Goal: Task Accomplishment & Management: Manage account settings

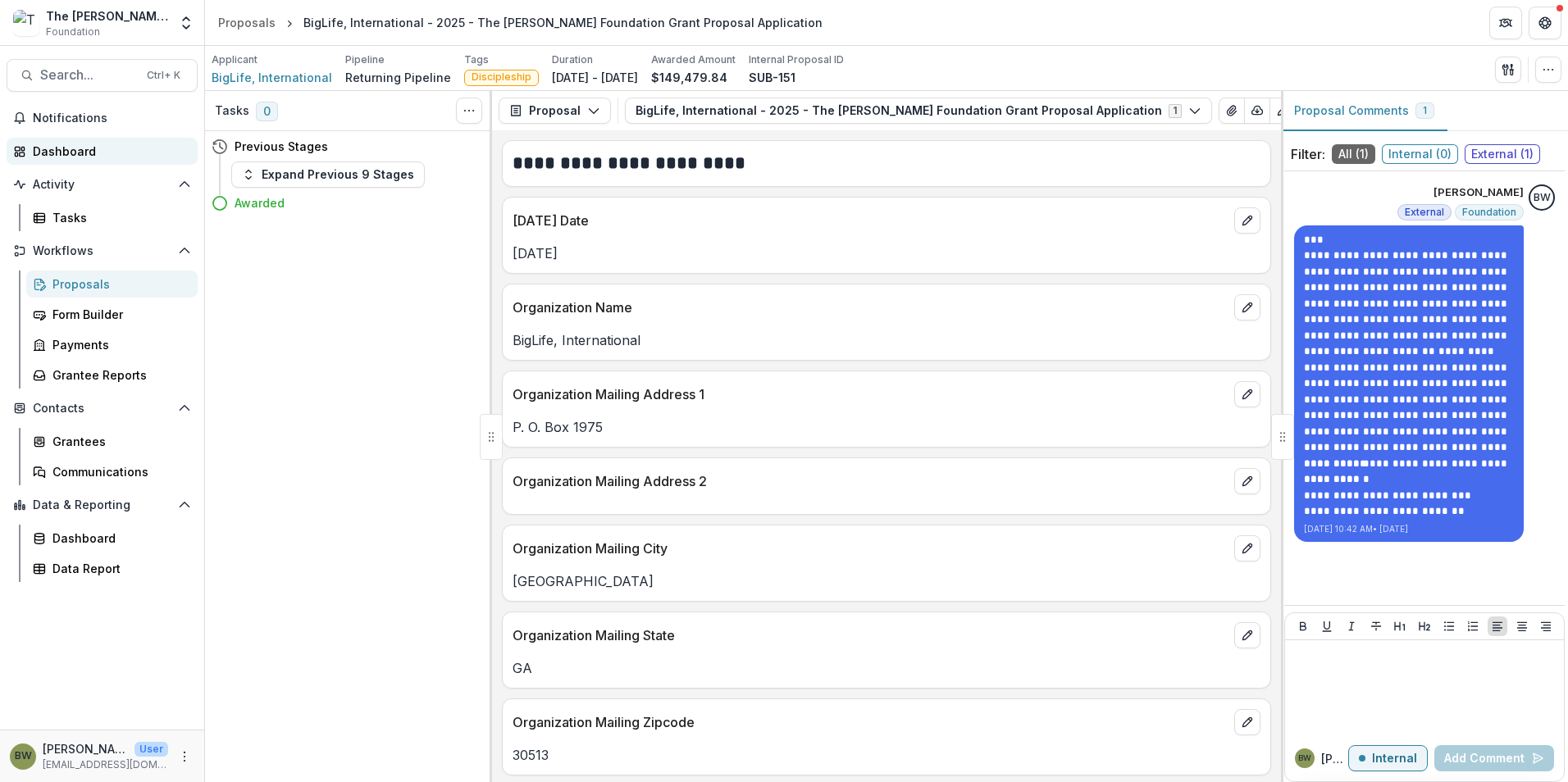
click at [31, 155] on link "Dashboard" at bounding box center [102, 151] width 191 height 27
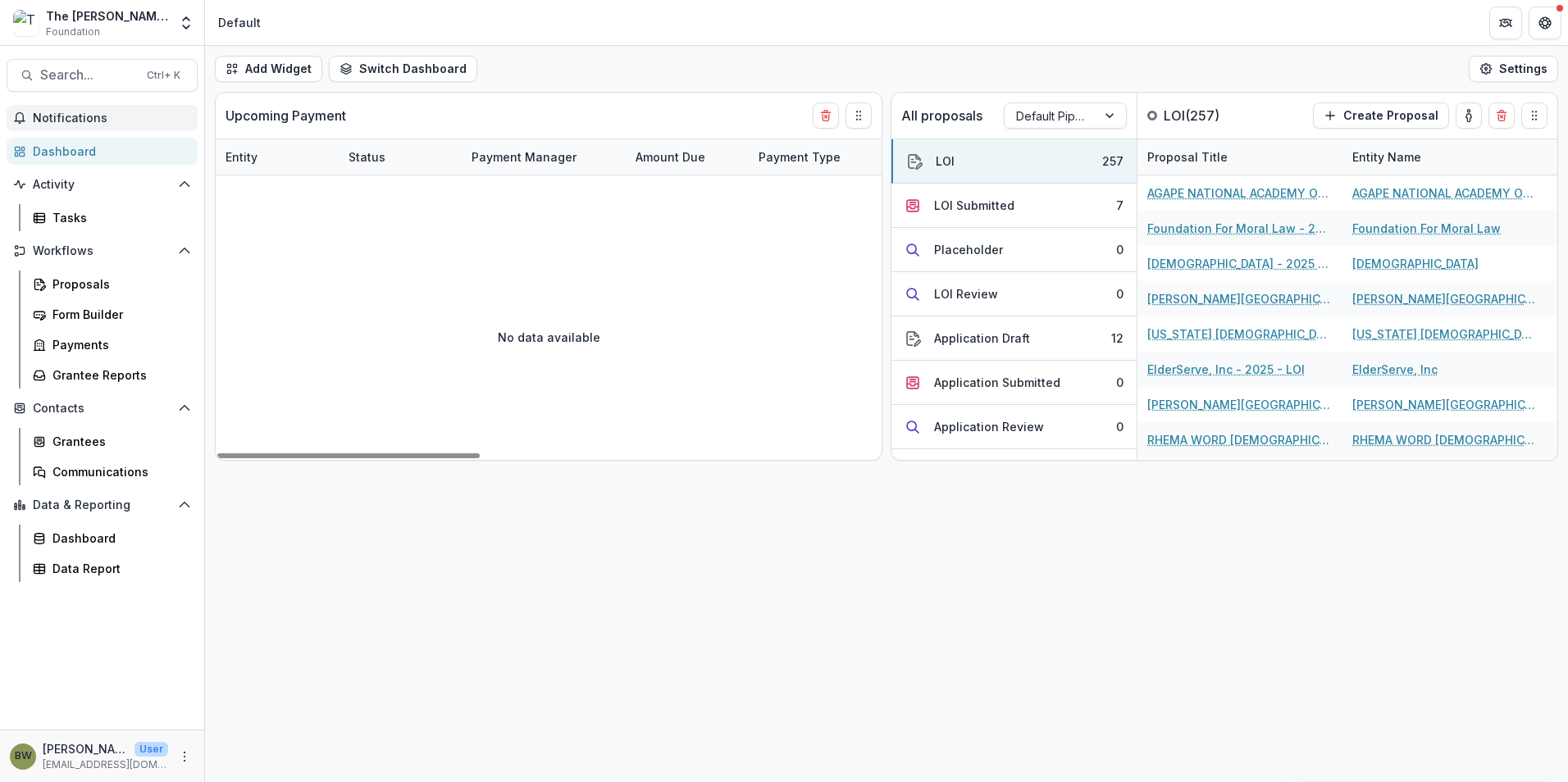
click at [97, 114] on span "Notifications" at bounding box center [112, 118] width 158 height 14
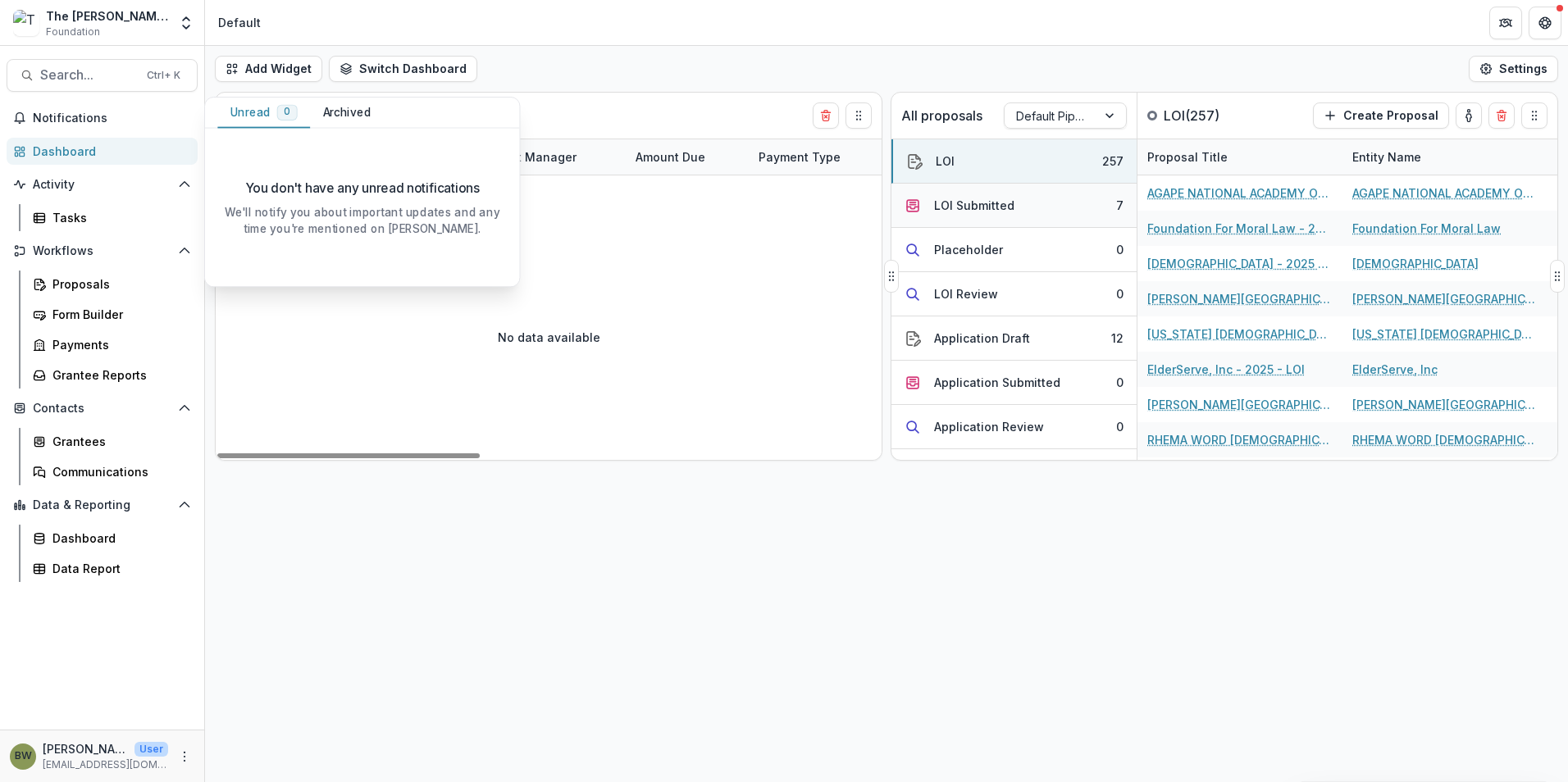
click at [988, 205] on div "LOI Submitted" at bounding box center [974, 205] width 80 height 17
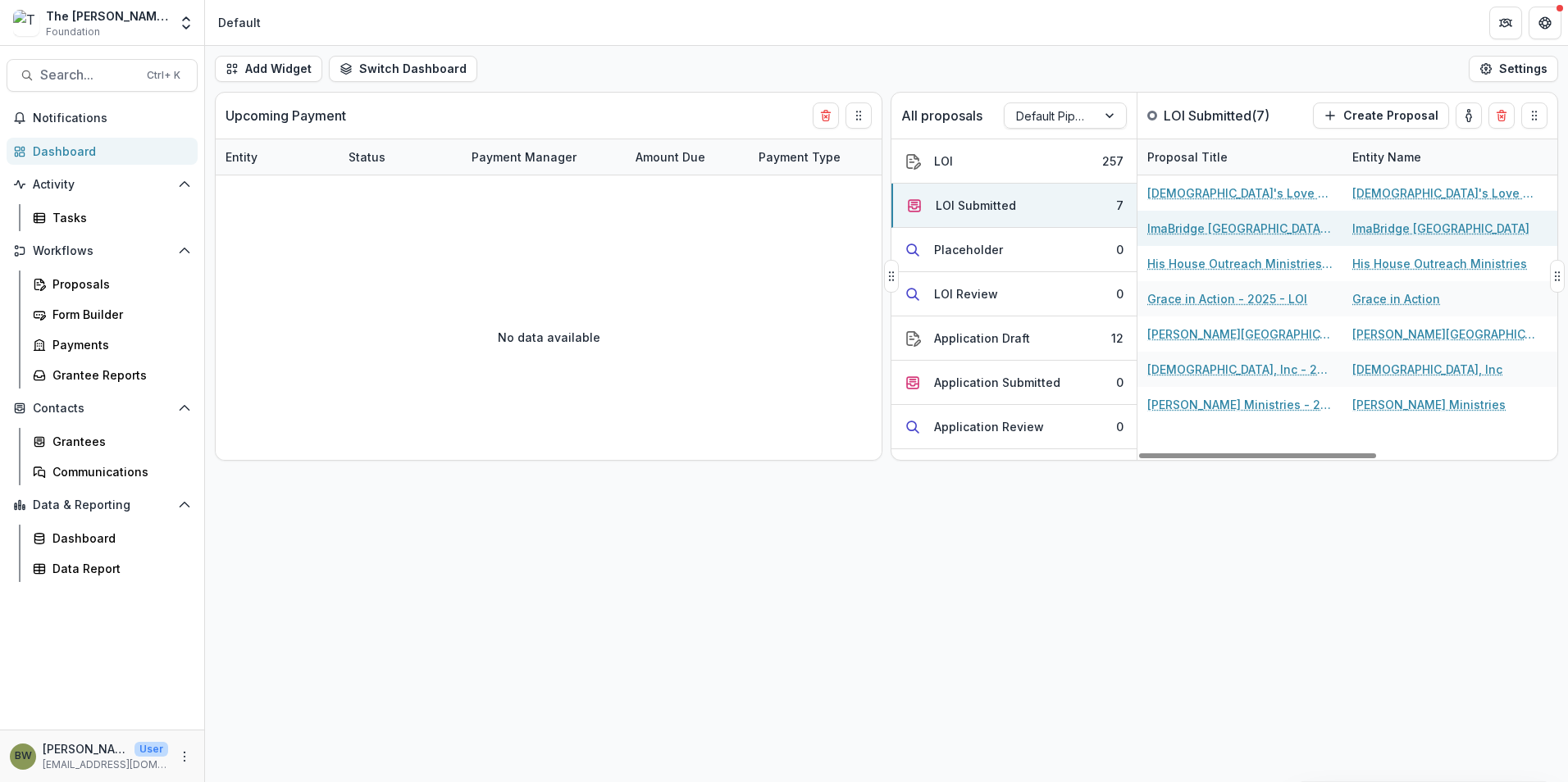
click at [1186, 230] on link "ImaBridge Africa - 2025 - LOI" at bounding box center [1240, 228] width 185 height 17
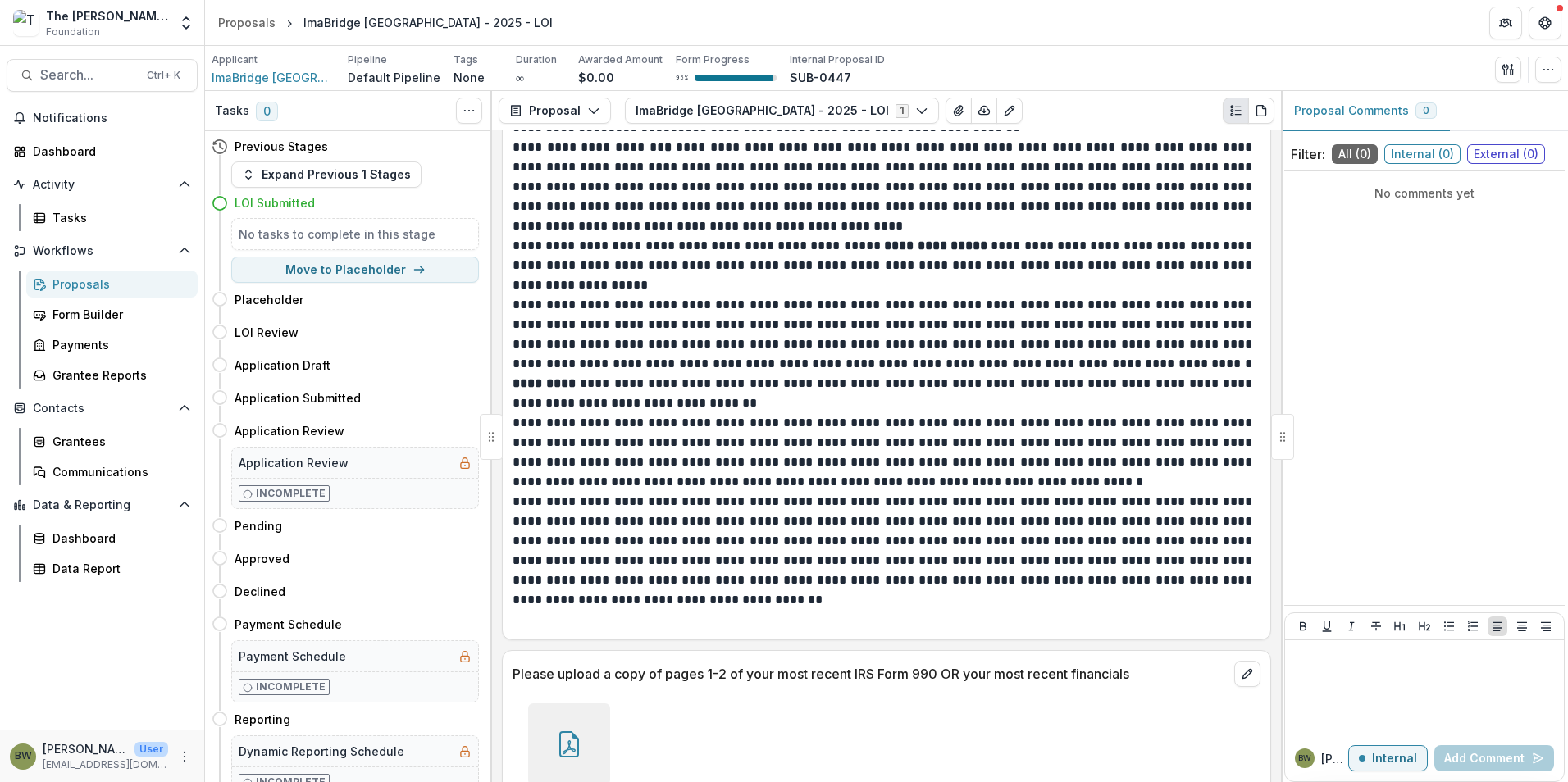
scroll to position [2866, 0]
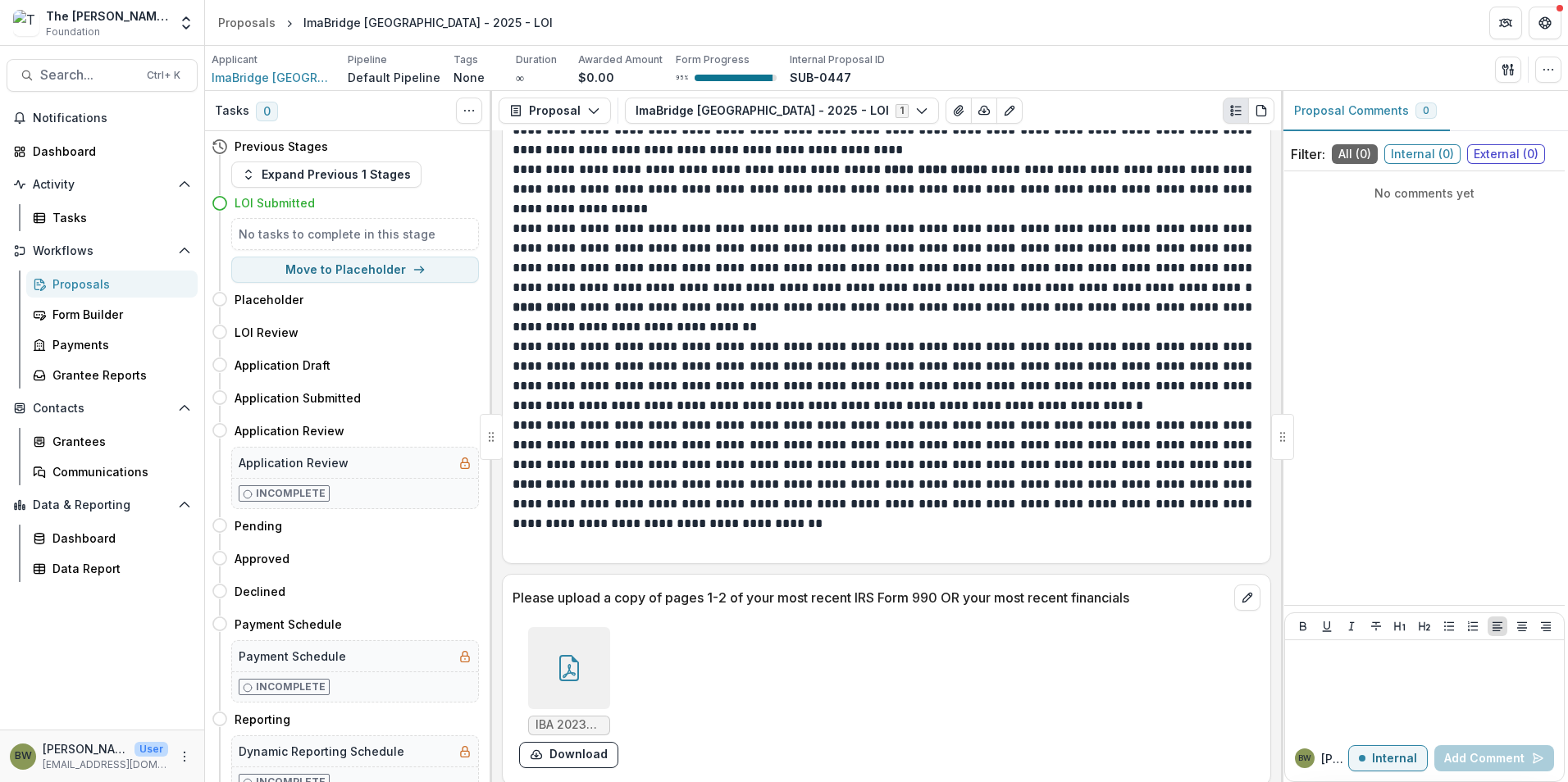
click at [562, 640] on div at bounding box center [569, 668] width 82 height 82
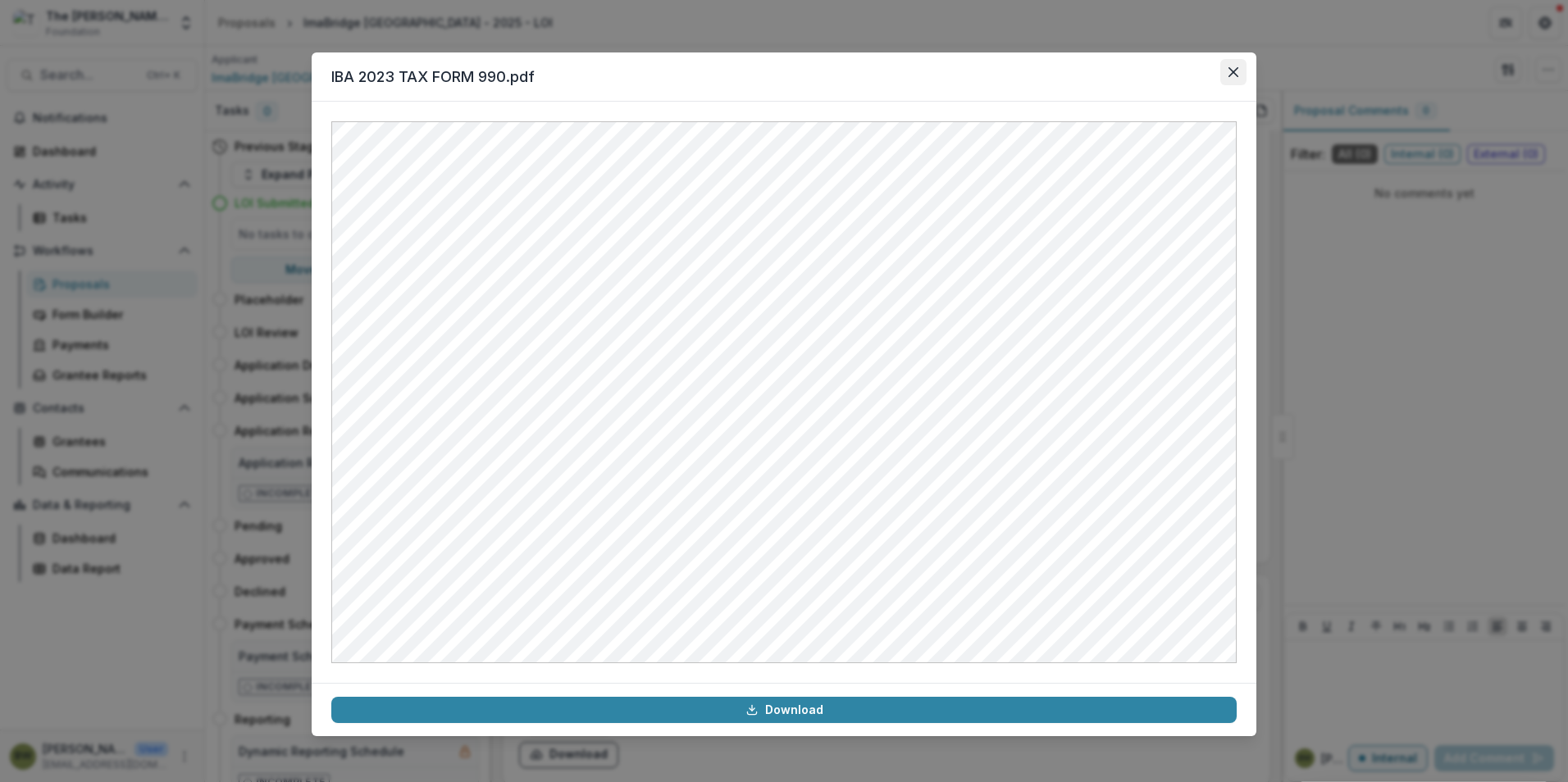
click at [1240, 72] on button "Close" at bounding box center [1232, 72] width 26 height 26
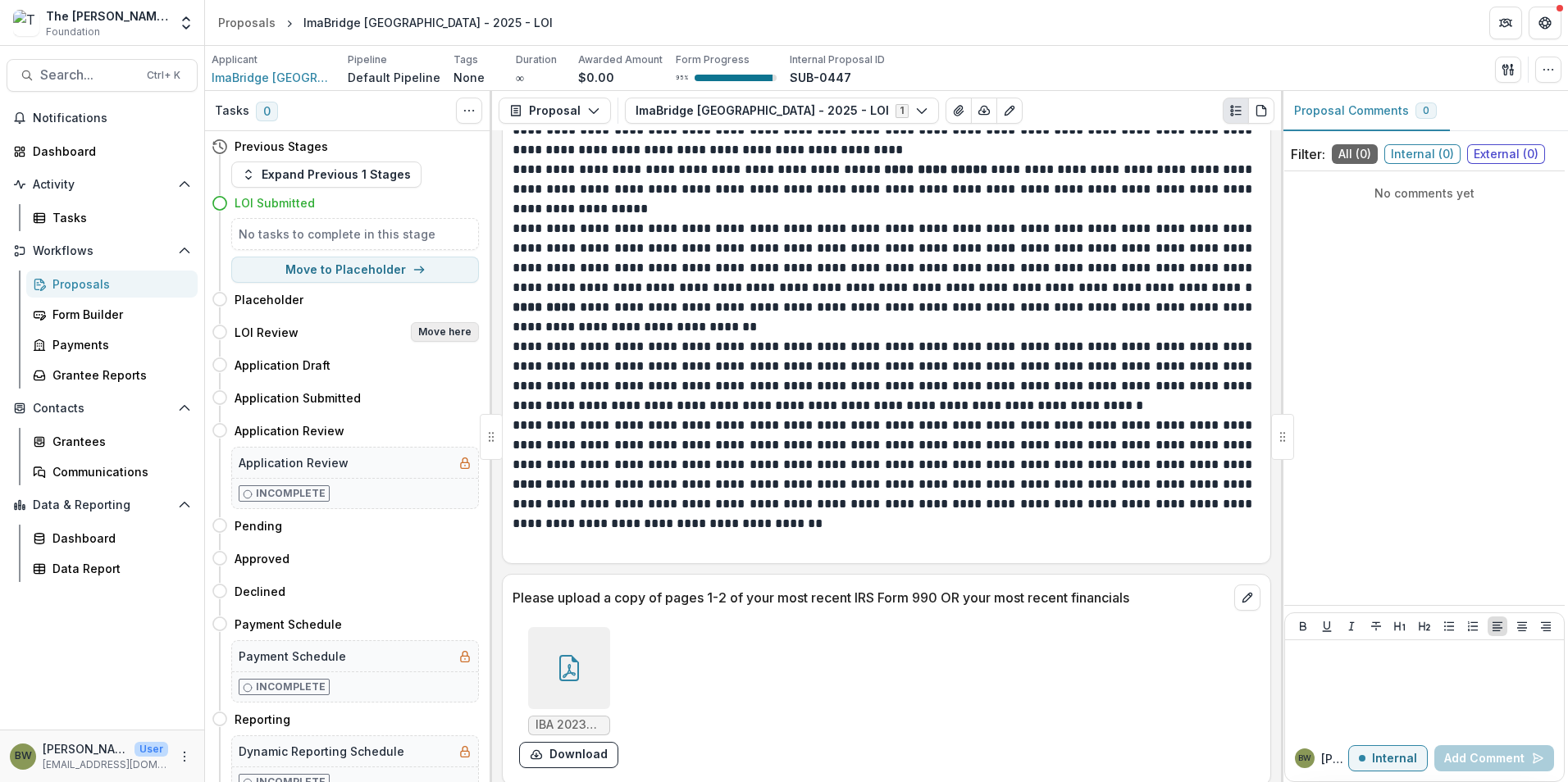
click at [464, 335] on button "Move here" at bounding box center [445, 332] width 68 height 20
select select "**********"
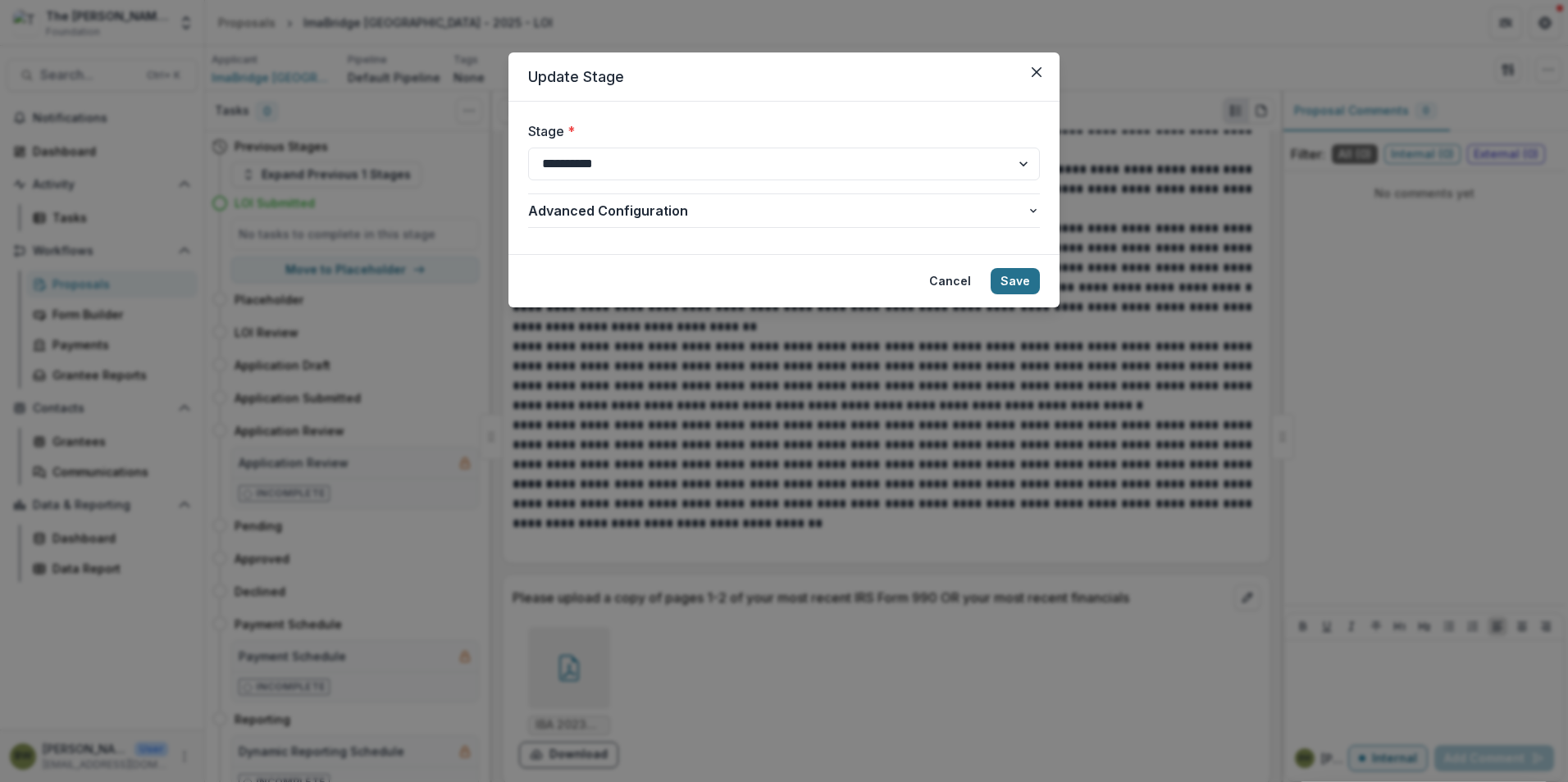
click at [1011, 281] on button "Save" at bounding box center [1015, 281] width 49 height 26
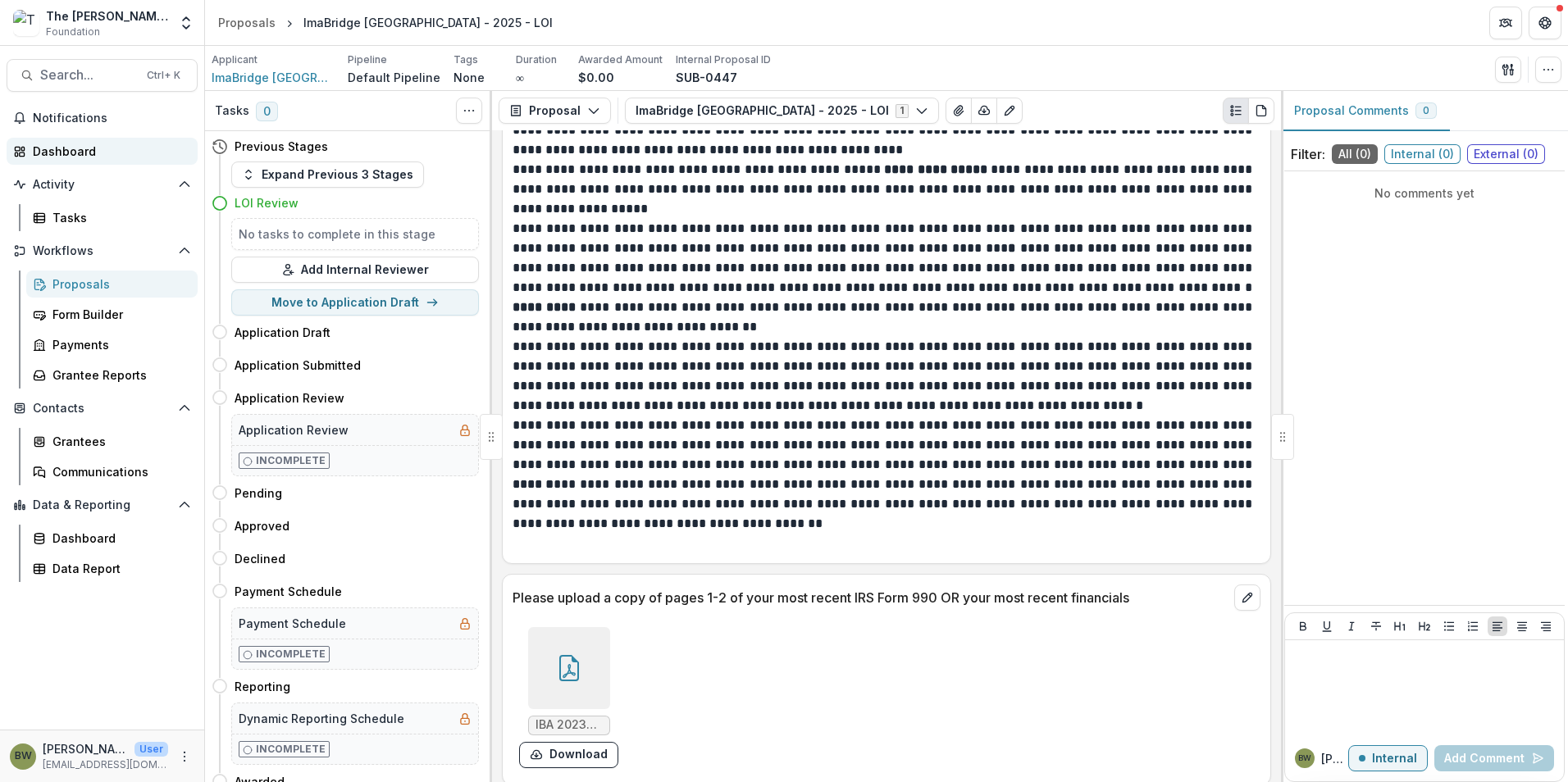
click at [65, 148] on div "Dashboard" at bounding box center [108, 151] width 152 height 17
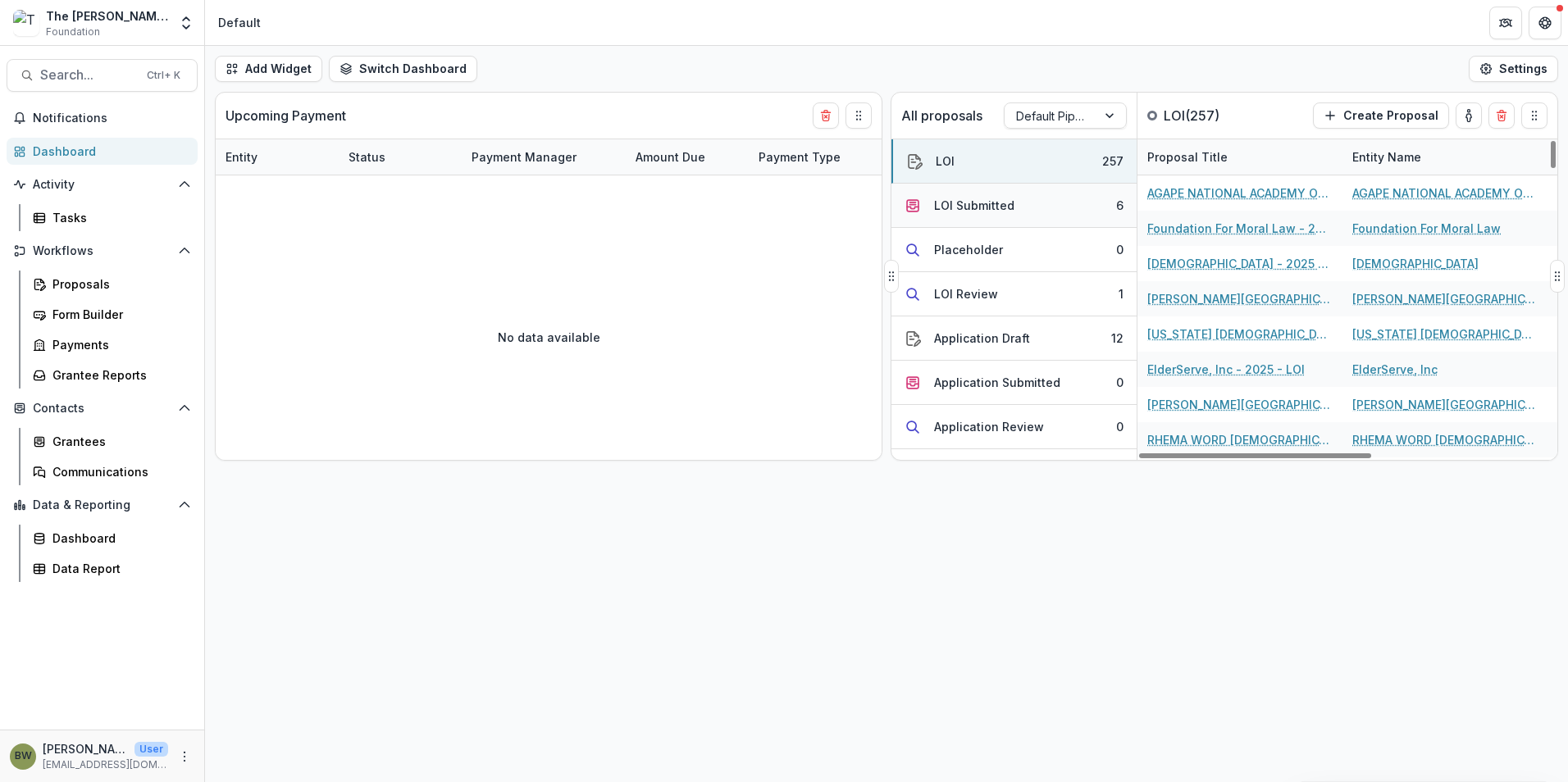
click at [964, 211] on div "LOI Submitted" at bounding box center [974, 205] width 80 height 17
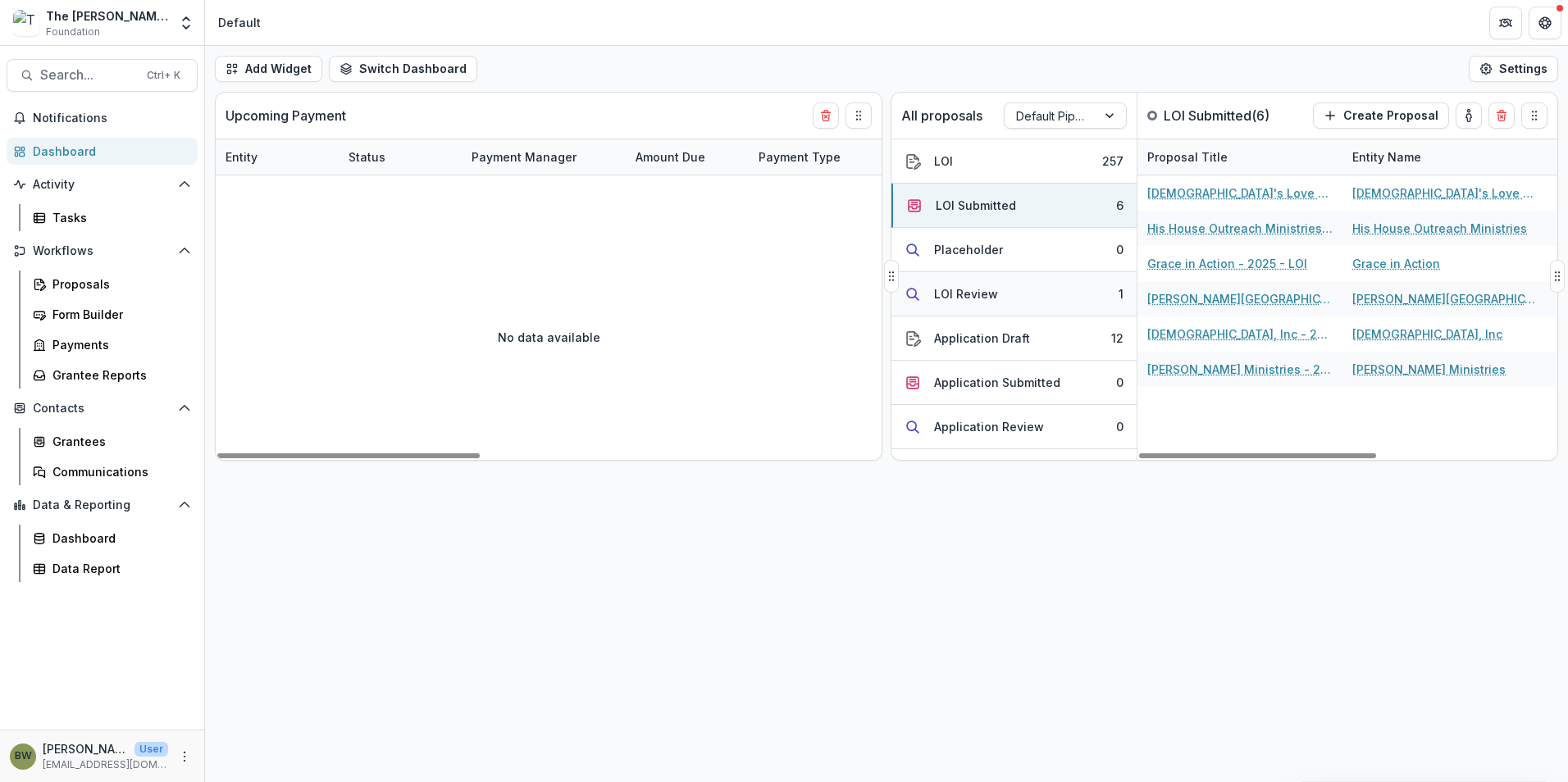
click at [957, 291] on div "LOI Review" at bounding box center [966, 294] width 64 height 17
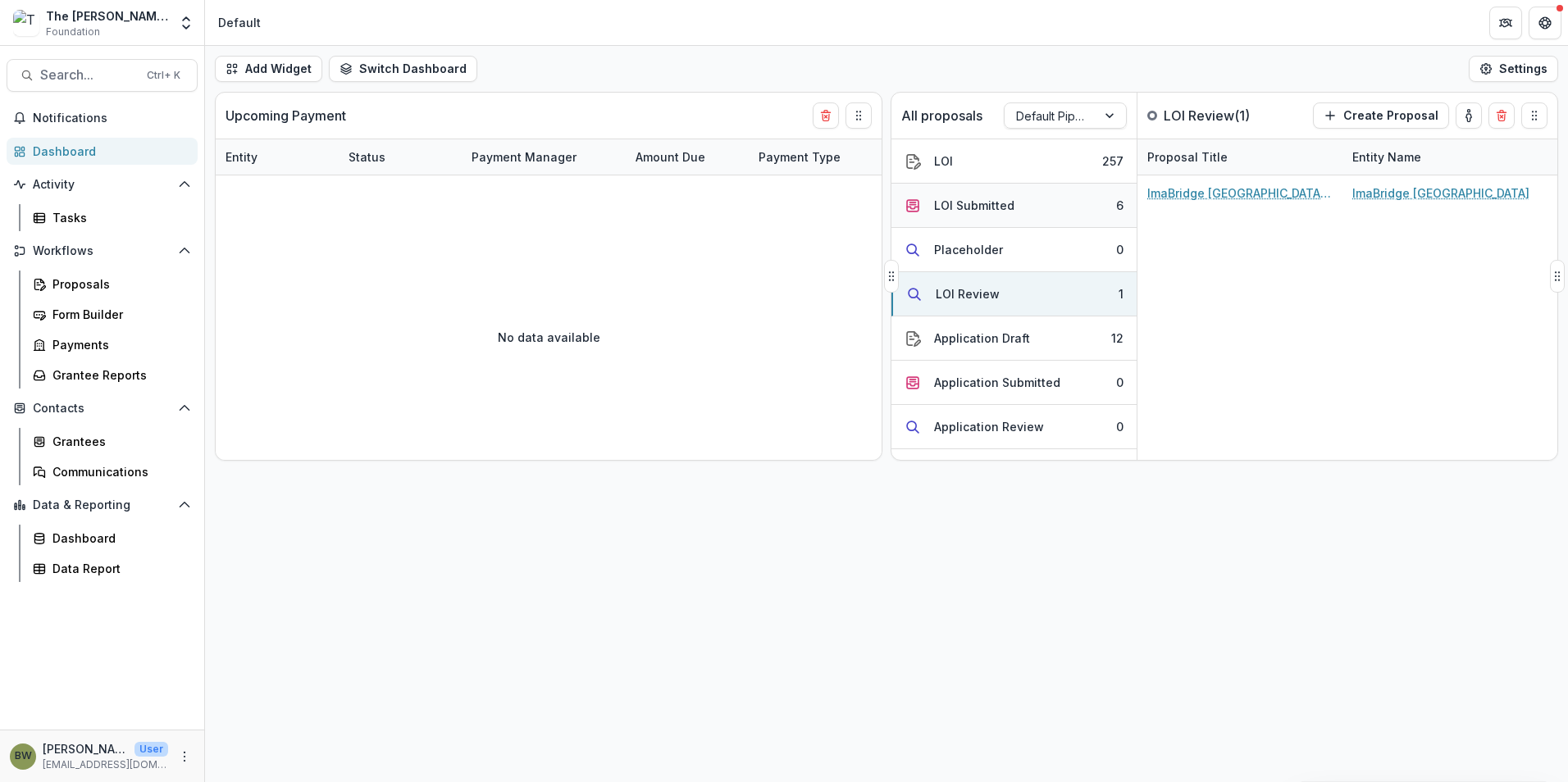
click at [951, 214] on button "LOI Submitted 6" at bounding box center [1014, 205] width 245 height 44
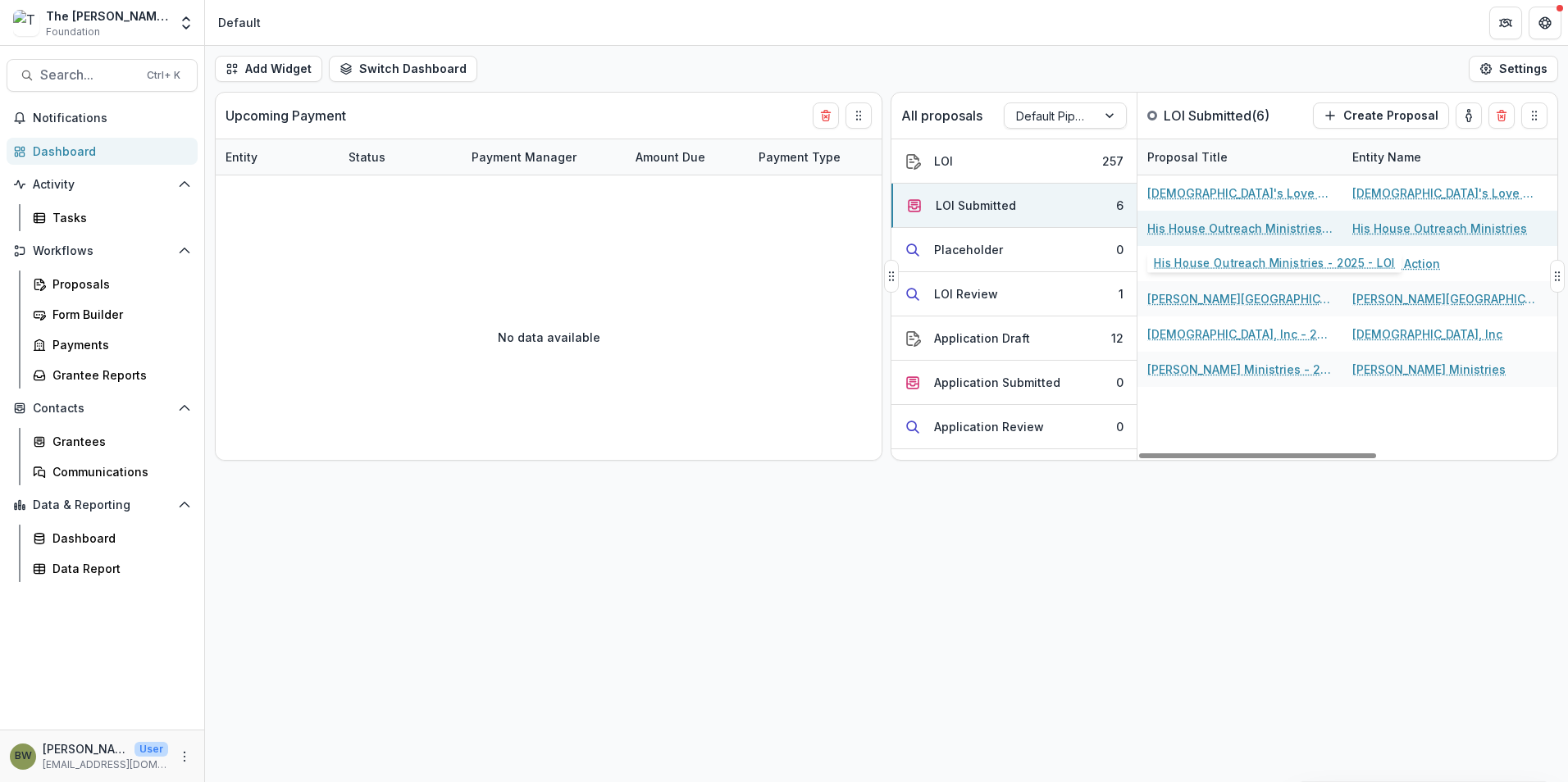
click at [1201, 228] on link "His House Outreach Ministries - 2025 - LOI" at bounding box center [1240, 228] width 185 height 17
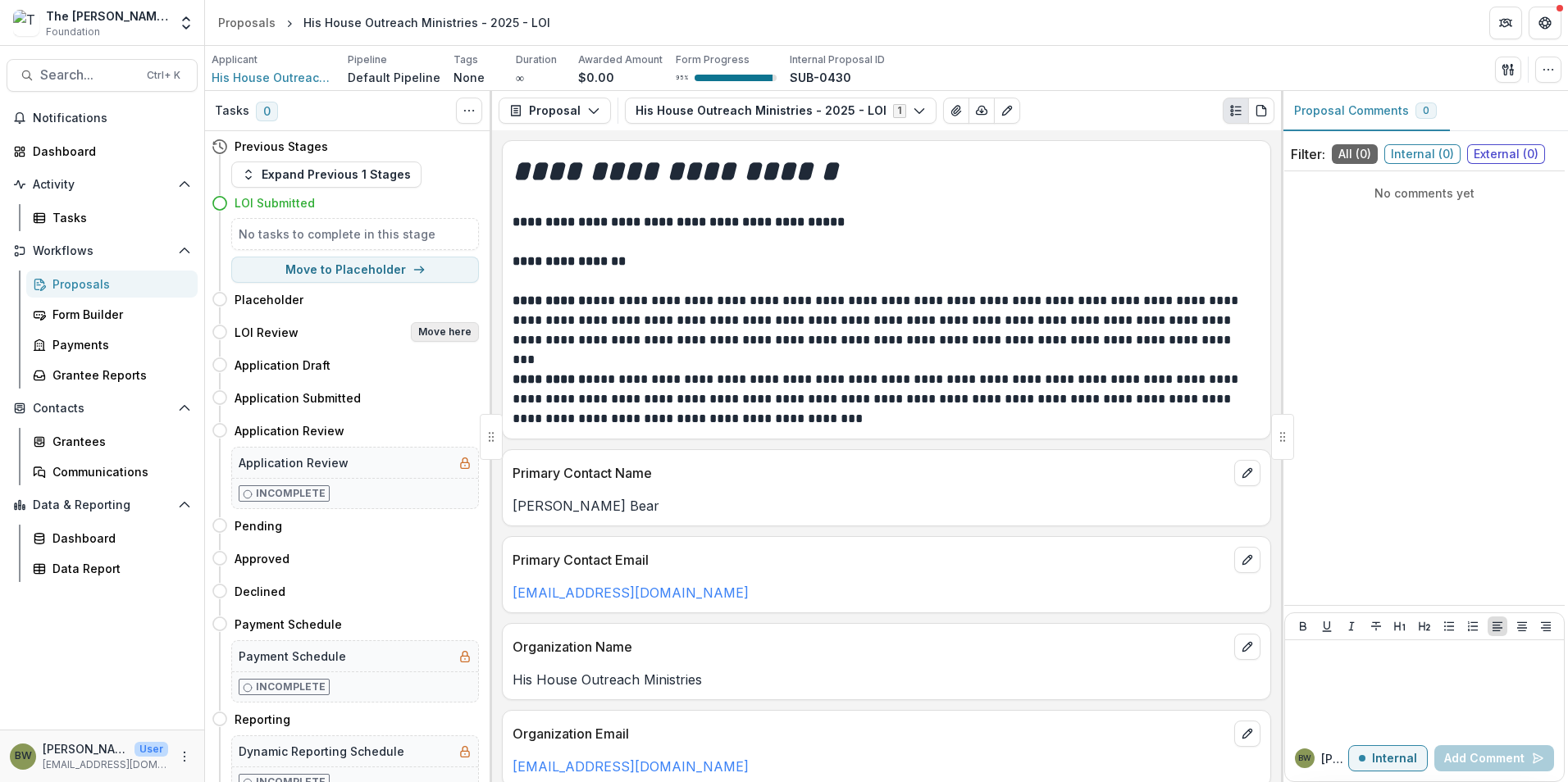
click at [442, 336] on button "Move here" at bounding box center [445, 332] width 68 height 20
select select "**********"
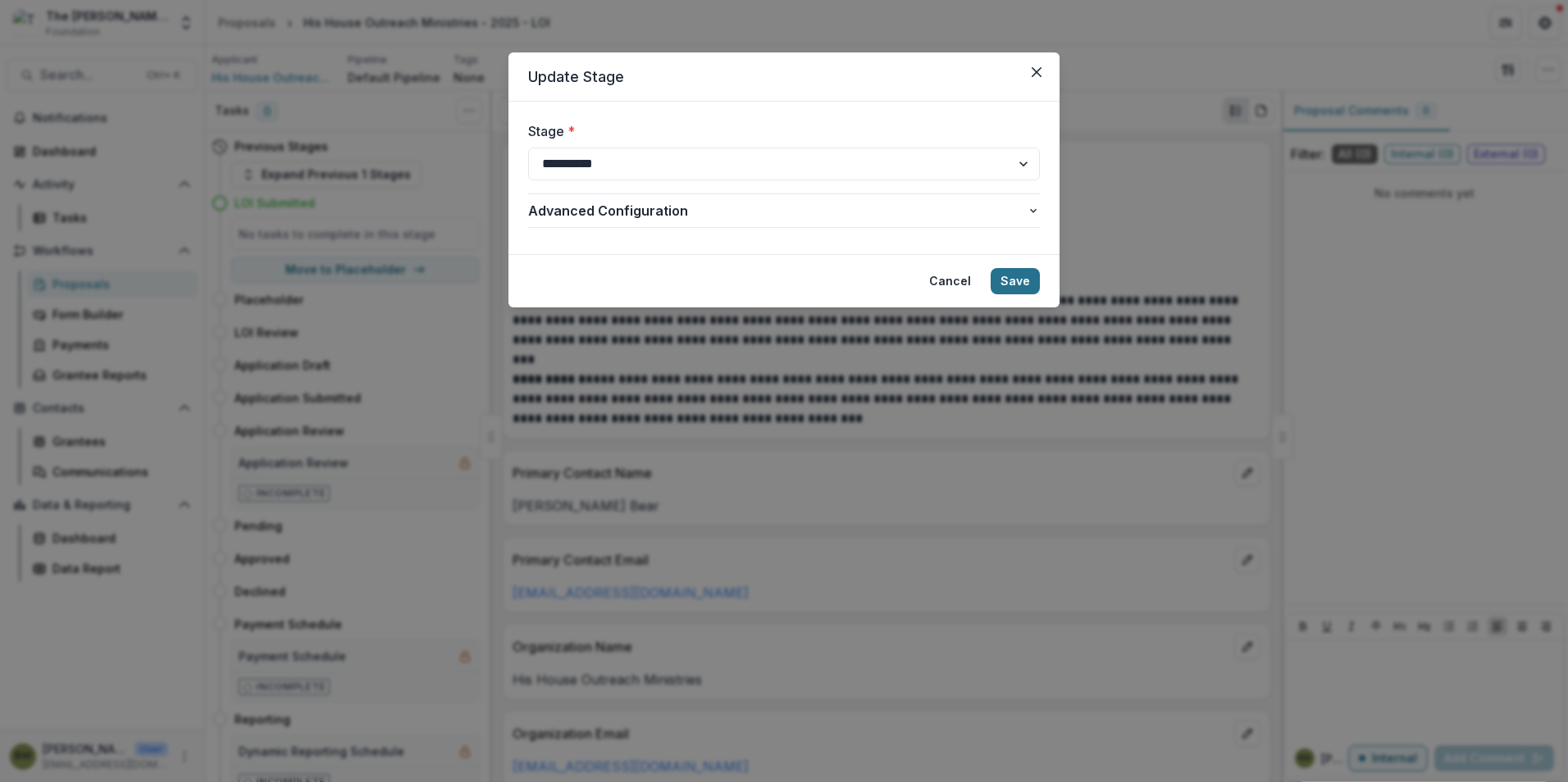
click at [1026, 286] on button "Save" at bounding box center [1015, 281] width 49 height 26
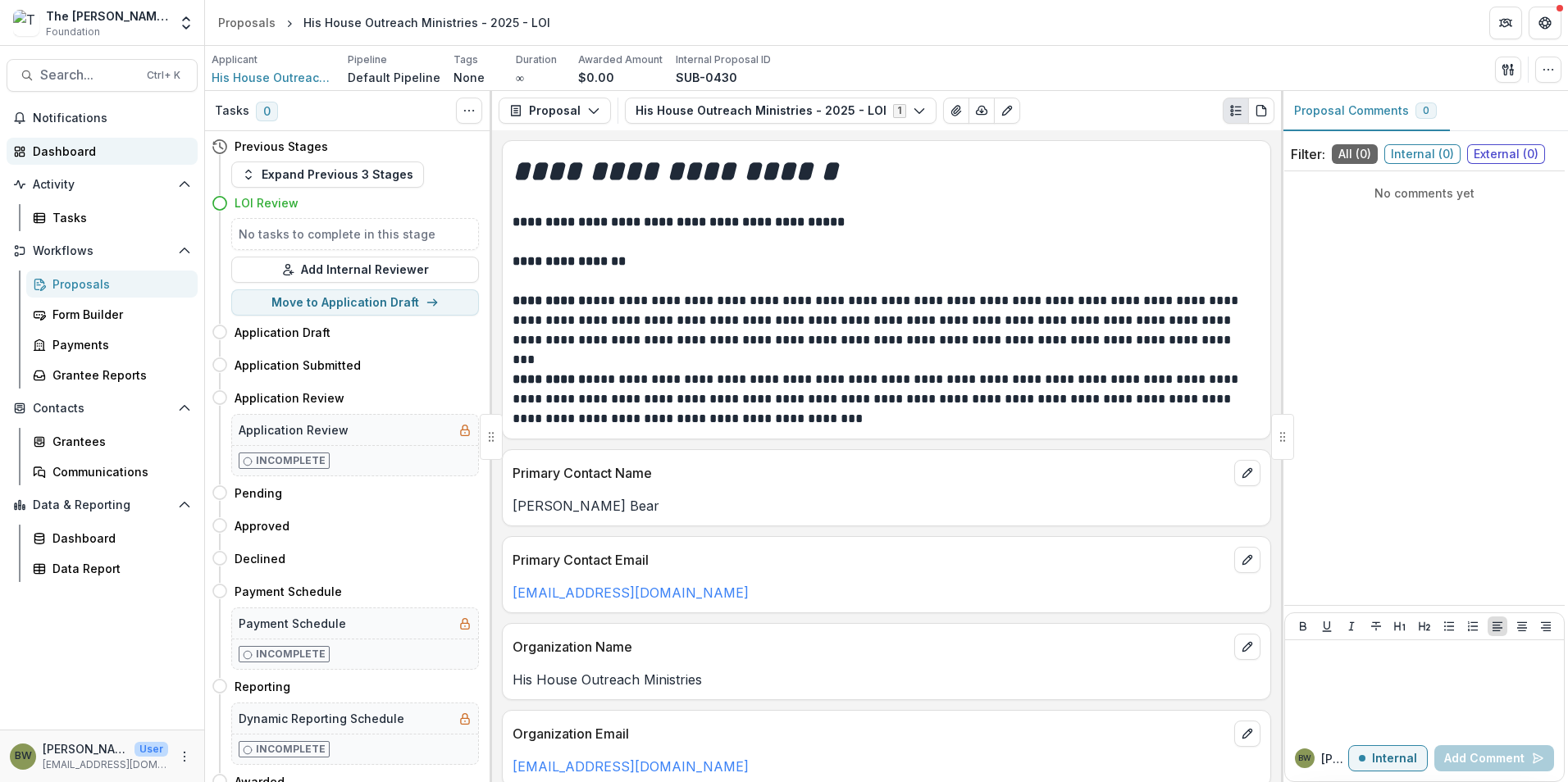
click at [67, 153] on div "Dashboard" at bounding box center [108, 151] width 152 height 17
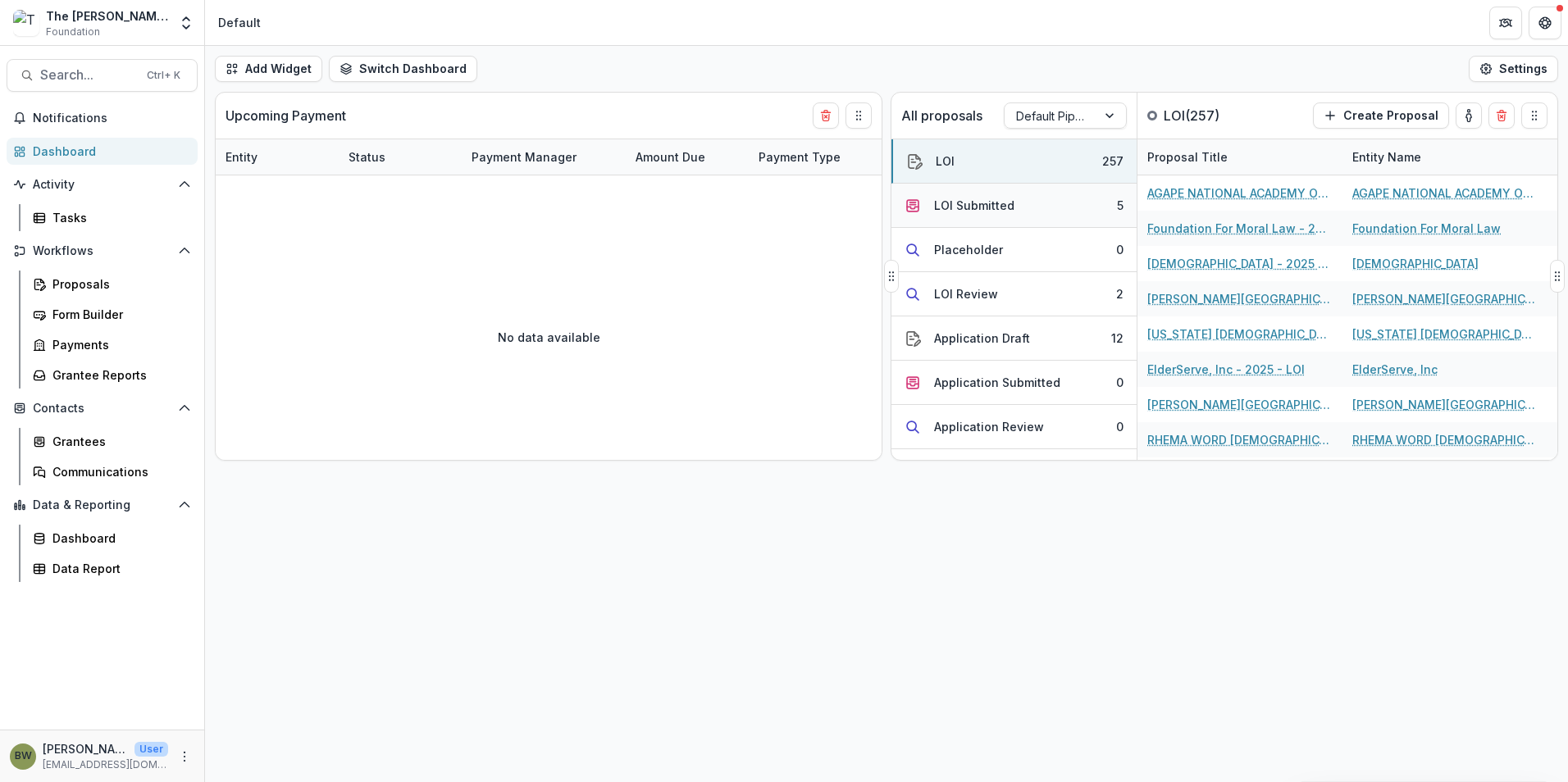
click at [979, 207] on div "LOI Submitted" at bounding box center [974, 205] width 80 height 17
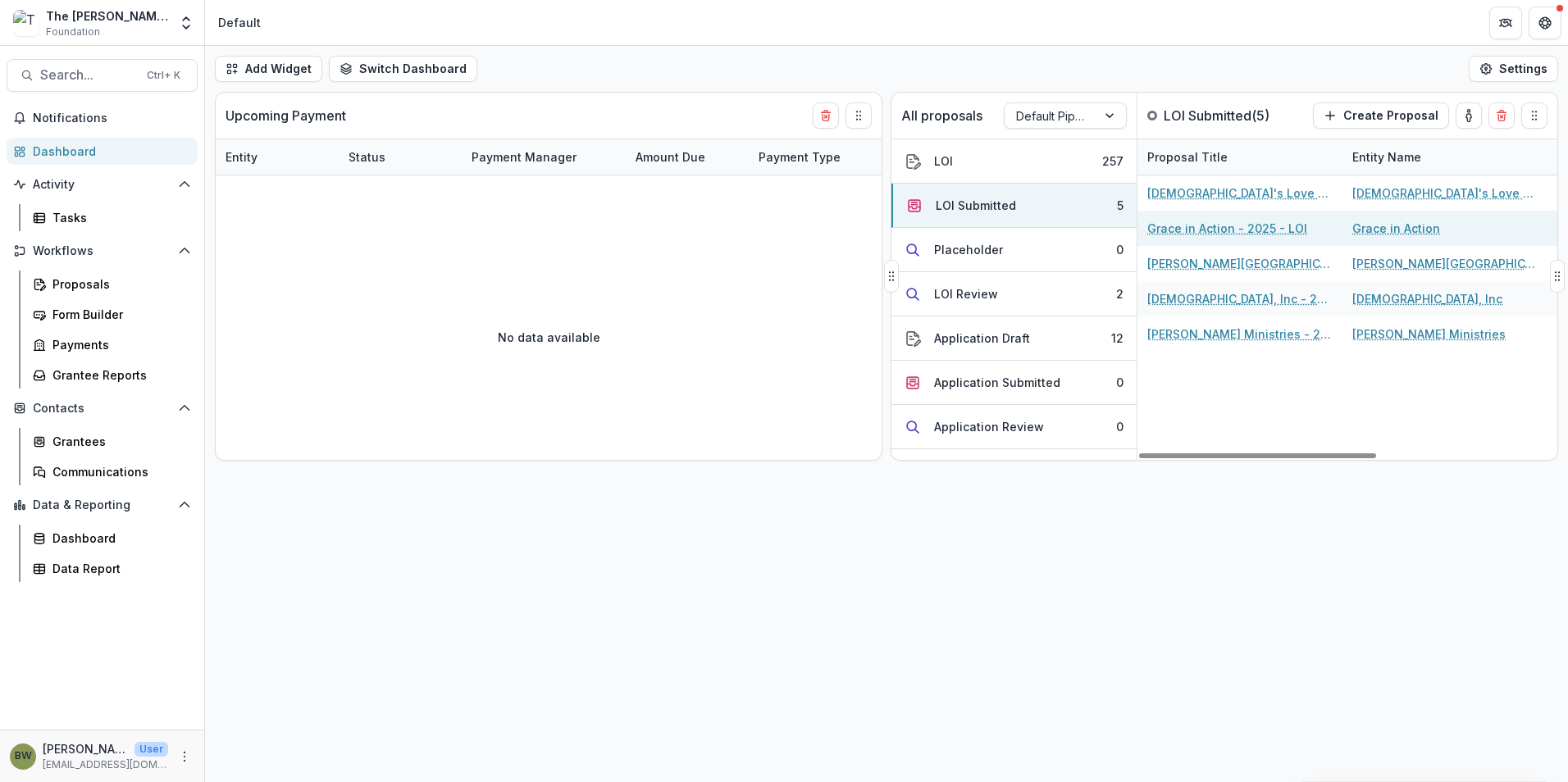
click at [1194, 229] on link "Grace in Action - 2025 - LOI" at bounding box center [1227, 228] width 160 height 17
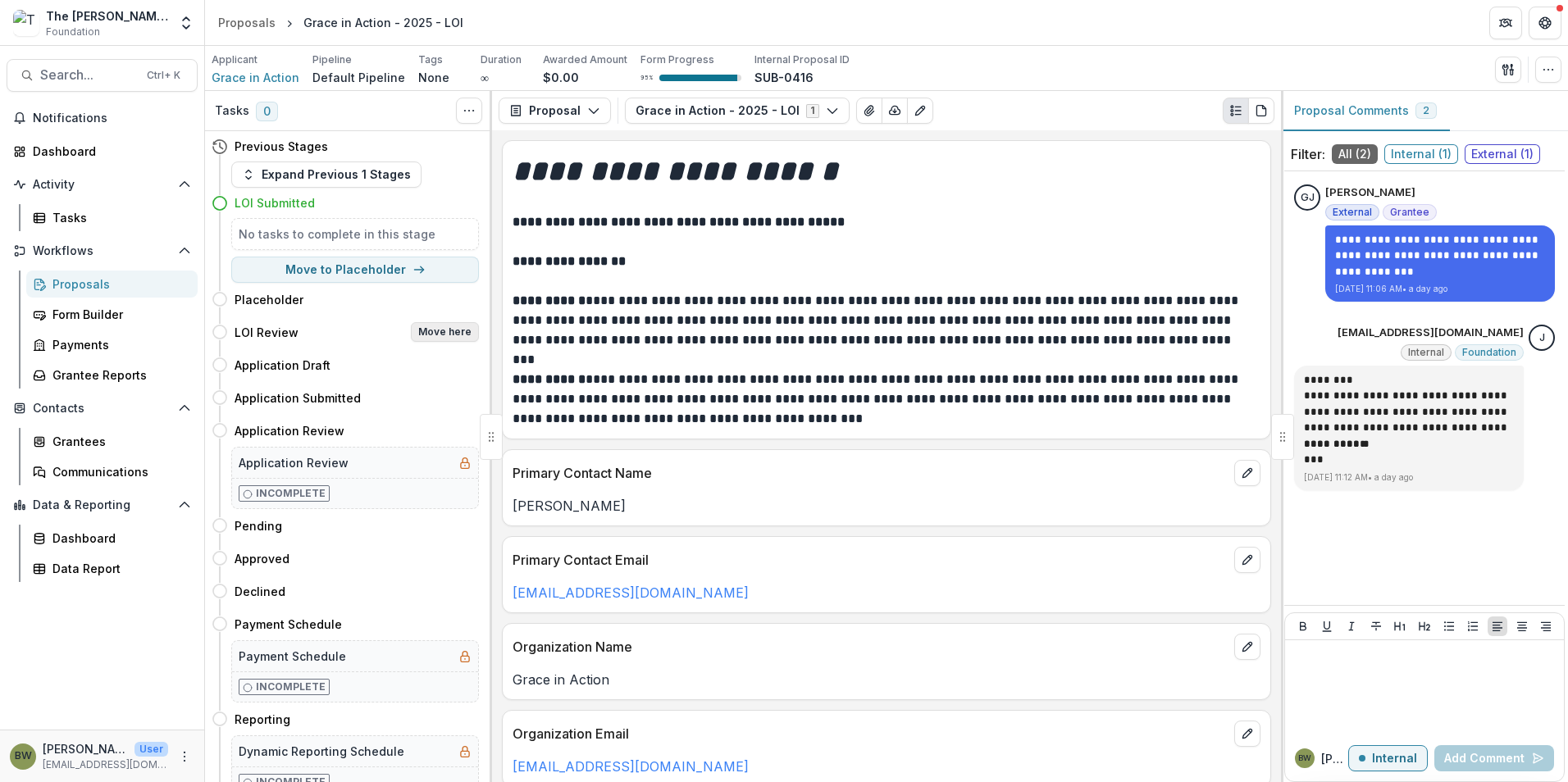
click at [449, 333] on button "Move here" at bounding box center [445, 332] width 68 height 20
select select "**********"
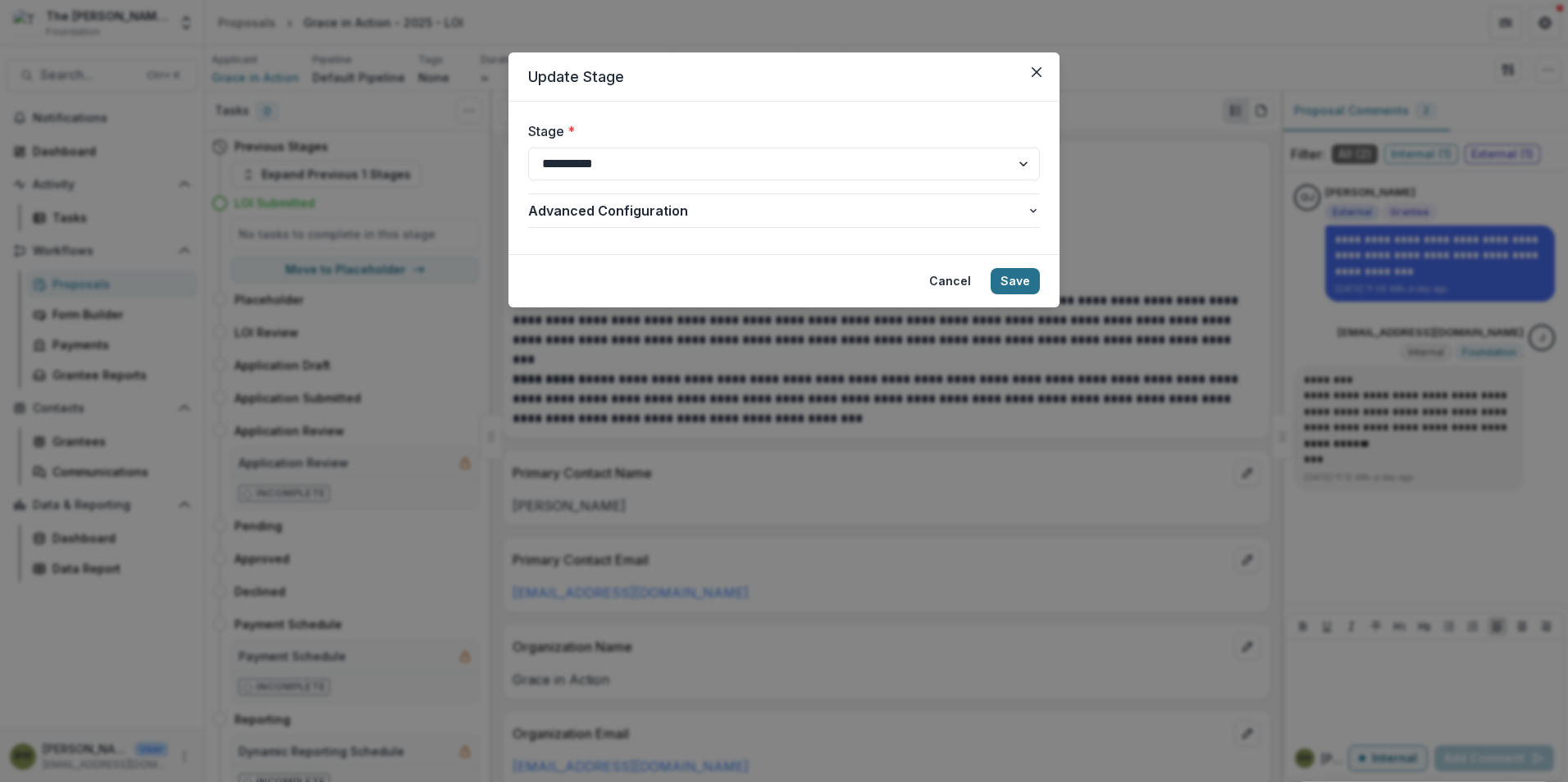
click at [1010, 282] on button "Save" at bounding box center [1015, 281] width 49 height 26
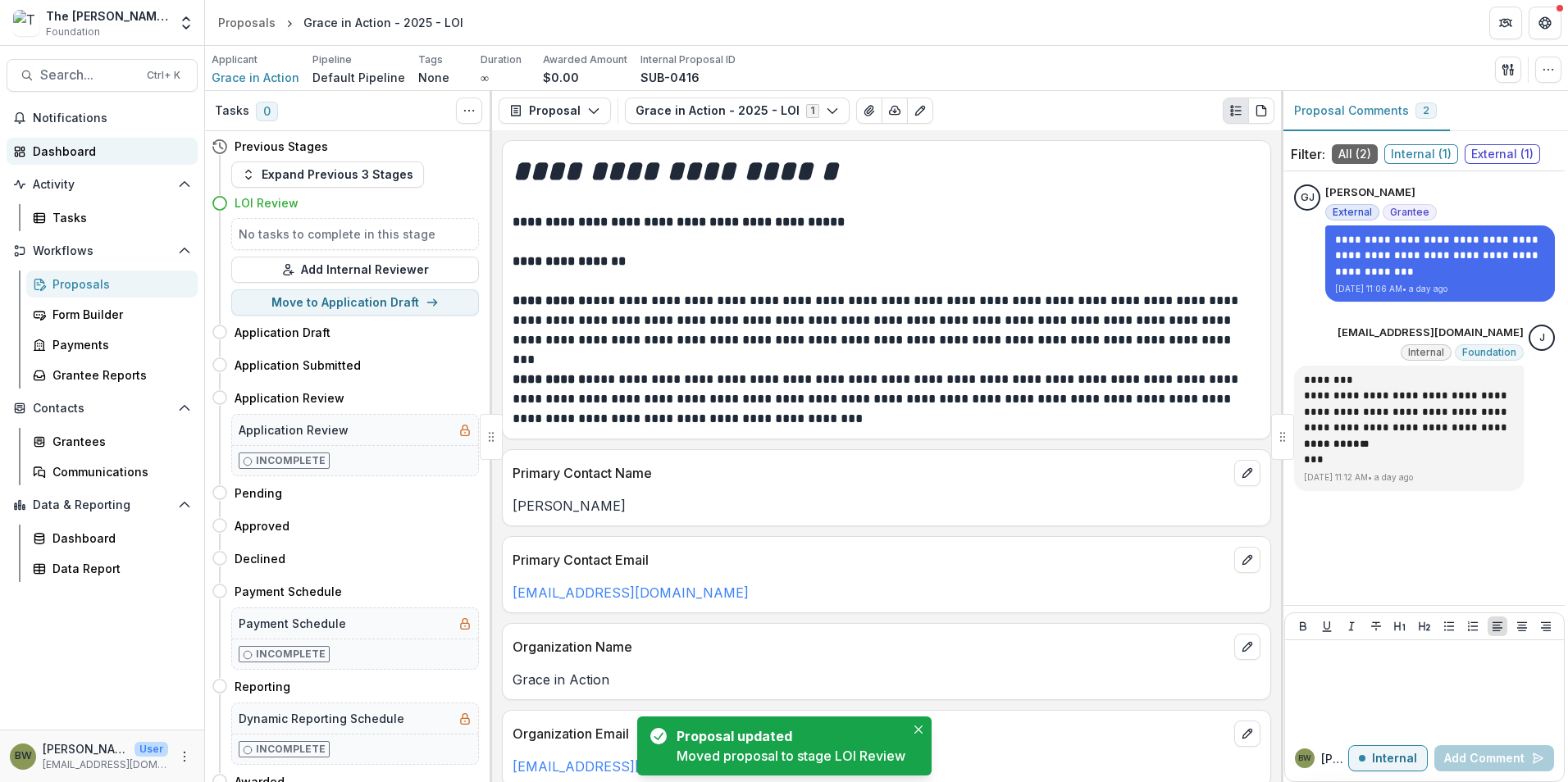
click at [57, 155] on div "Dashboard" at bounding box center [108, 151] width 152 height 17
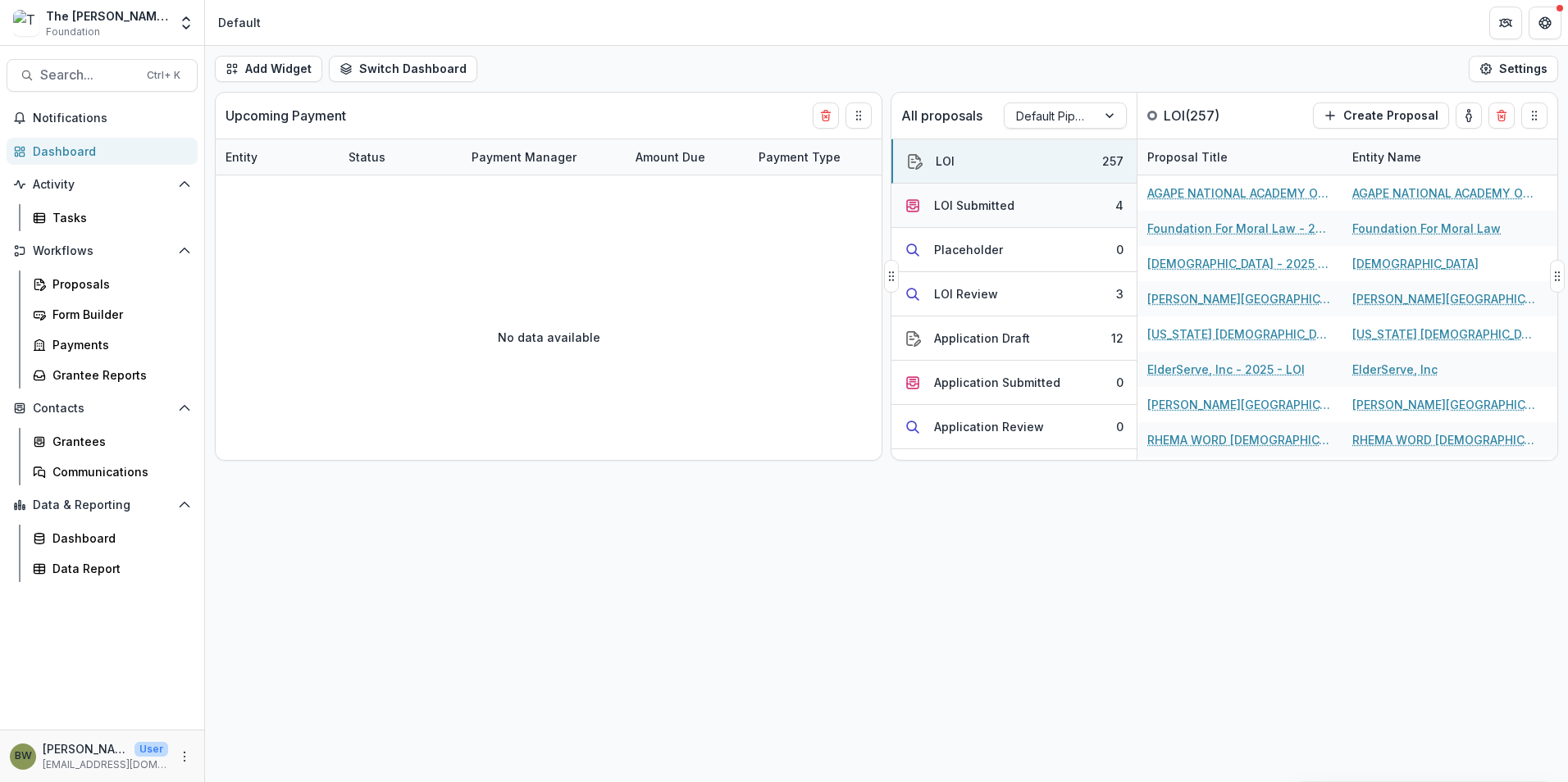
click at [969, 206] on div "LOI Submitted" at bounding box center [974, 205] width 80 height 17
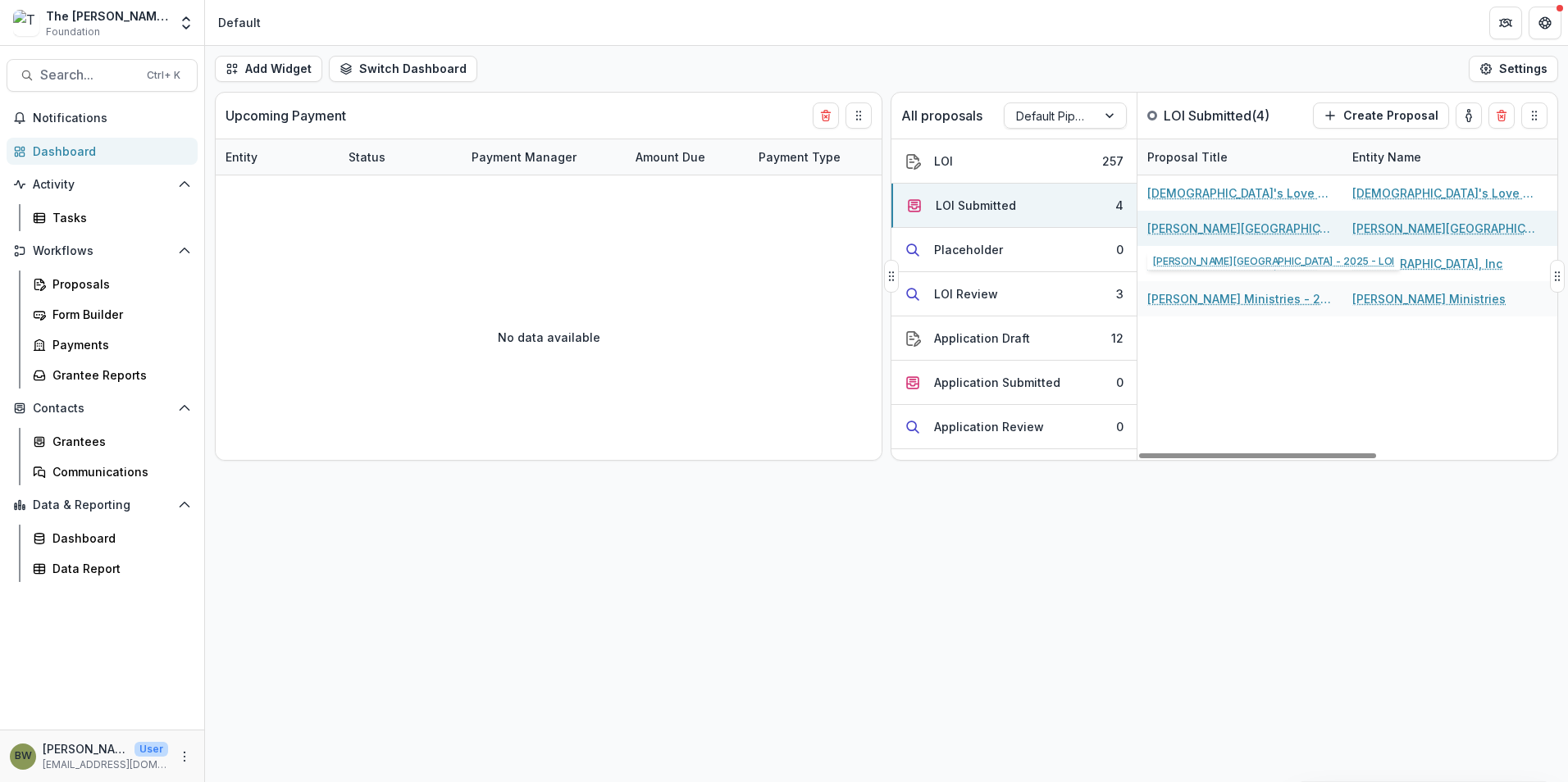
click at [1201, 228] on link "[PERSON_NAME][GEOGRAPHIC_DATA] - 2025 - LOI" at bounding box center [1240, 228] width 185 height 17
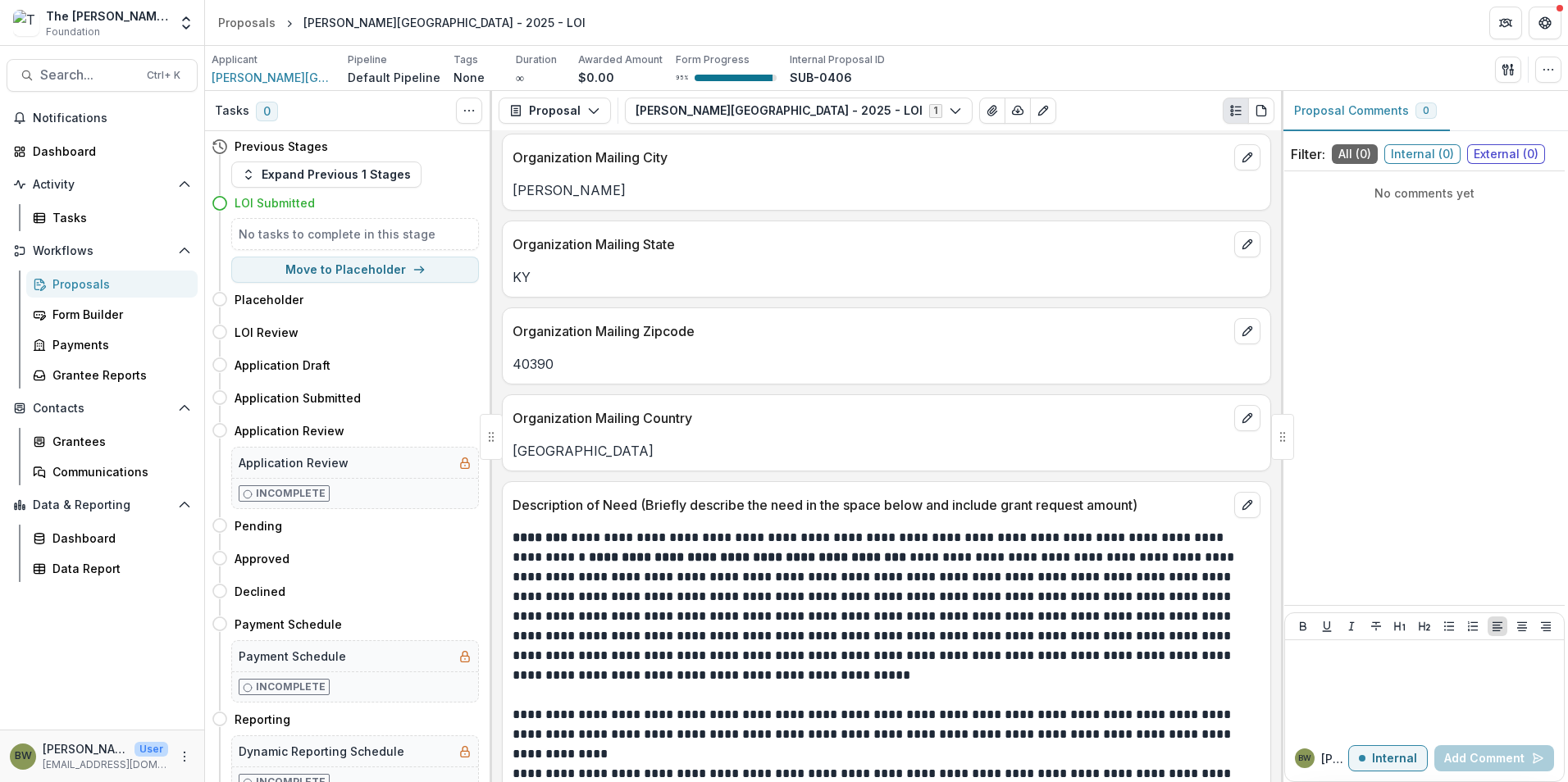
scroll to position [819, 0]
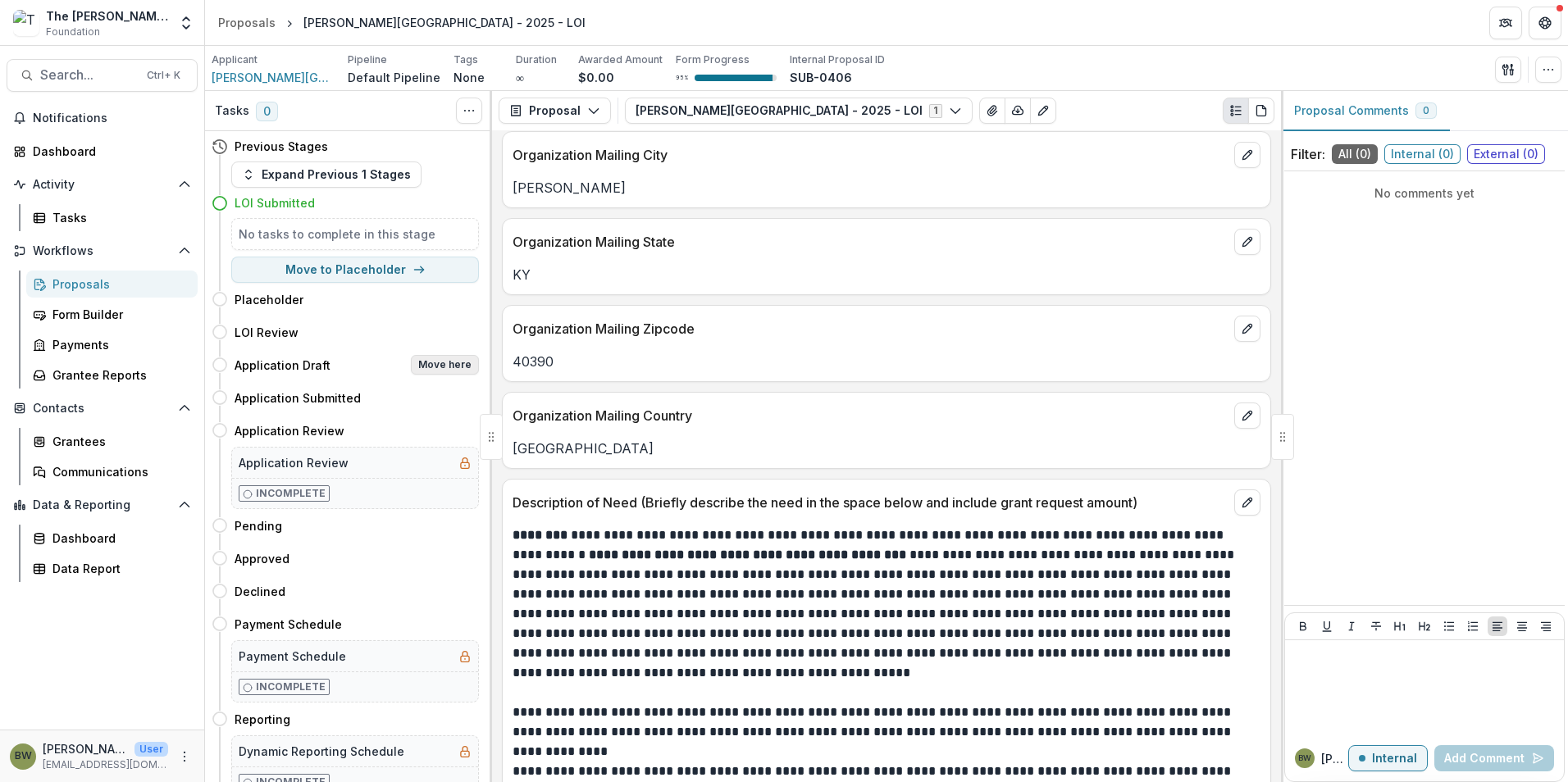
click at [430, 363] on button "Move here" at bounding box center [445, 365] width 68 height 20
select select "**********"
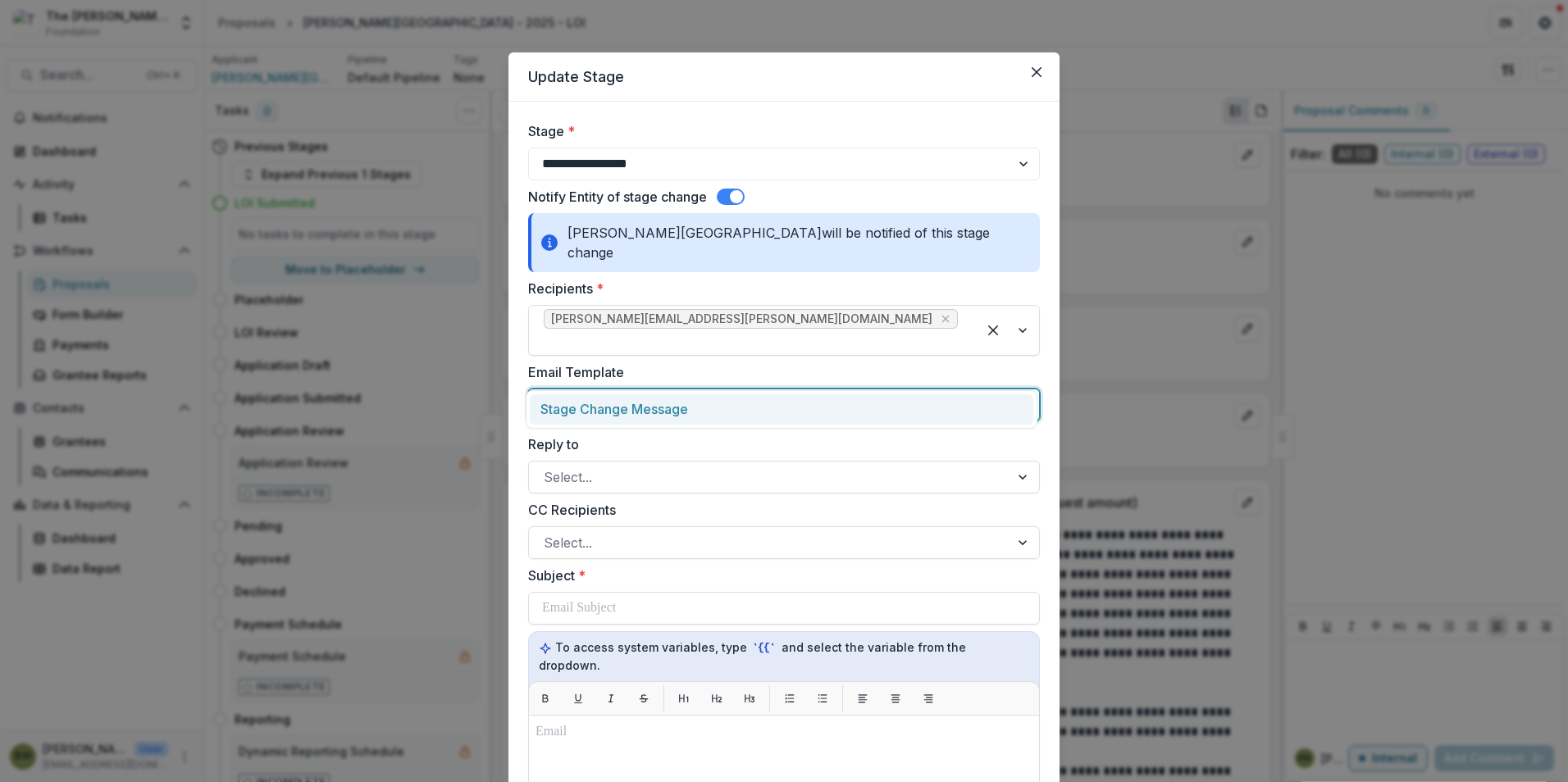
click at [651, 393] on div at bounding box center [769, 405] width 451 height 23
click at [1023, 389] on div at bounding box center [1024, 404] width 29 height 31
click at [1022, 389] on div at bounding box center [1024, 404] width 29 height 31
click at [632, 407] on div "Stage Change Message" at bounding box center [782, 409] width 503 height 30
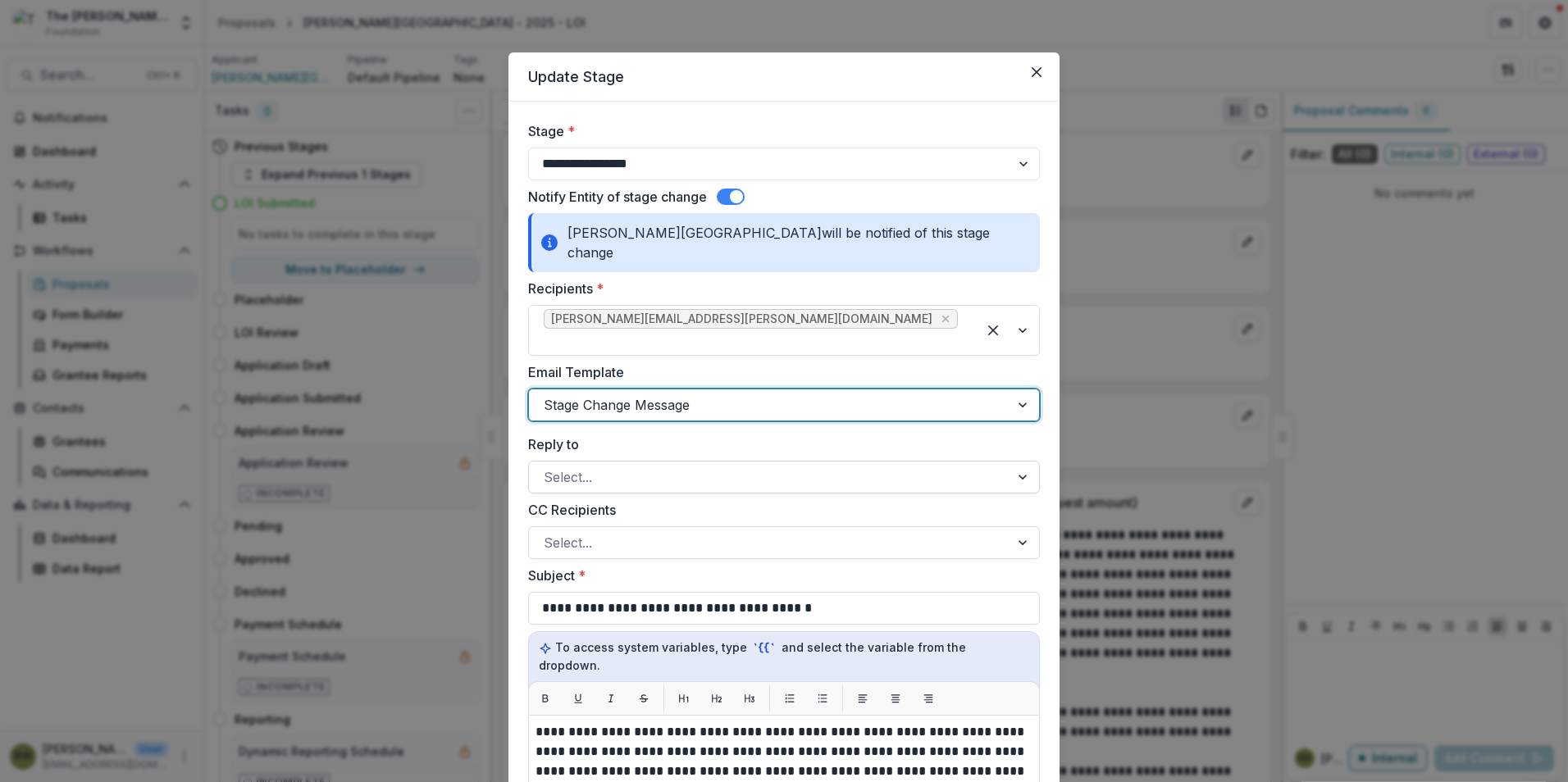
click at [1021, 461] on div at bounding box center [1024, 476] width 29 height 31
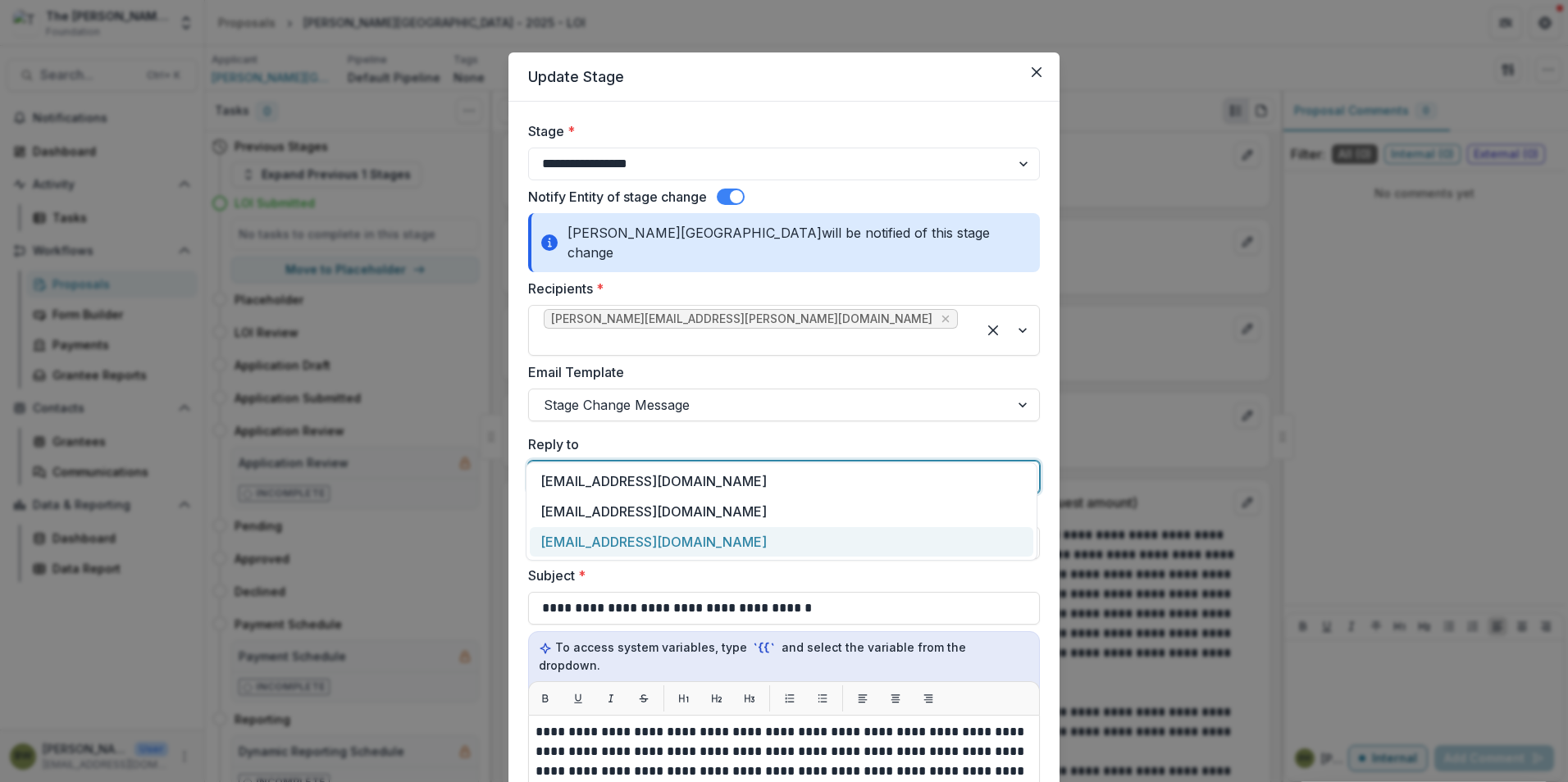
click at [716, 540] on div "[EMAIL_ADDRESS][DOMAIN_NAME]" at bounding box center [782, 542] width 503 height 30
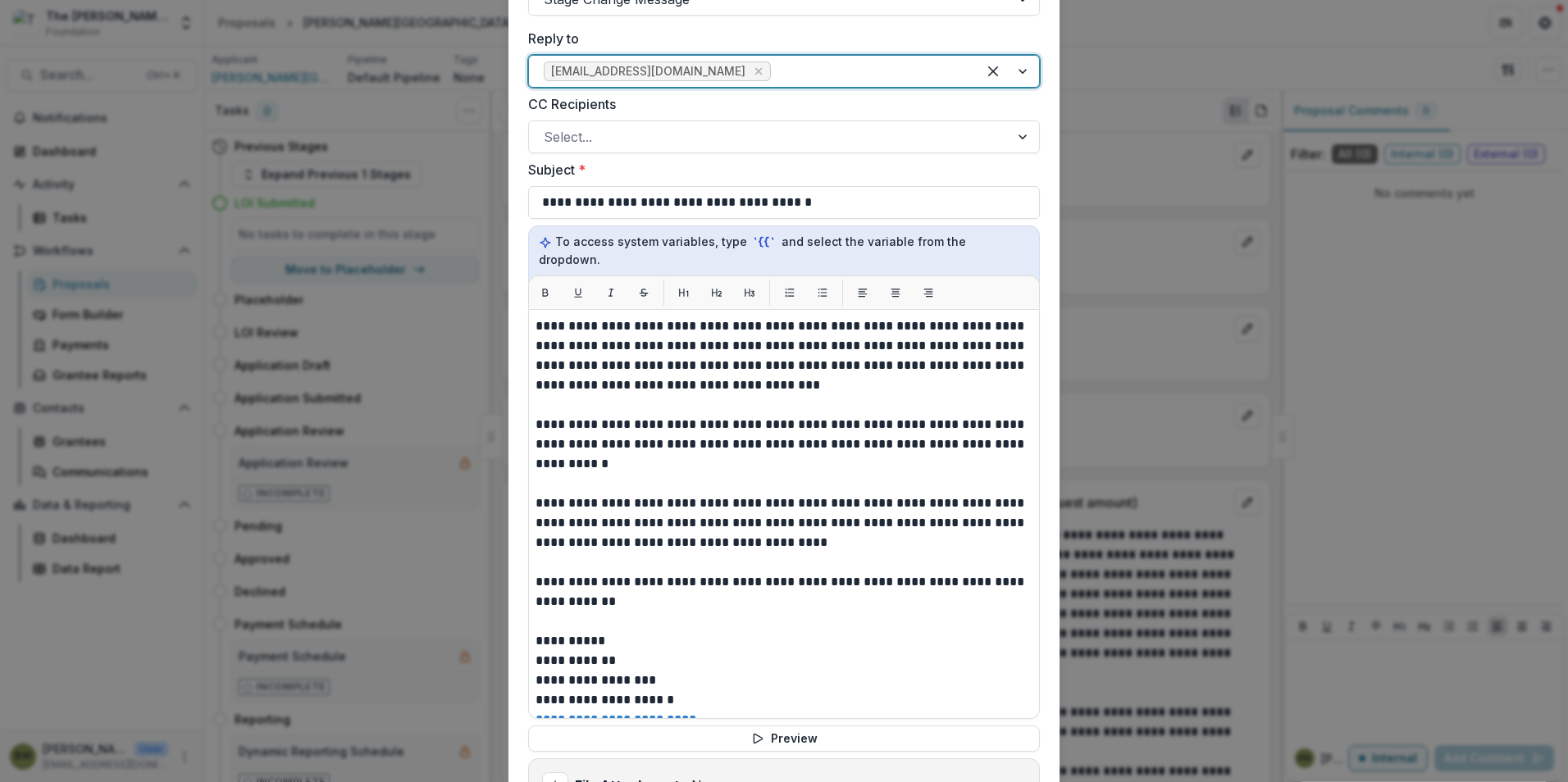
scroll to position [410, 0]
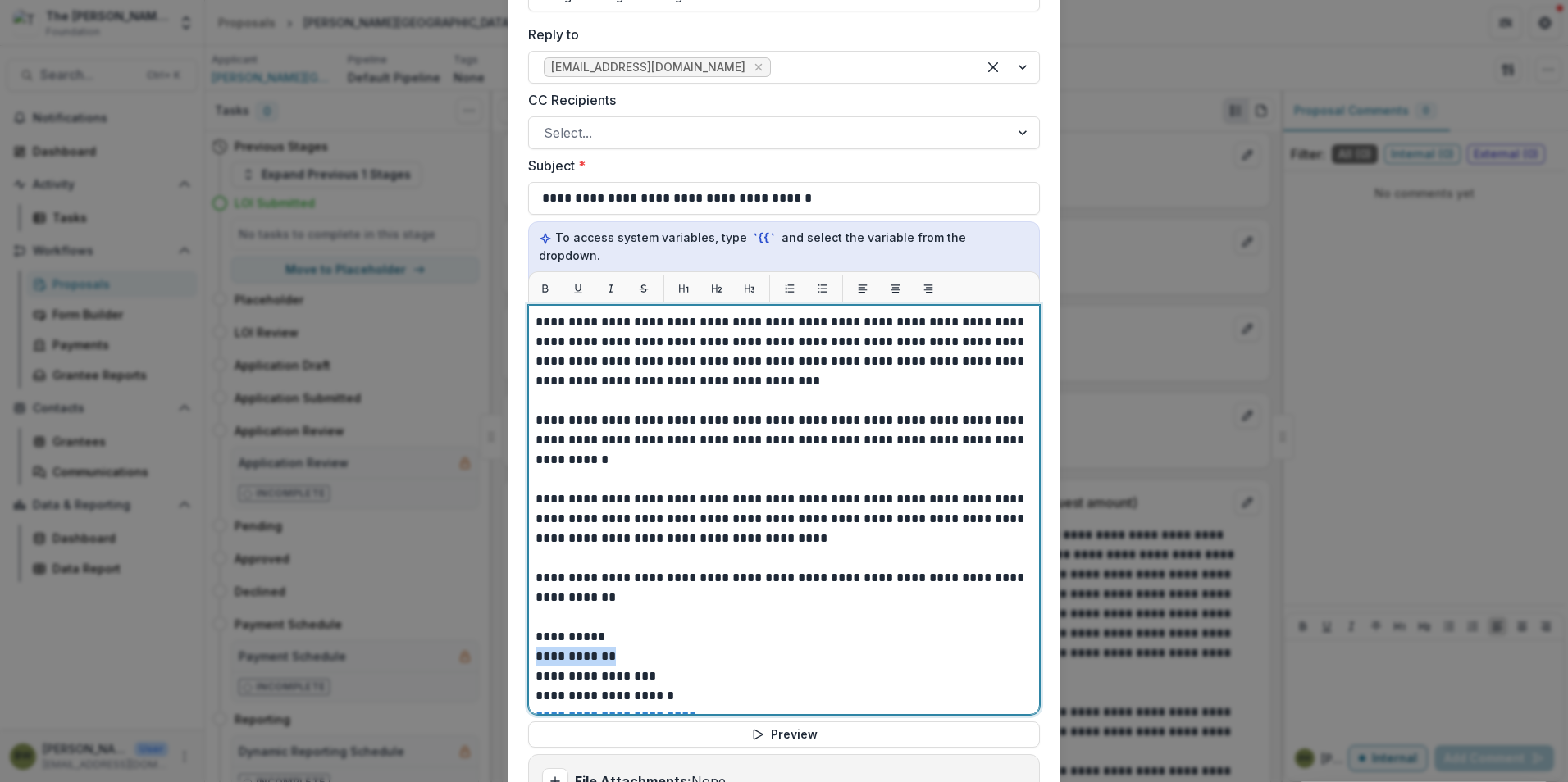
drag, startPoint x: 617, startPoint y: 597, endPoint x: 523, endPoint y: 603, distance: 94.2
click at [523, 603] on form "**********" at bounding box center [783, 349] width 551 height 1314
click at [536, 666] on p "**********" at bounding box center [782, 676] width 492 height 20
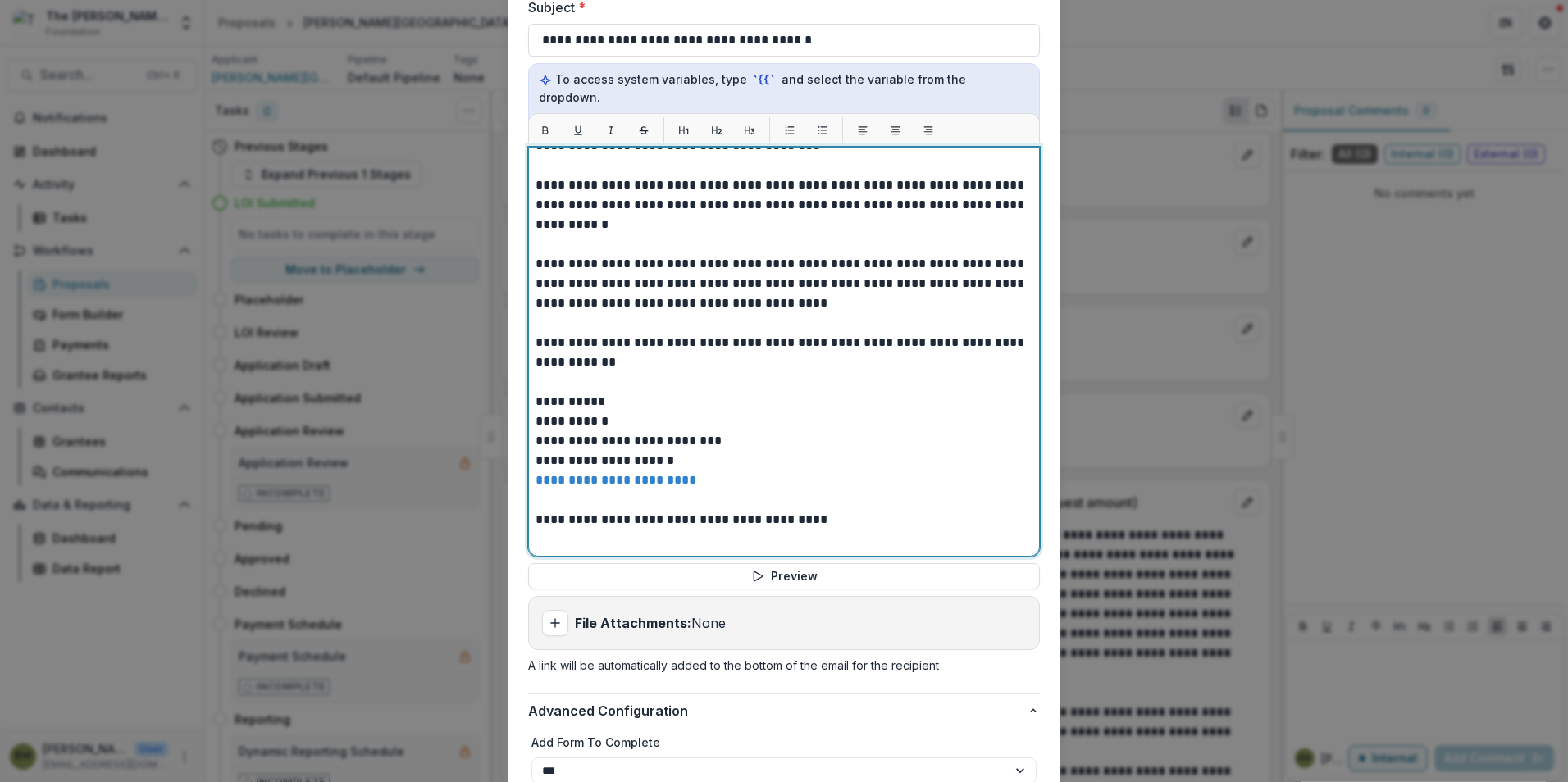
scroll to position [685, 0]
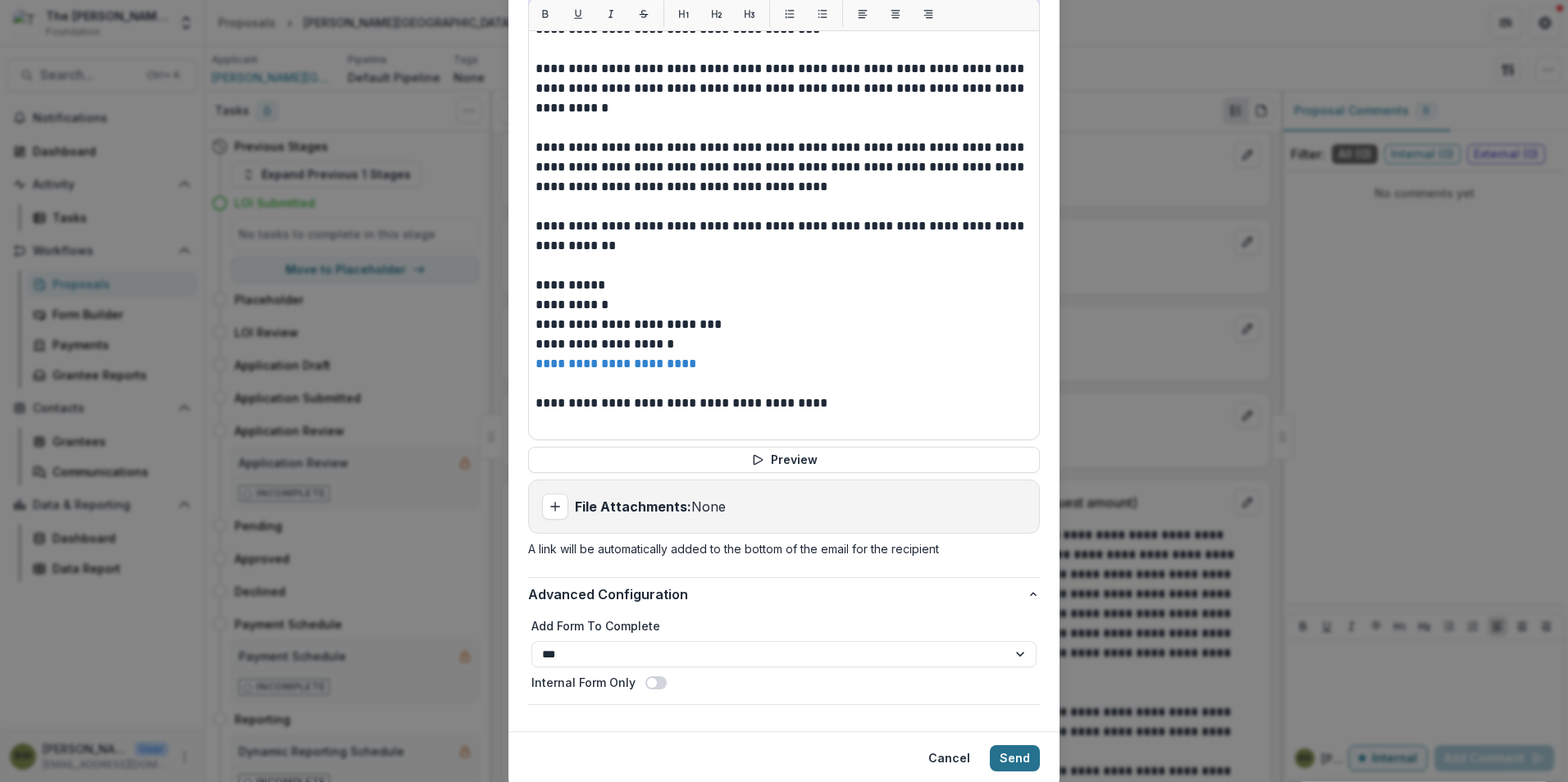
click at [1010, 745] on button "Send" at bounding box center [1015, 758] width 50 height 26
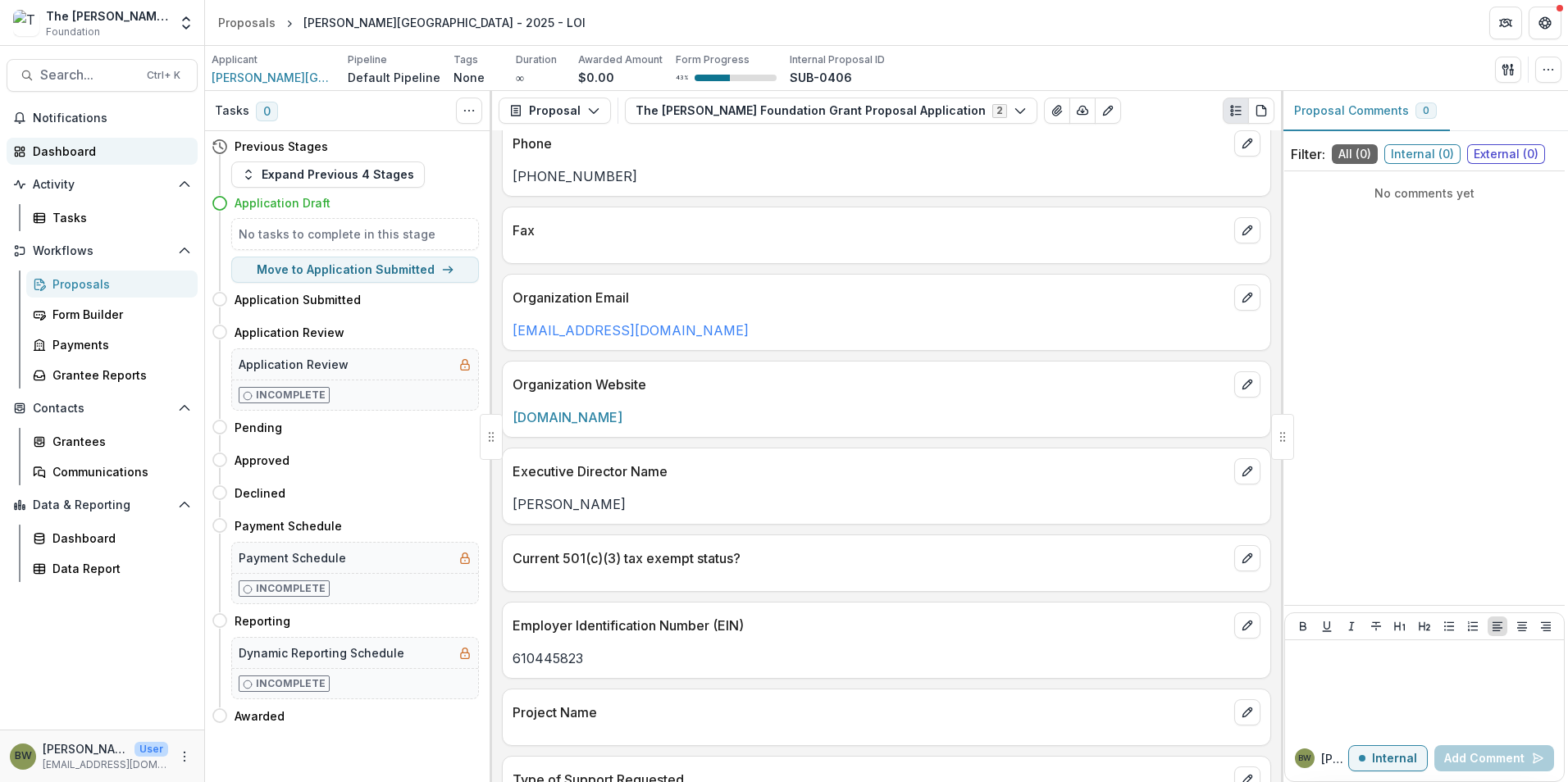
click at [71, 154] on div "Dashboard" at bounding box center [108, 151] width 152 height 17
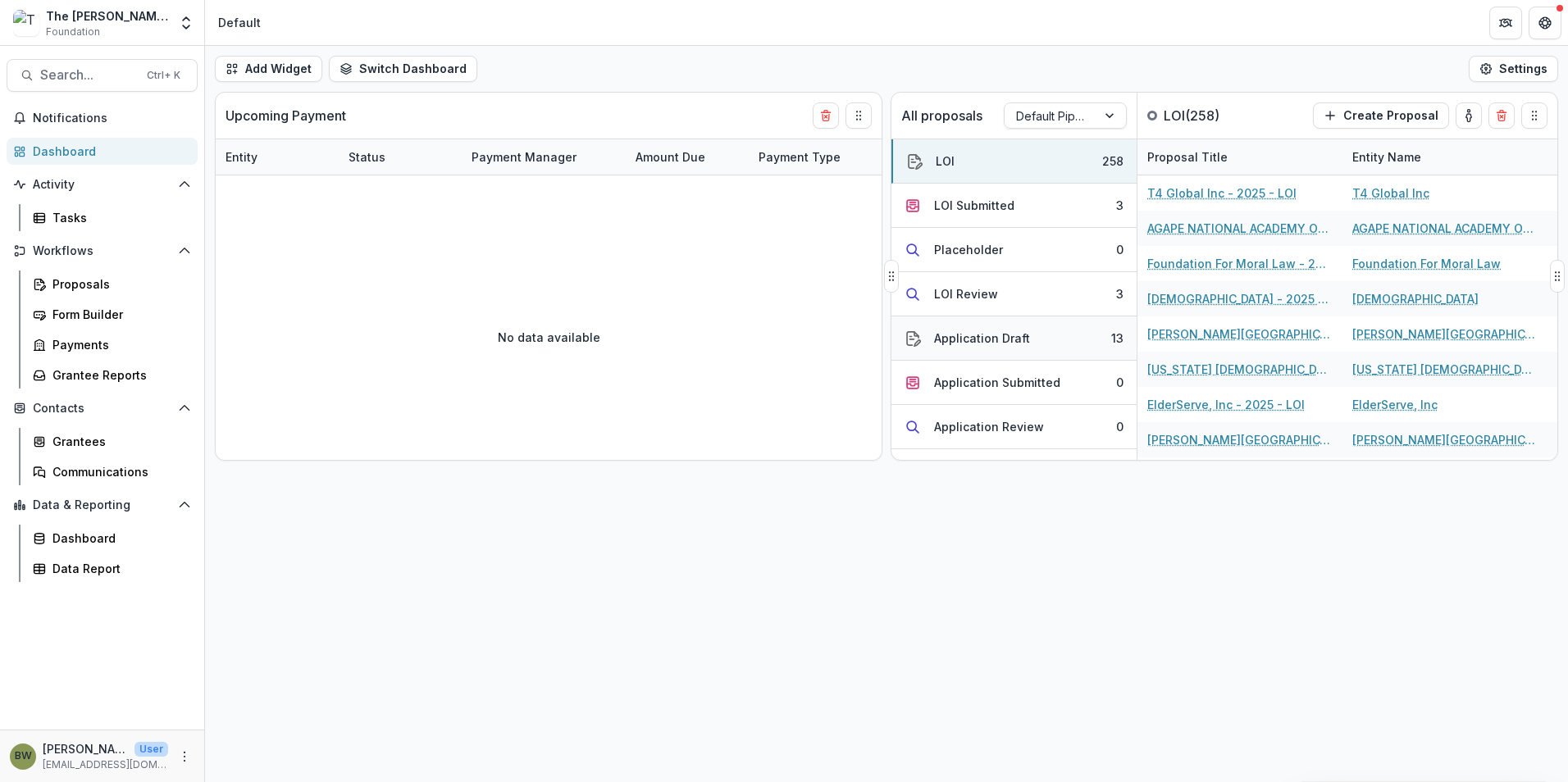
click at [970, 343] on div "Application Draft" at bounding box center [981, 338] width 96 height 17
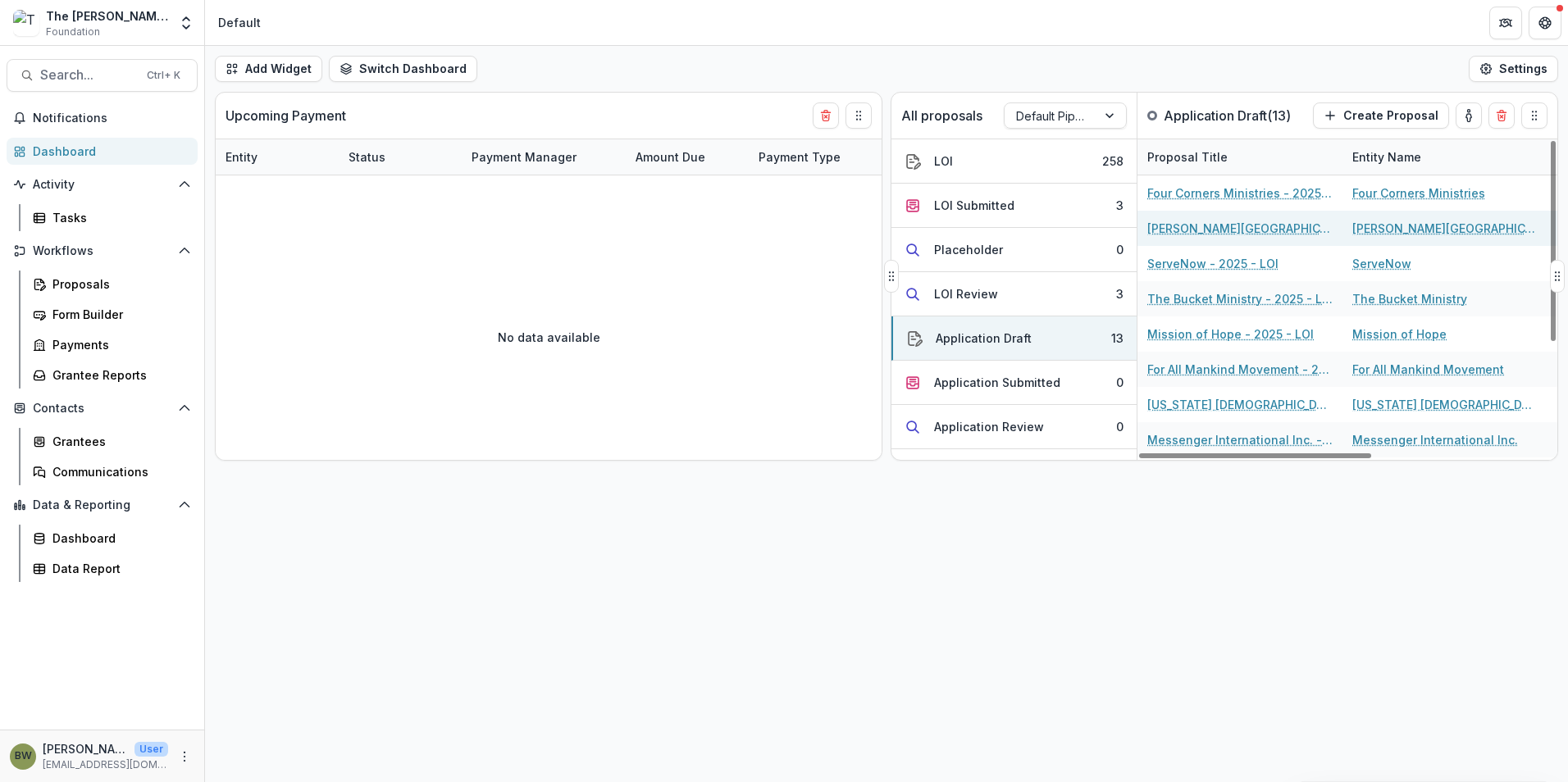
click at [1258, 227] on link "[PERSON_NAME][GEOGRAPHIC_DATA] - 2025 - LOI" at bounding box center [1240, 228] width 185 height 17
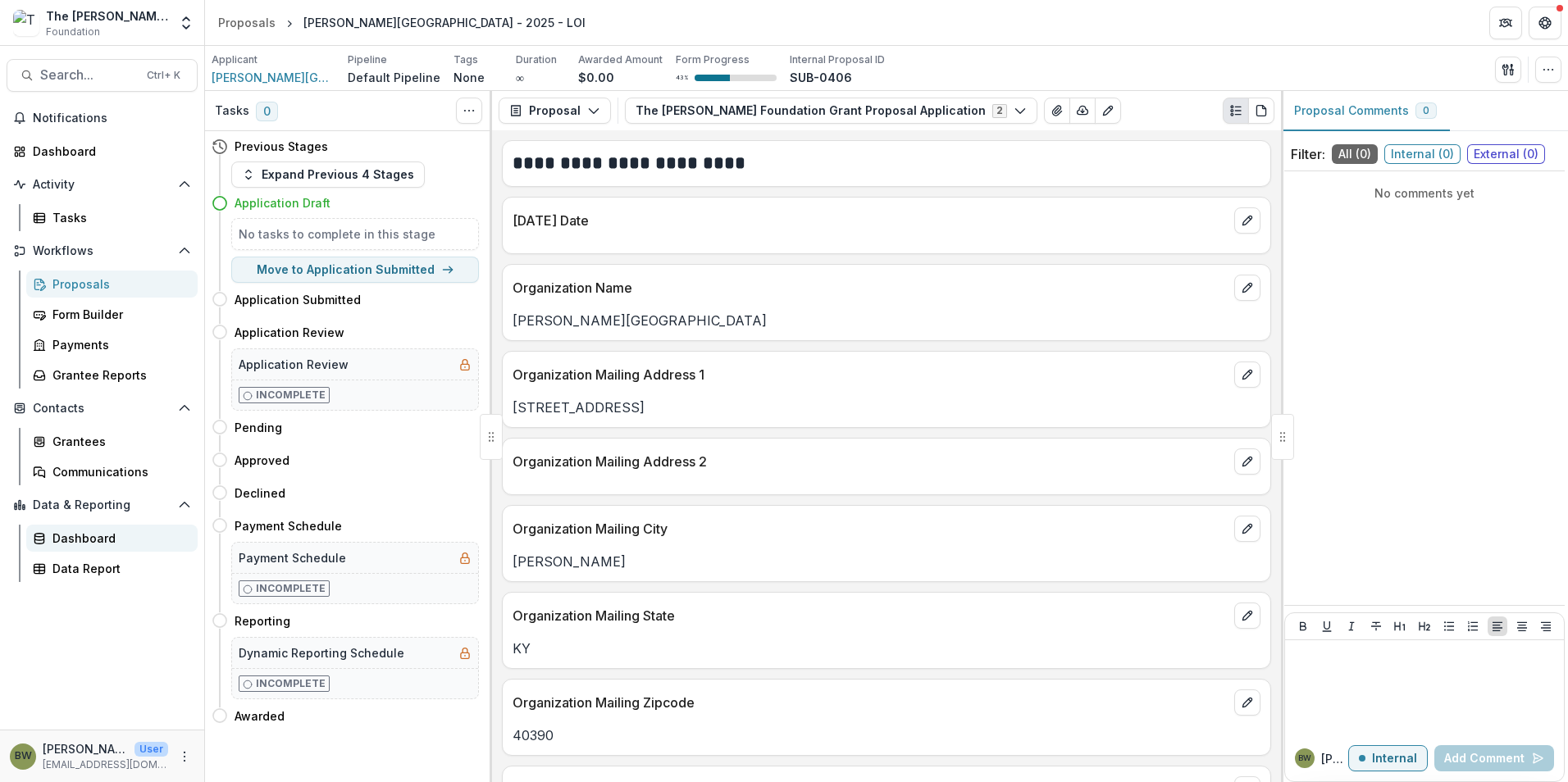
click at [64, 532] on div "Dashboard" at bounding box center [118, 538] width 132 height 17
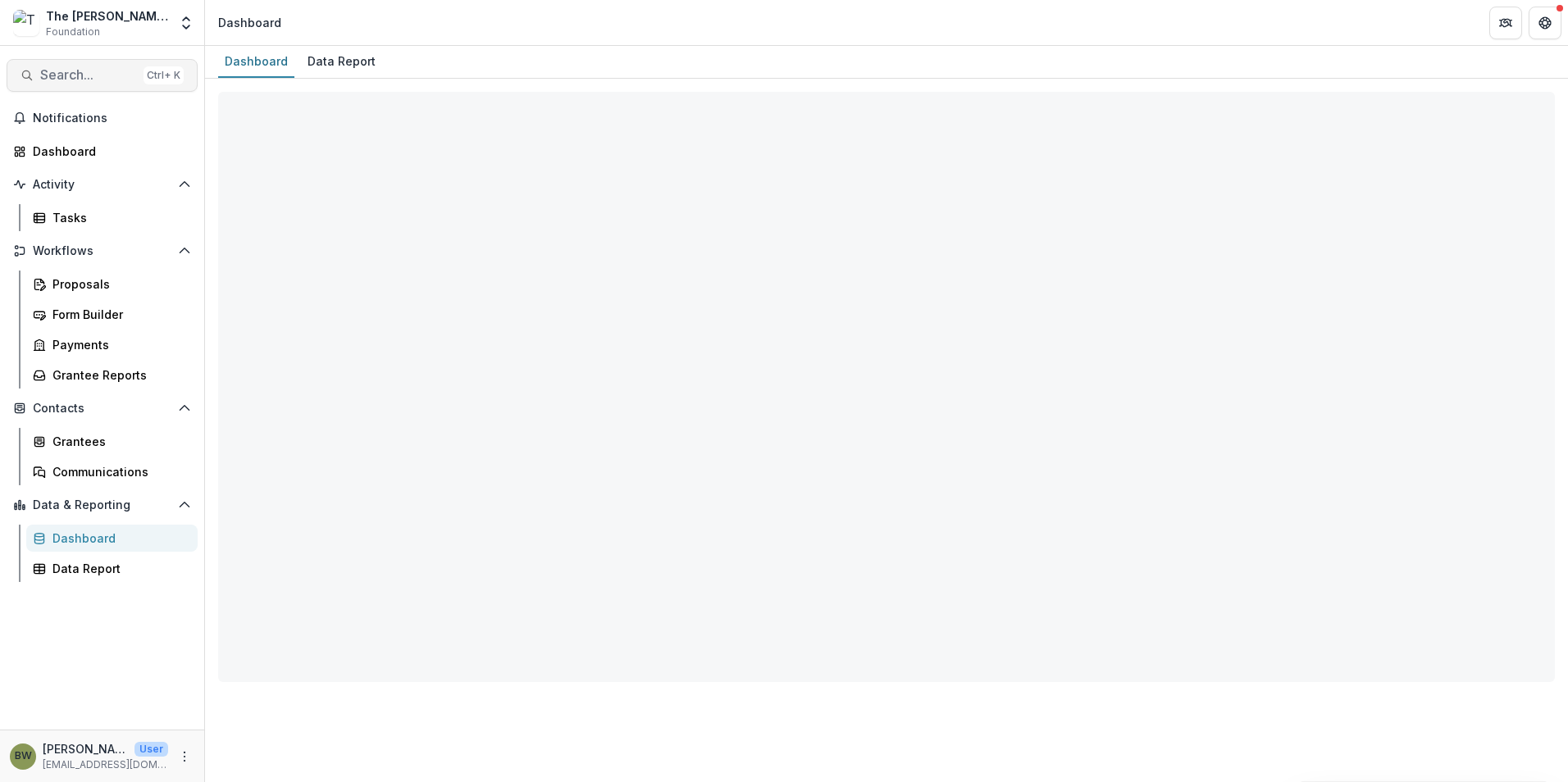
click at [80, 74] on span "Search..." at bounding box center [88, 75] width 97 height 16
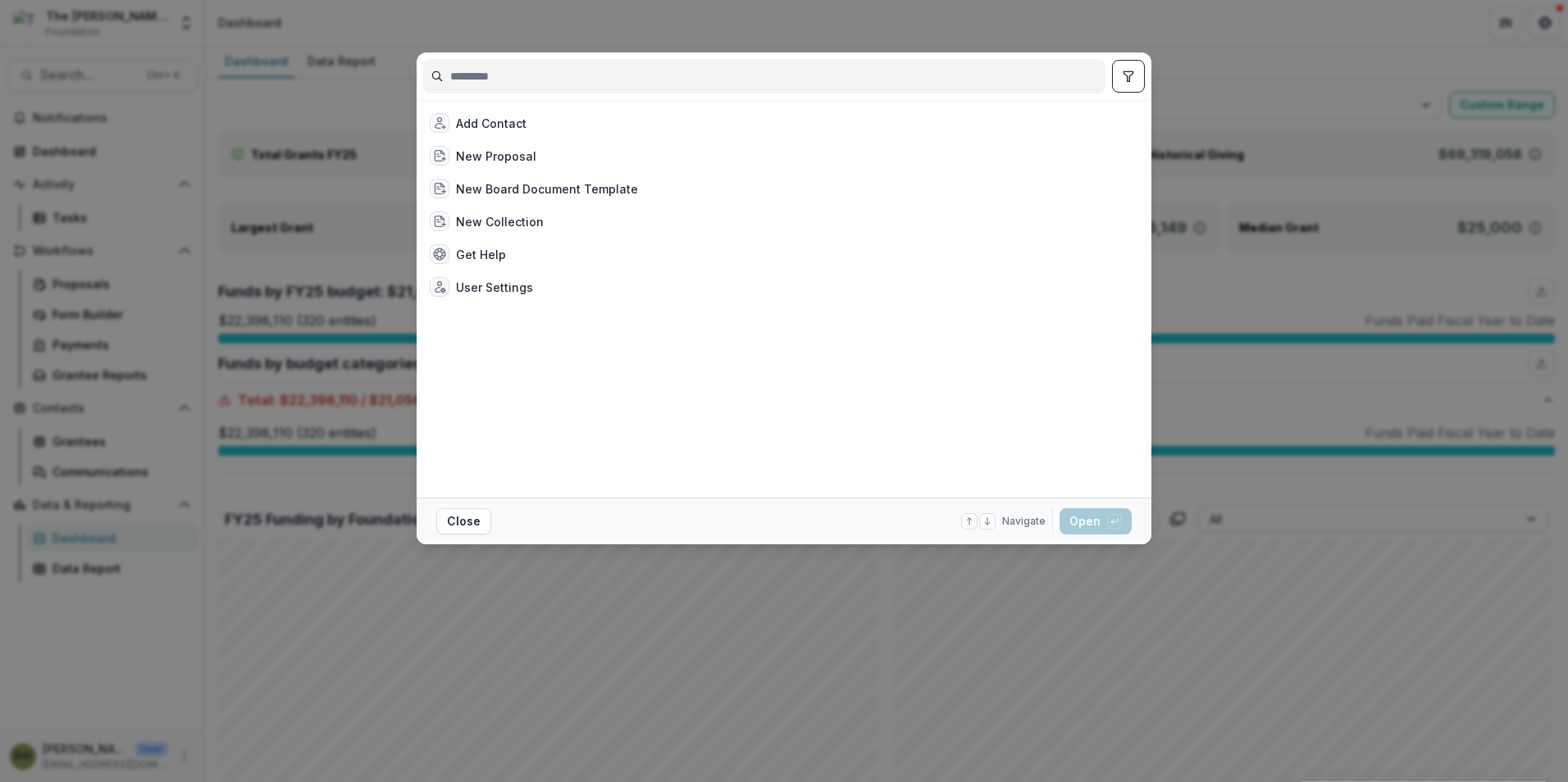
click at [463, 67] on input at bounding box center [764, 76] width 681 height 26
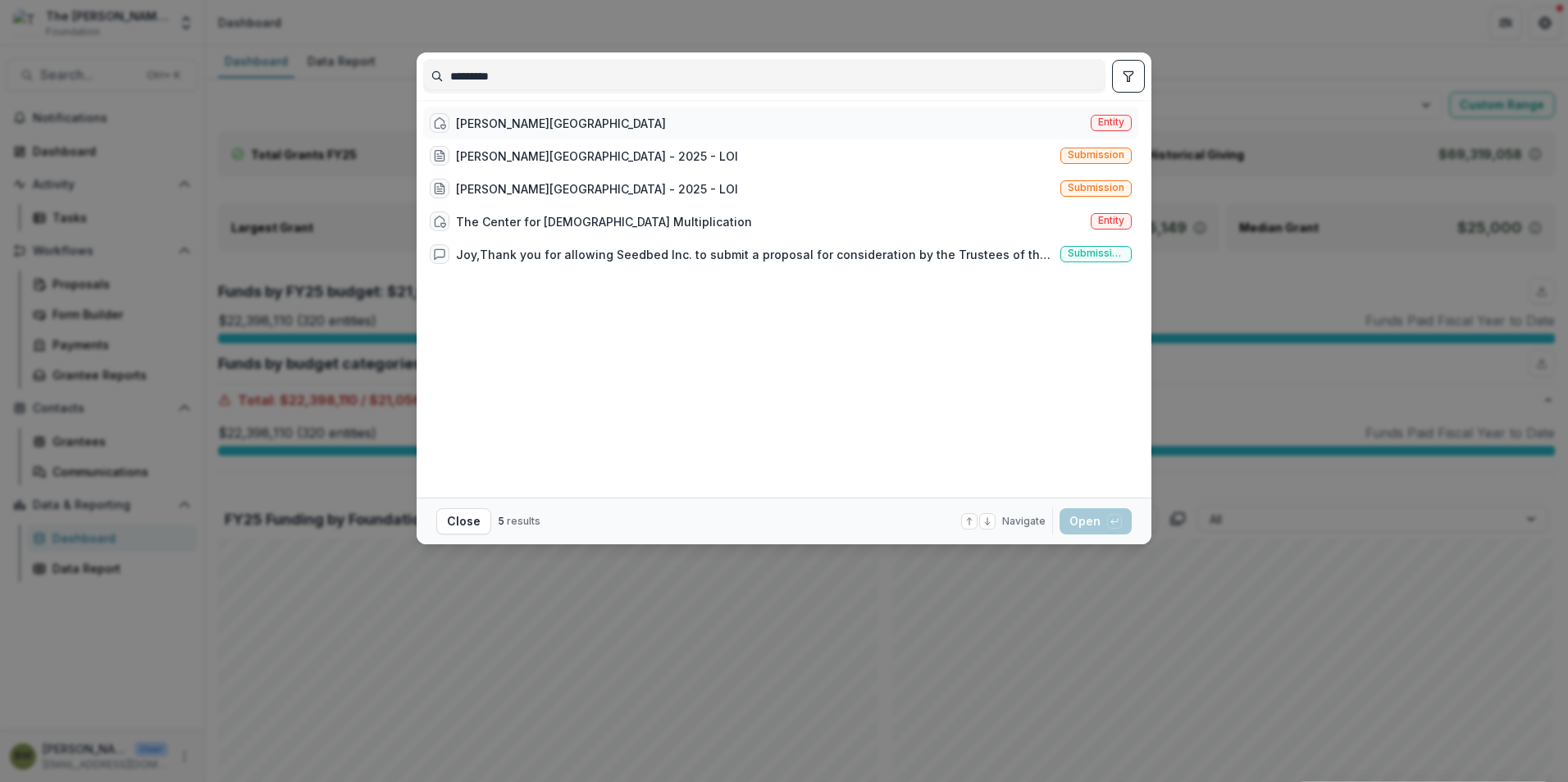
type input "*********"
click at [569, 120] on div "[PERSON_NAME][GEOGRAPHIC_DATA]" at bounding box center [561, 123] width 210 height 17
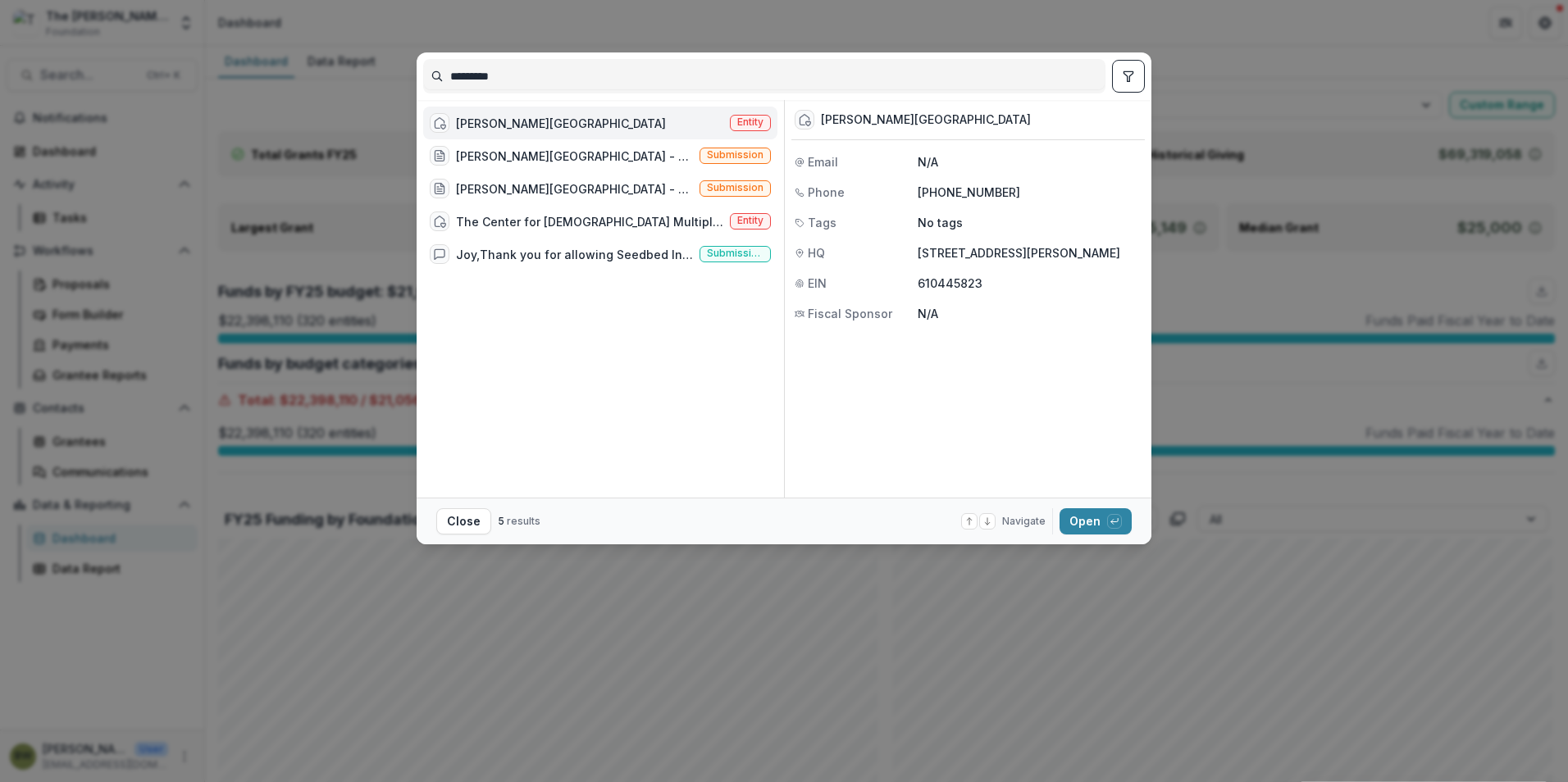
click at [747, 122] on span "Entity" at bounding box center [750, 122] width 26 height 12
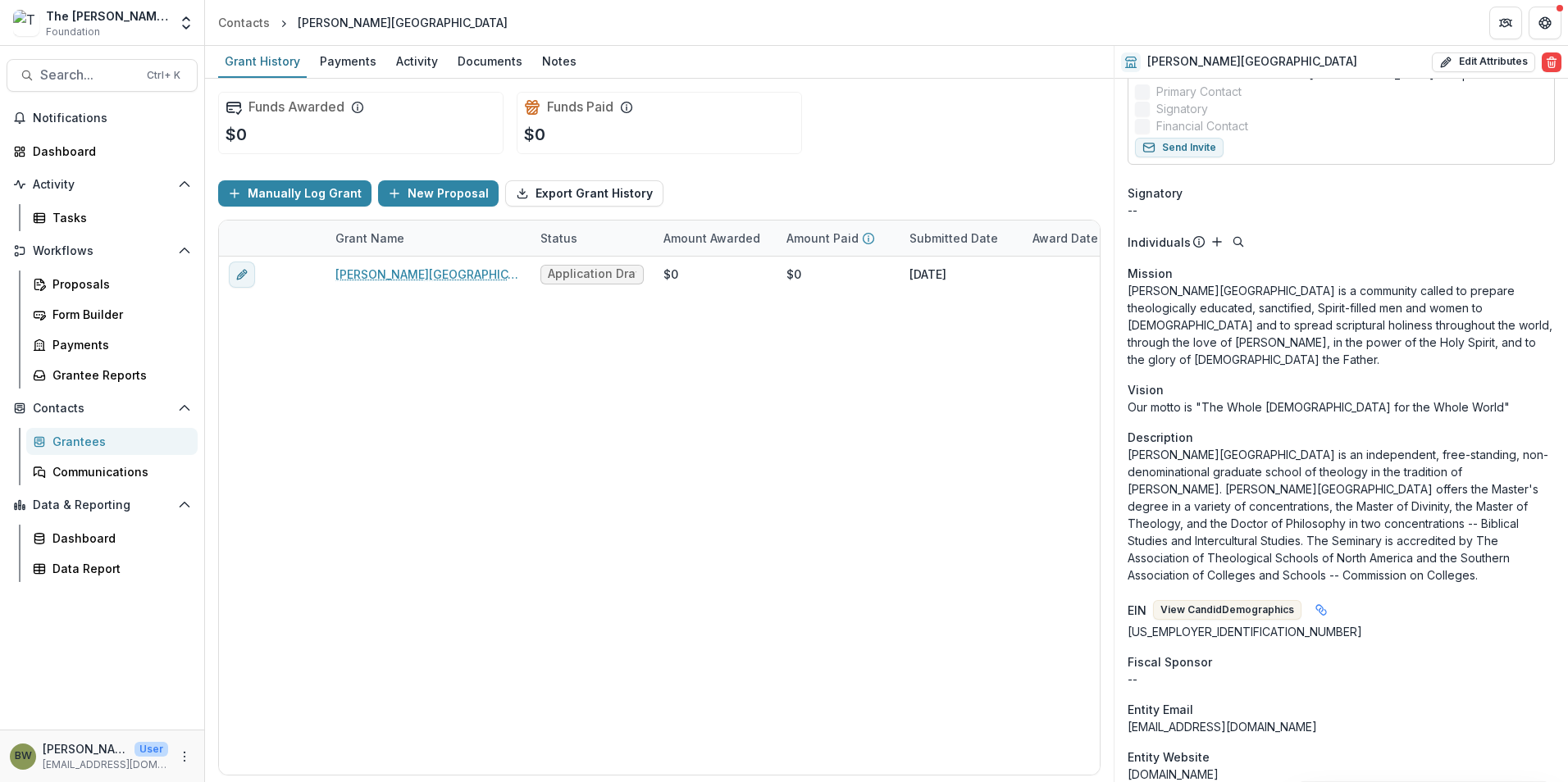
scroll to position [410, 0]
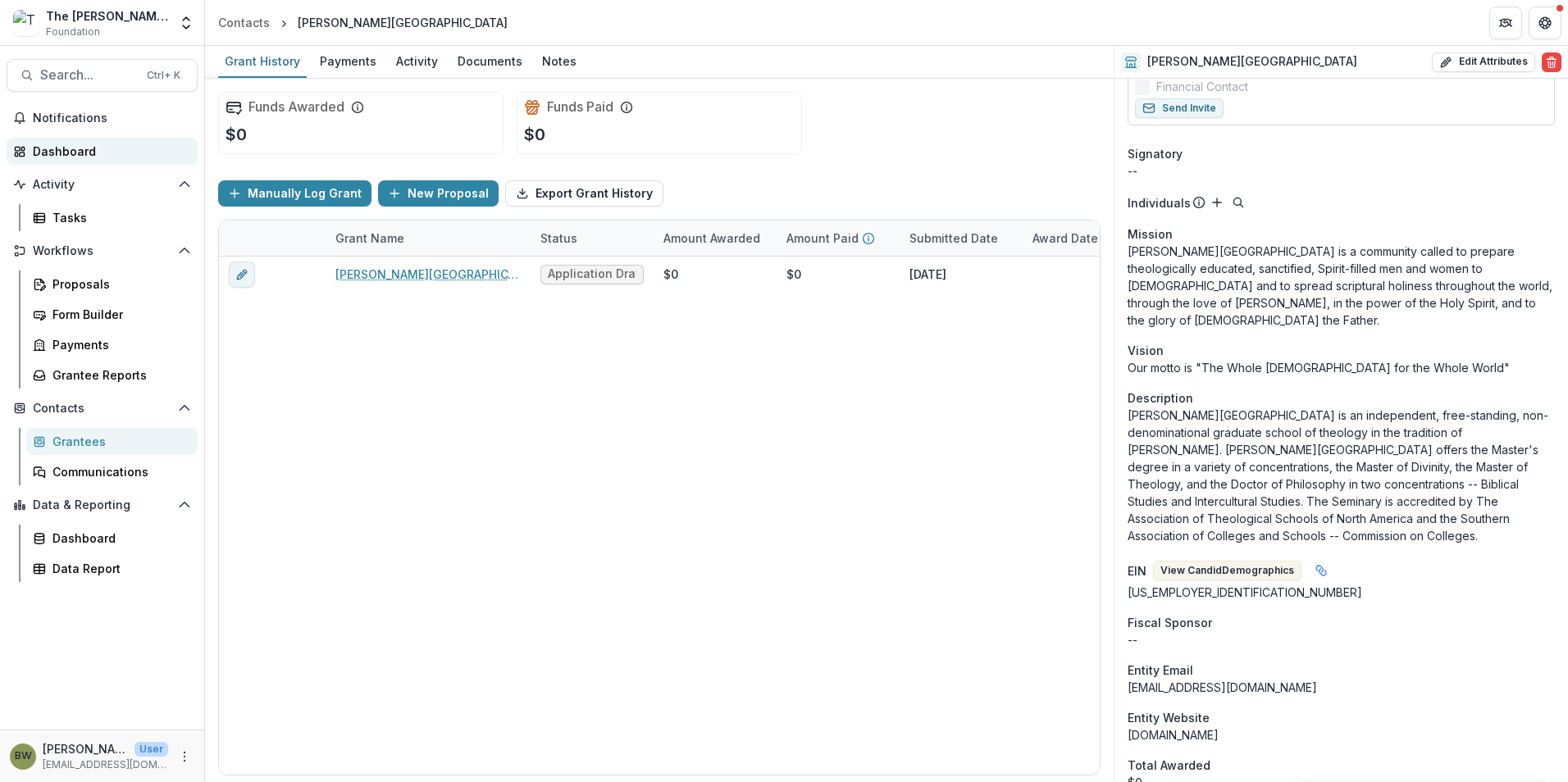
click at [67, 147] on div "Dashboard" at bounding box center [108, 151] width 152 height 17
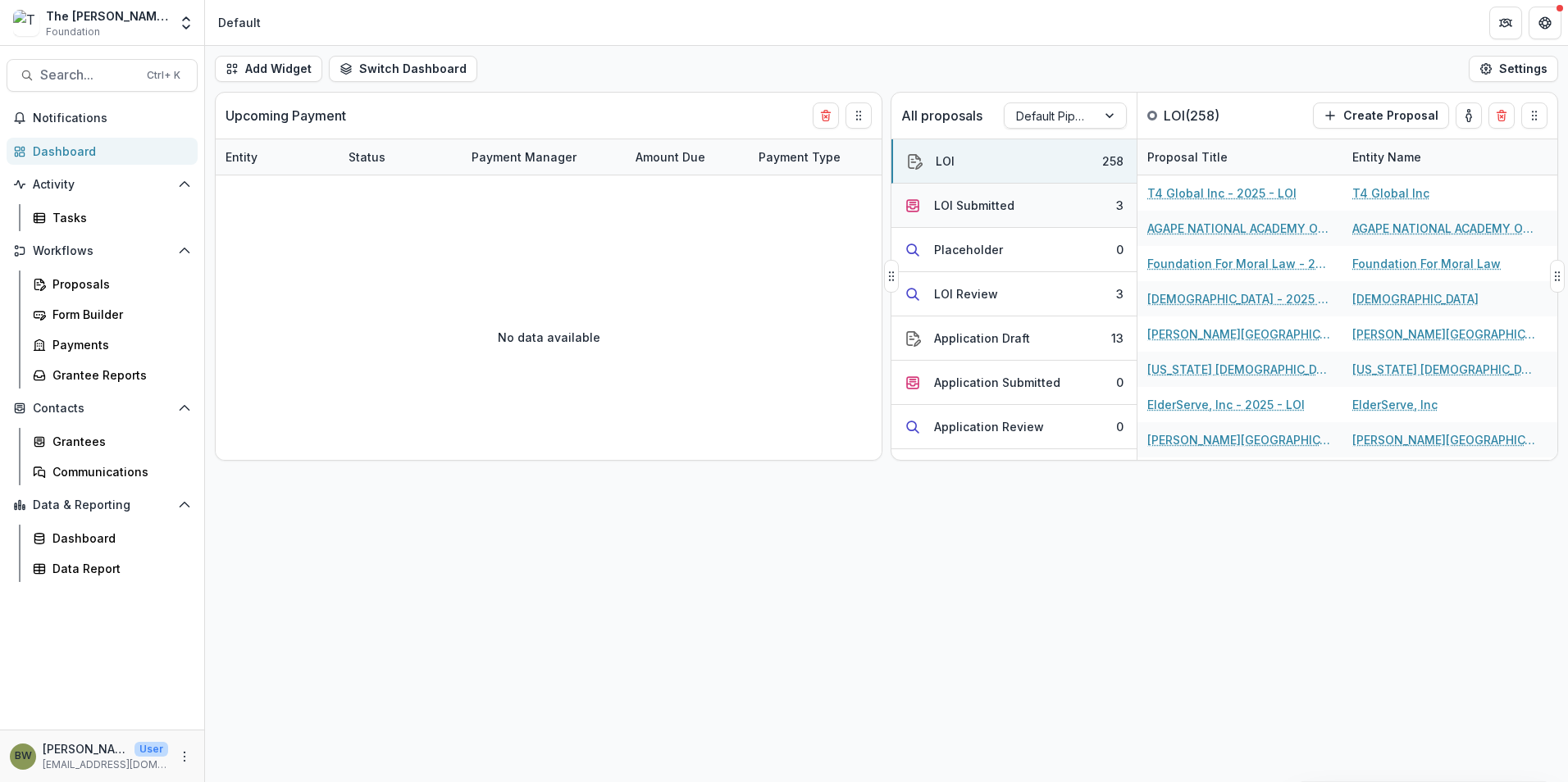
click at [956, 207] on div "LOI Submitted" at bounding box center [974, 205] width 80 height 17
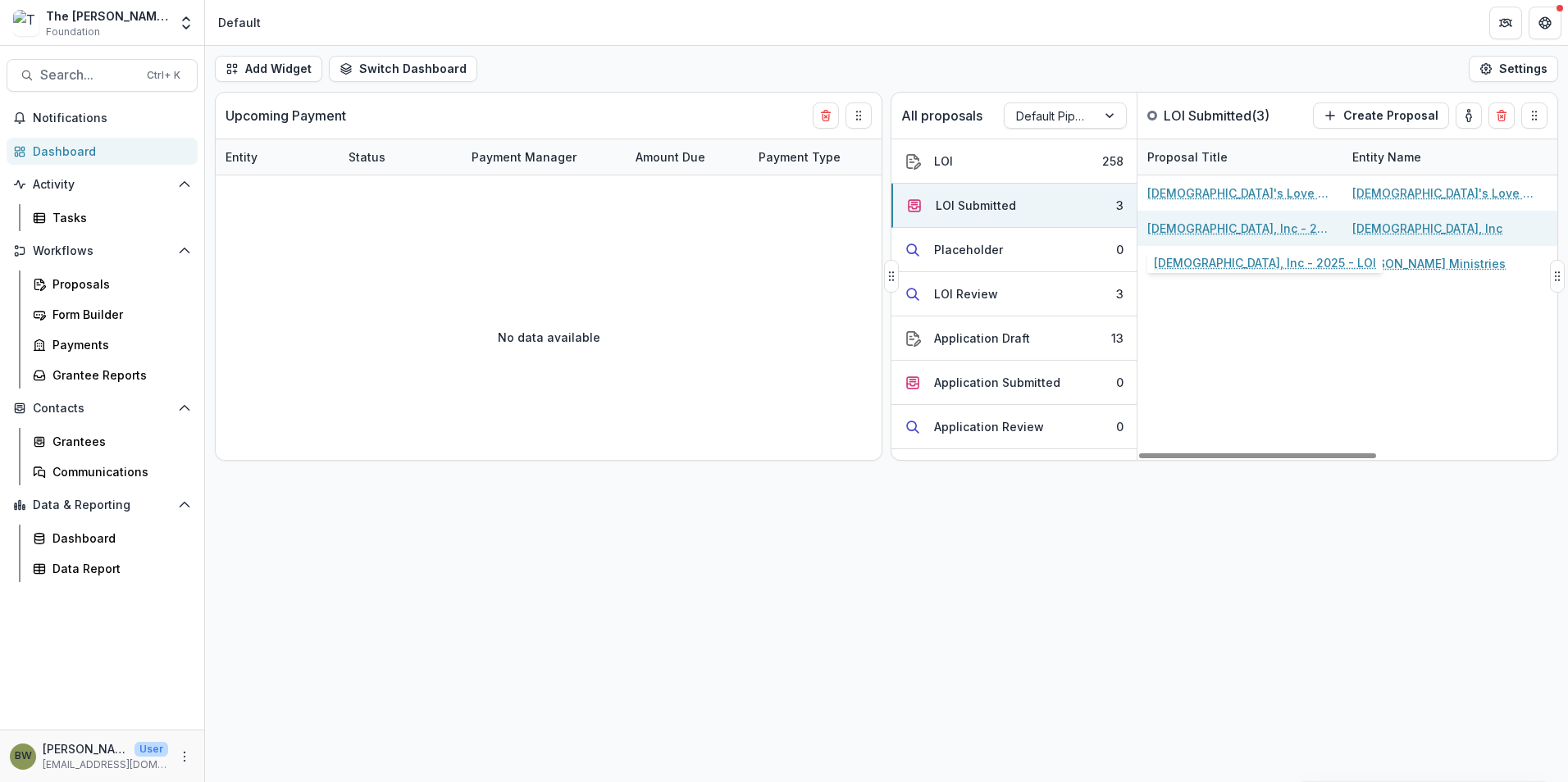
click at [1224, 229] on link "[DEMOGRAPHIC_DATA], Inc - 2025 - LOI" at bounding box center [1240, 228] width 185 height 17
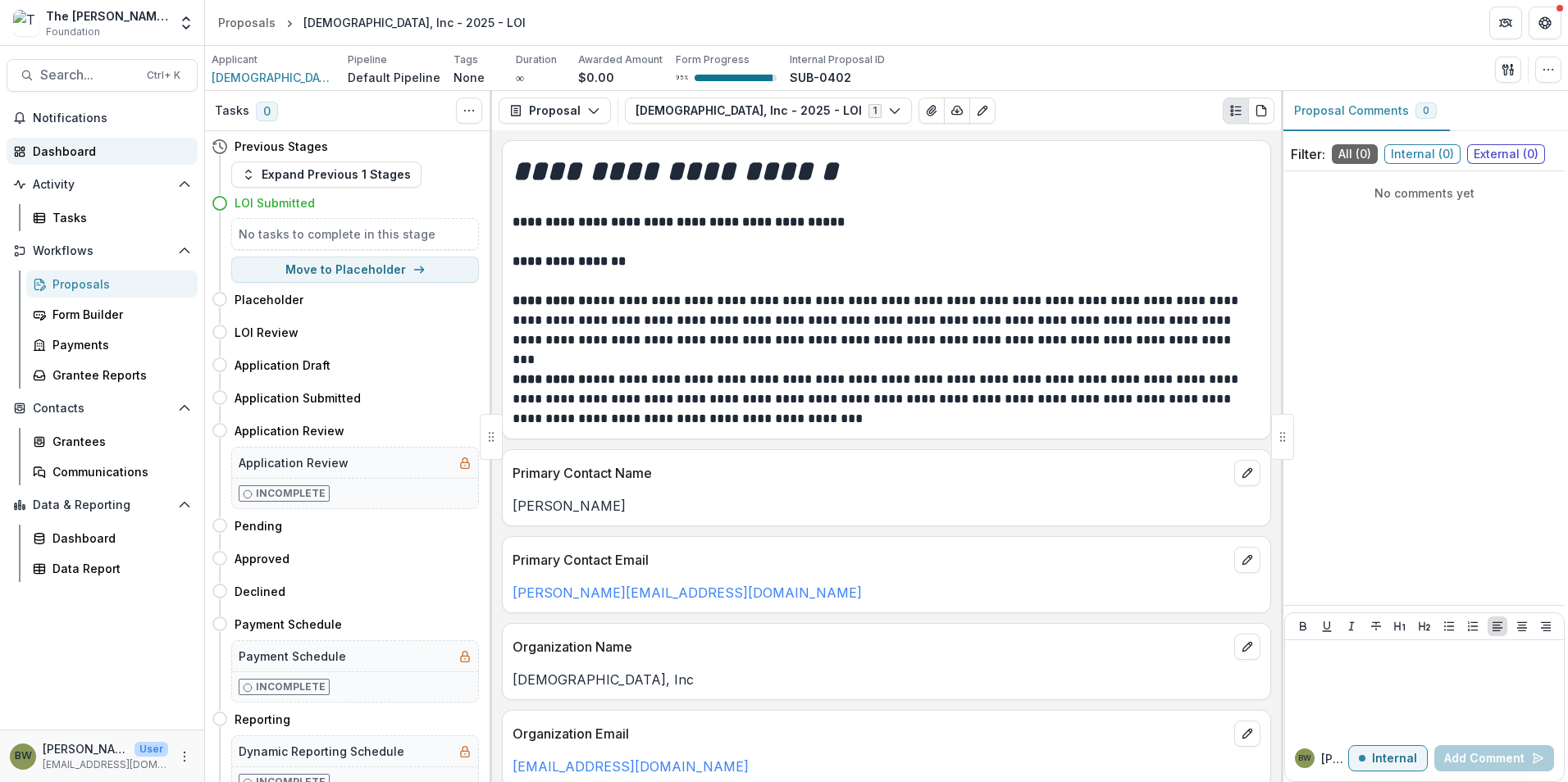
click at [57, 161] on link "Dashboard" at bounding box center [102, 151] width 191 height 27
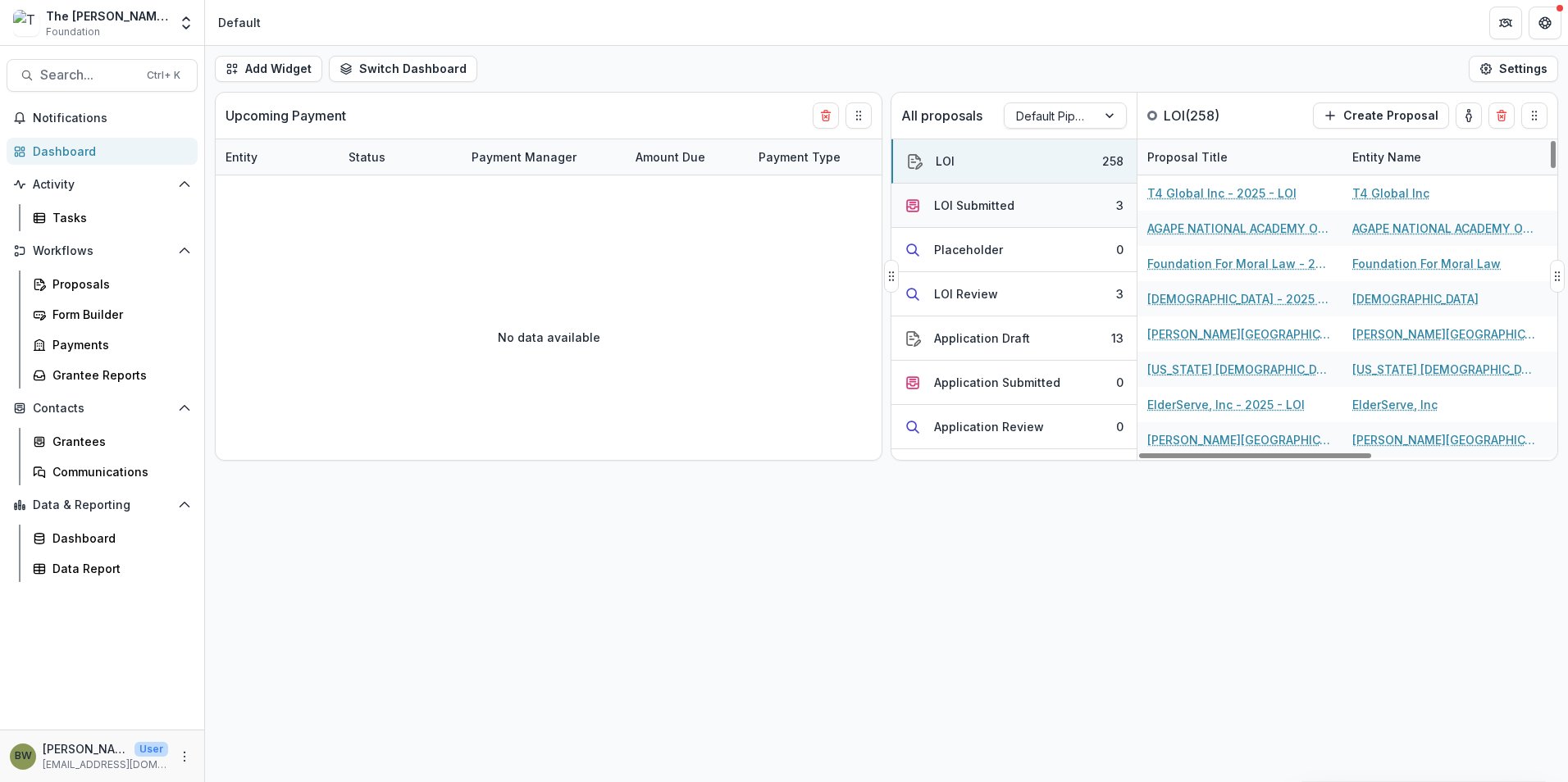
click at [957, 204] on div "LOI Submitted" at bounding box center [974, 205] width 80 height 17
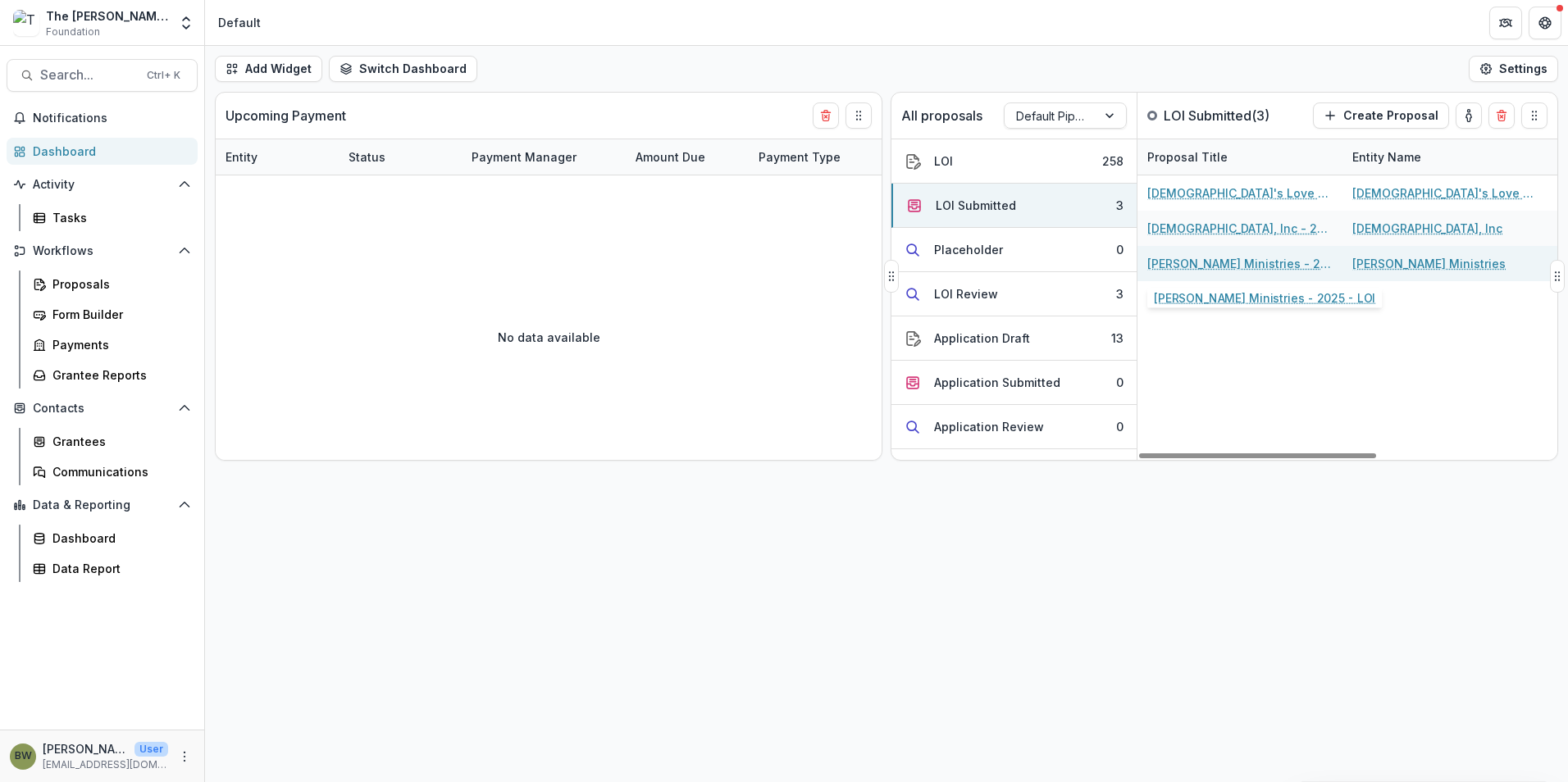
click at [1230, 260] on link "Tim Robnett Ministries - 2025 - LOI" at bounding box center [1240, 263] width 185 height 17
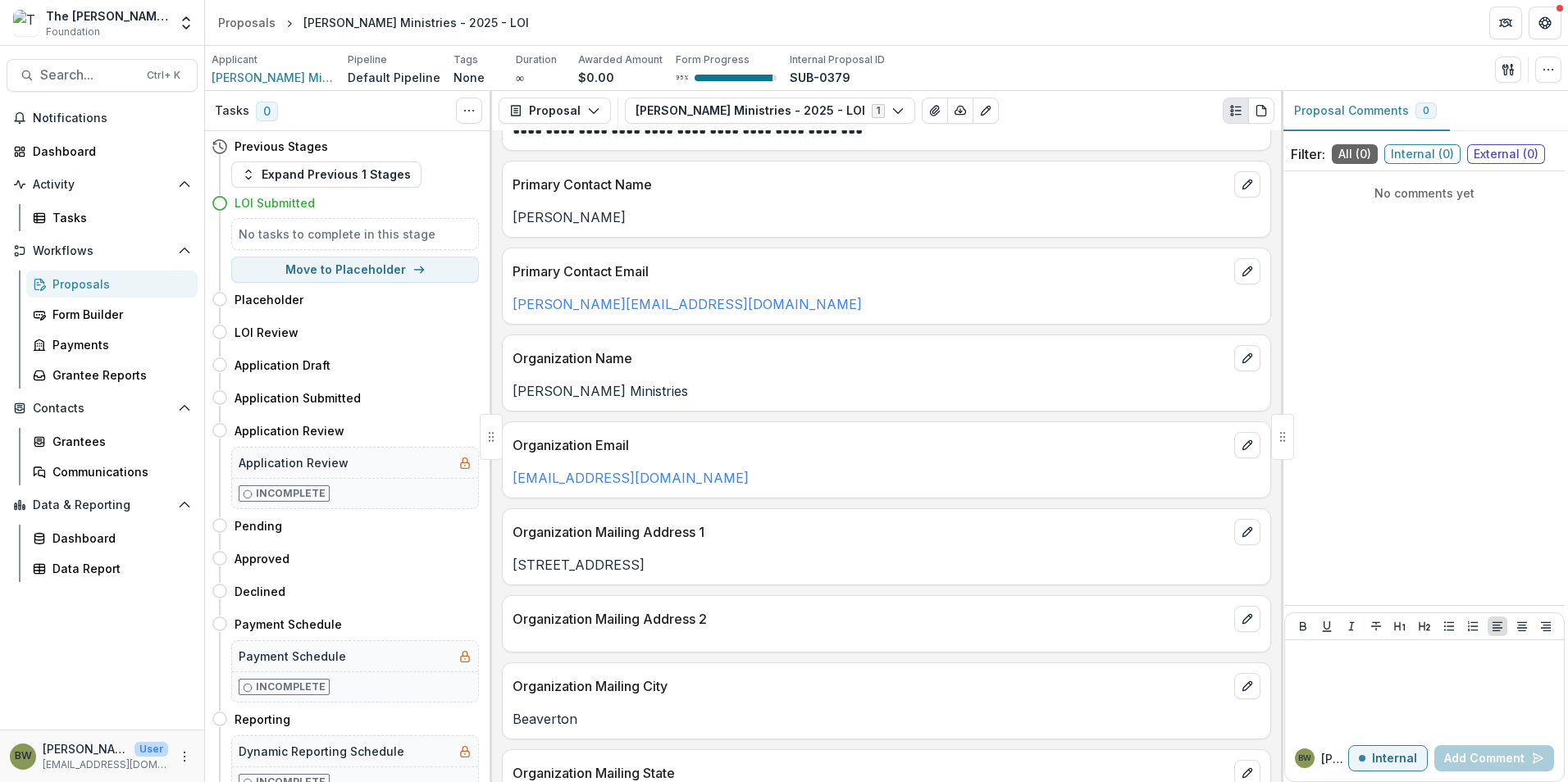
scroll to position [328, 0]
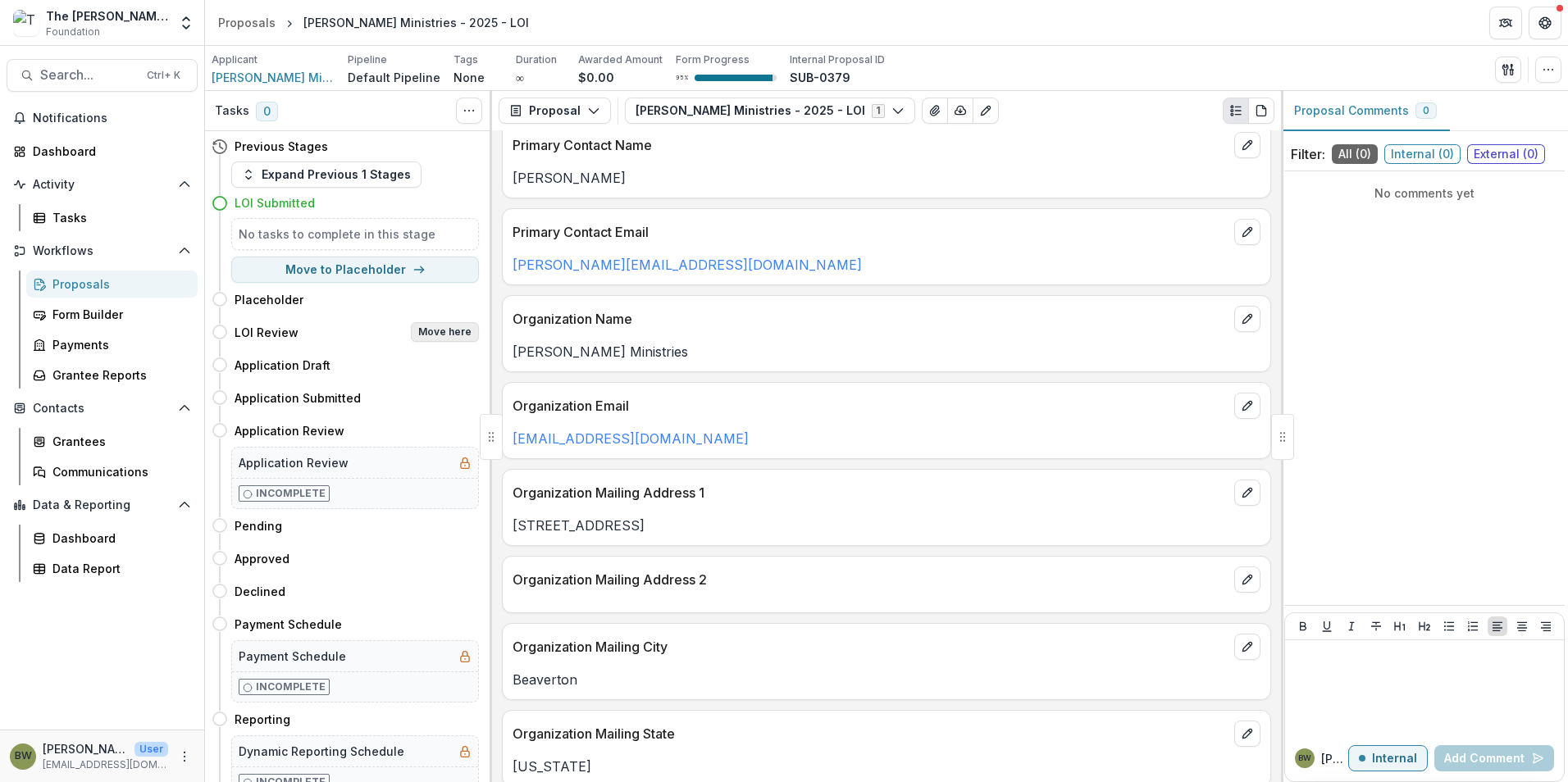
click at [436, 331] on button "Move here" at bounding box center [445, 332] width 68 height 20
select select "**********"
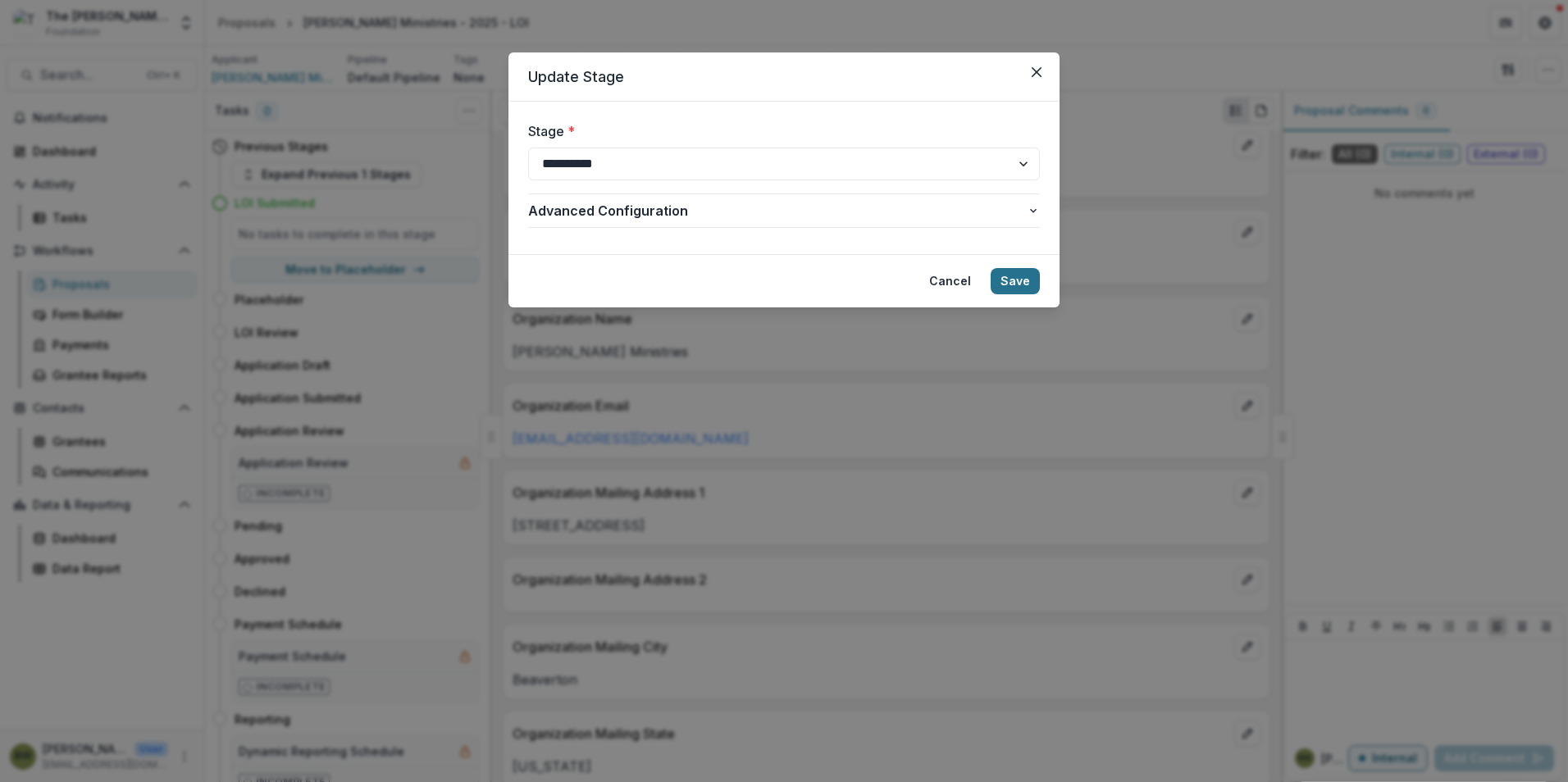
click at [1031, 277] on button "Save" at bounding box center [1015, 281] width 49 height 26
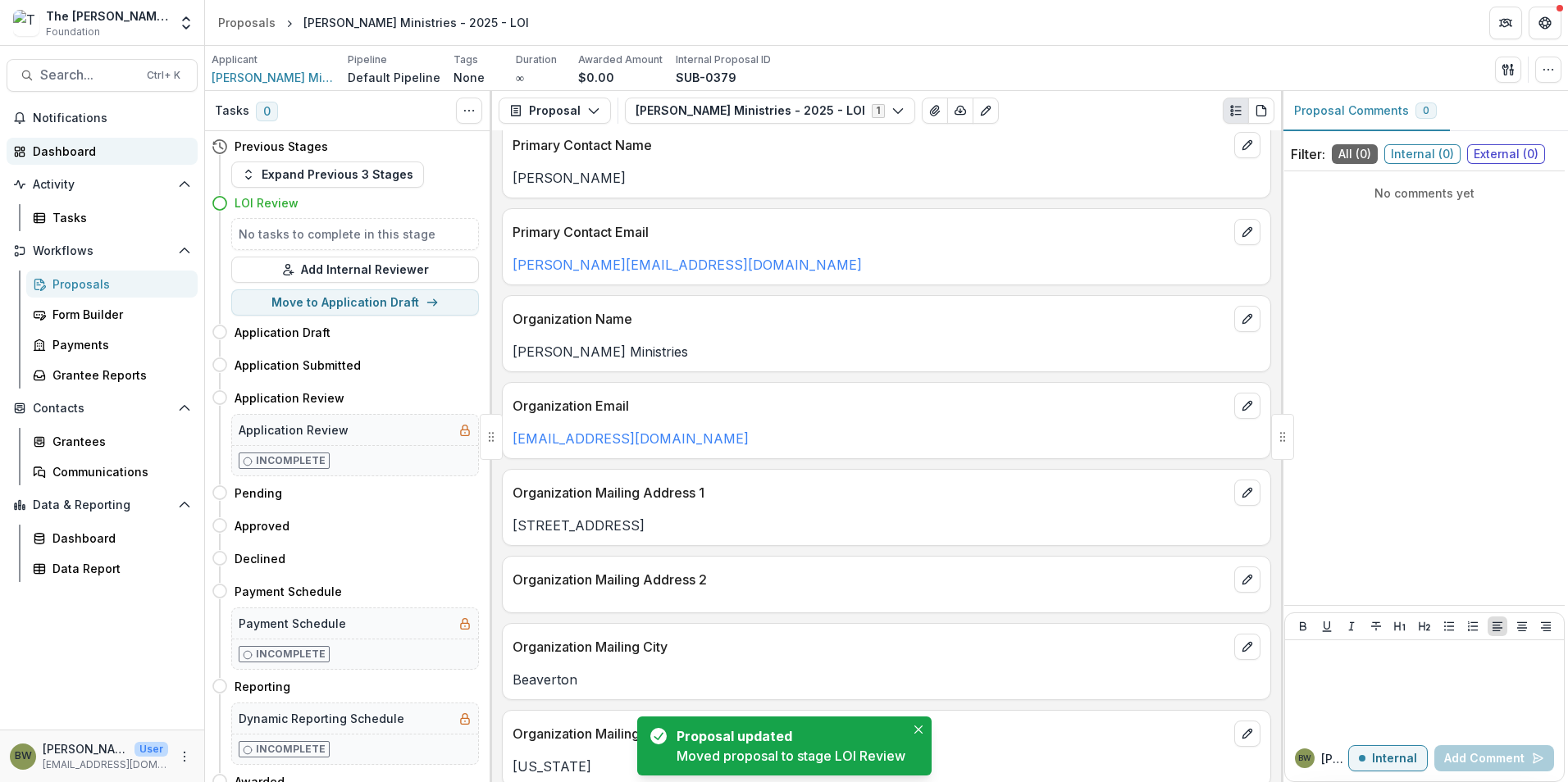
click at [45, 150] on div "Dashboard" at bounding box center [108, 151] width 152 height 17
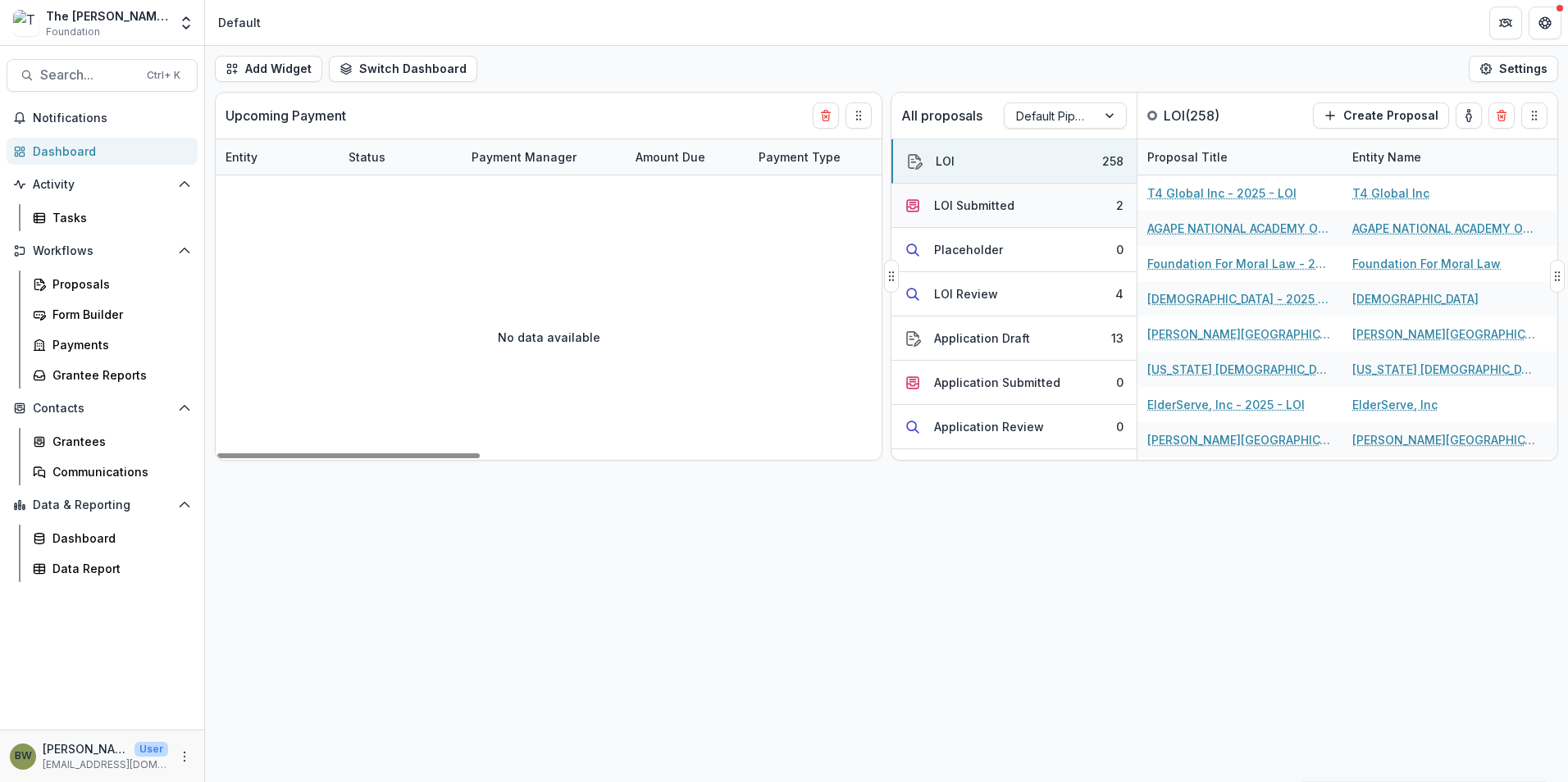
click at [998, 208] on div "LOI Submitted" at bounding box center [974, 205] width 80 height 17
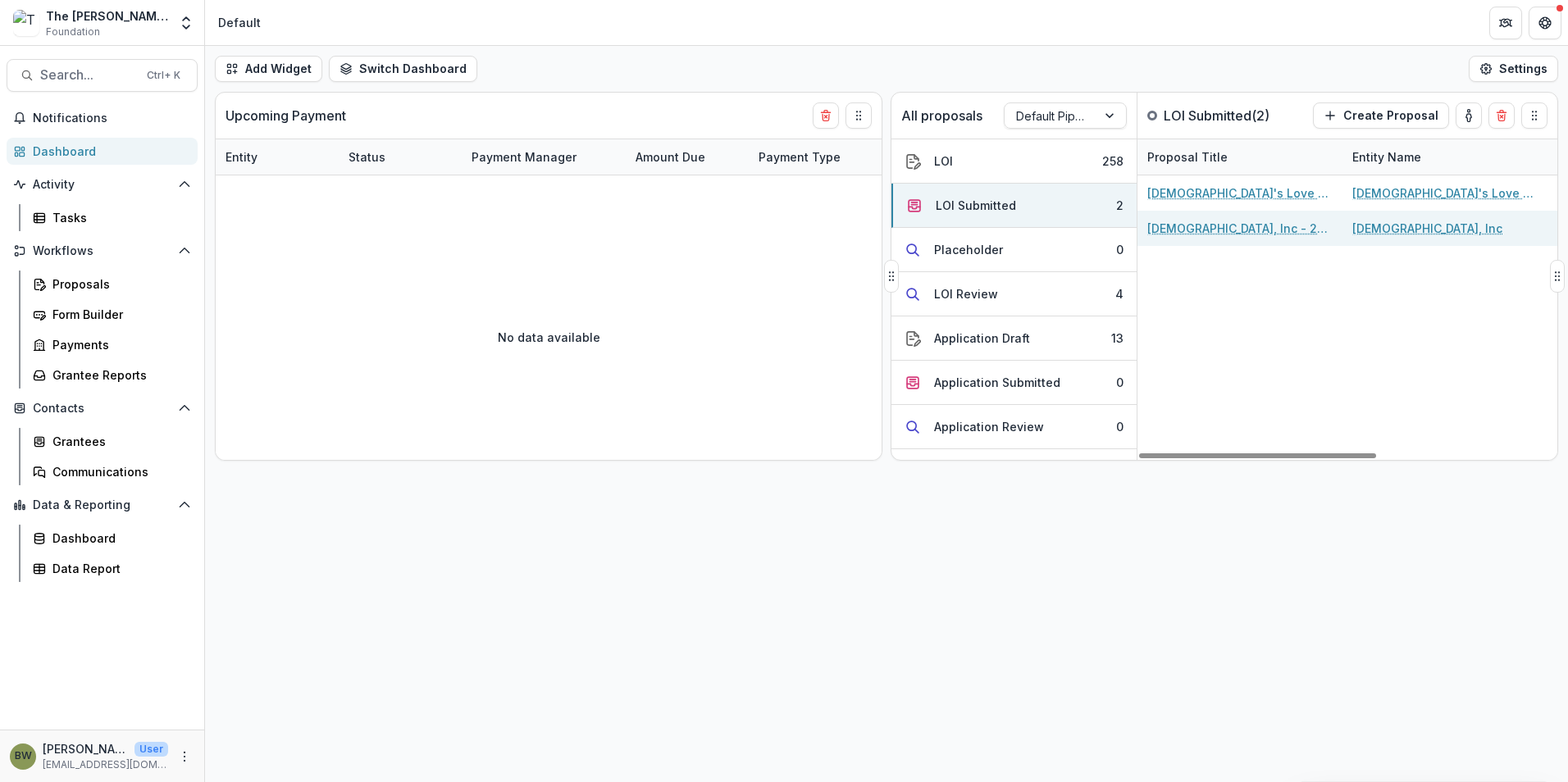
click at [1186, 227] on link "[DEMOGRAPHIC_DATA], Inc - 2025 - LOI" at bounding box center [1240, 228] width 185 height 17
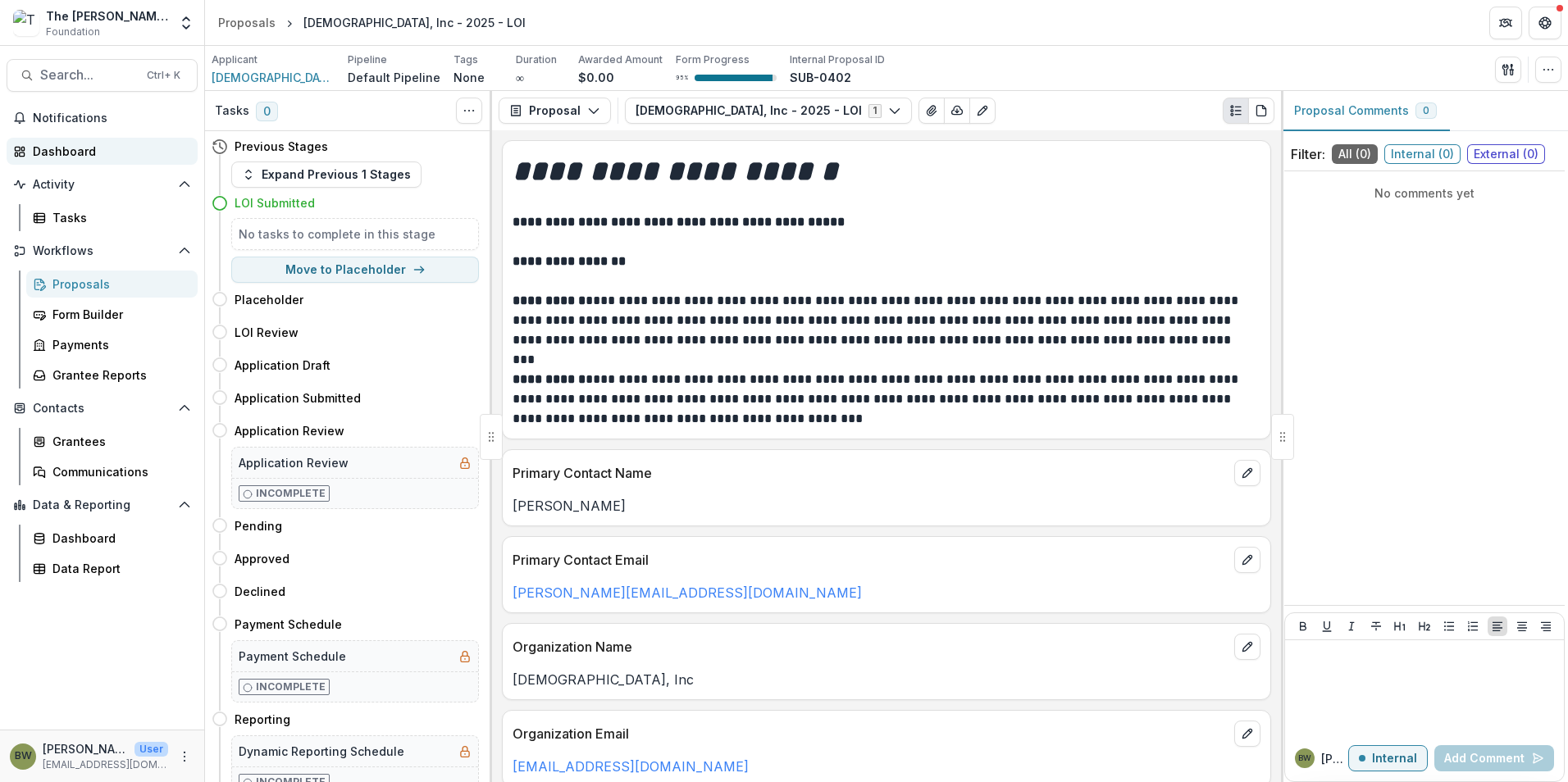
click at [90, 150] on div "Dashboard" at bounding box center [108, 151] width 152 height 17
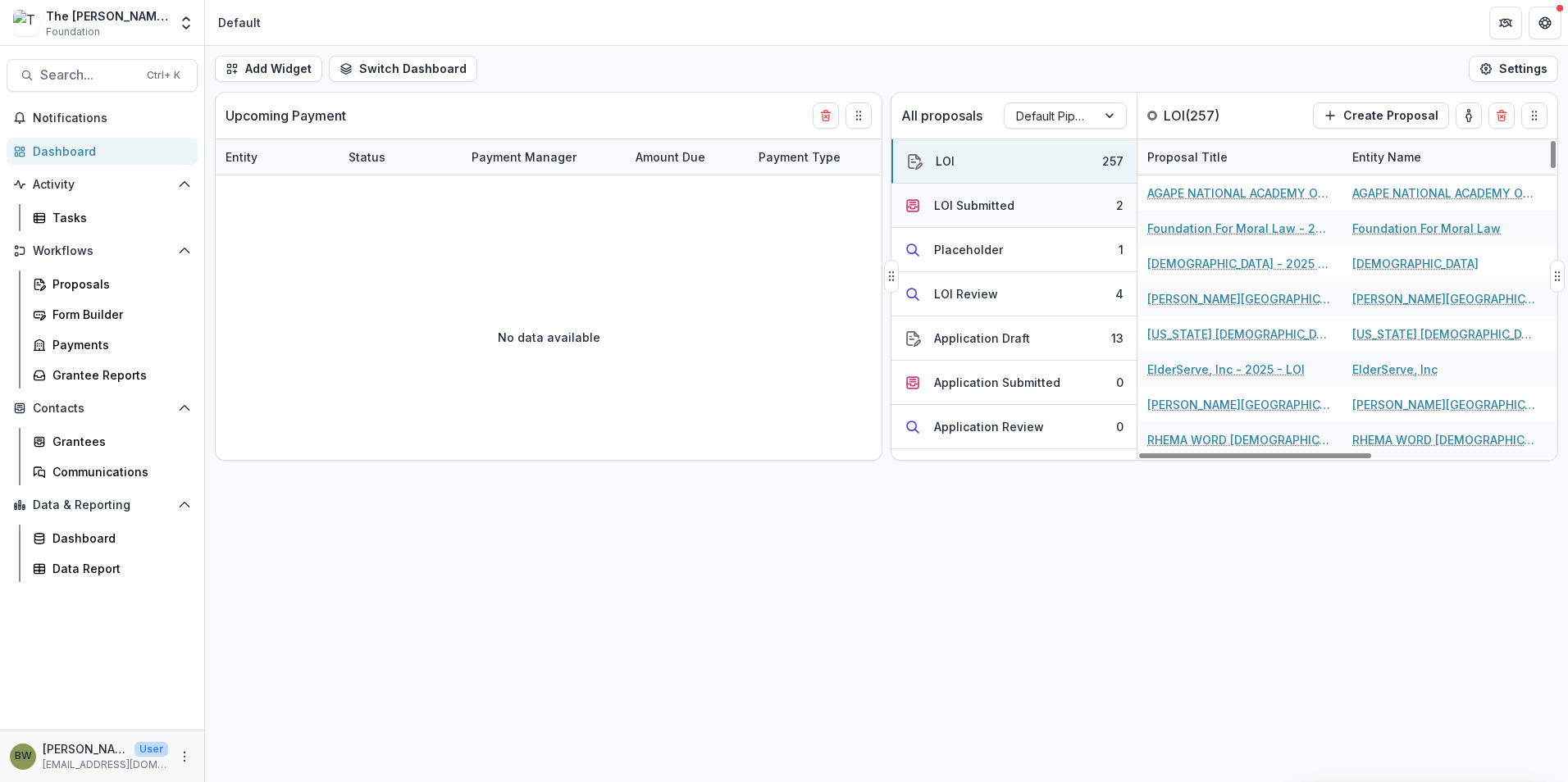
click at [981, 206] on div "LOI Submitted" at bounding box center [974, 205] width 80 height 17
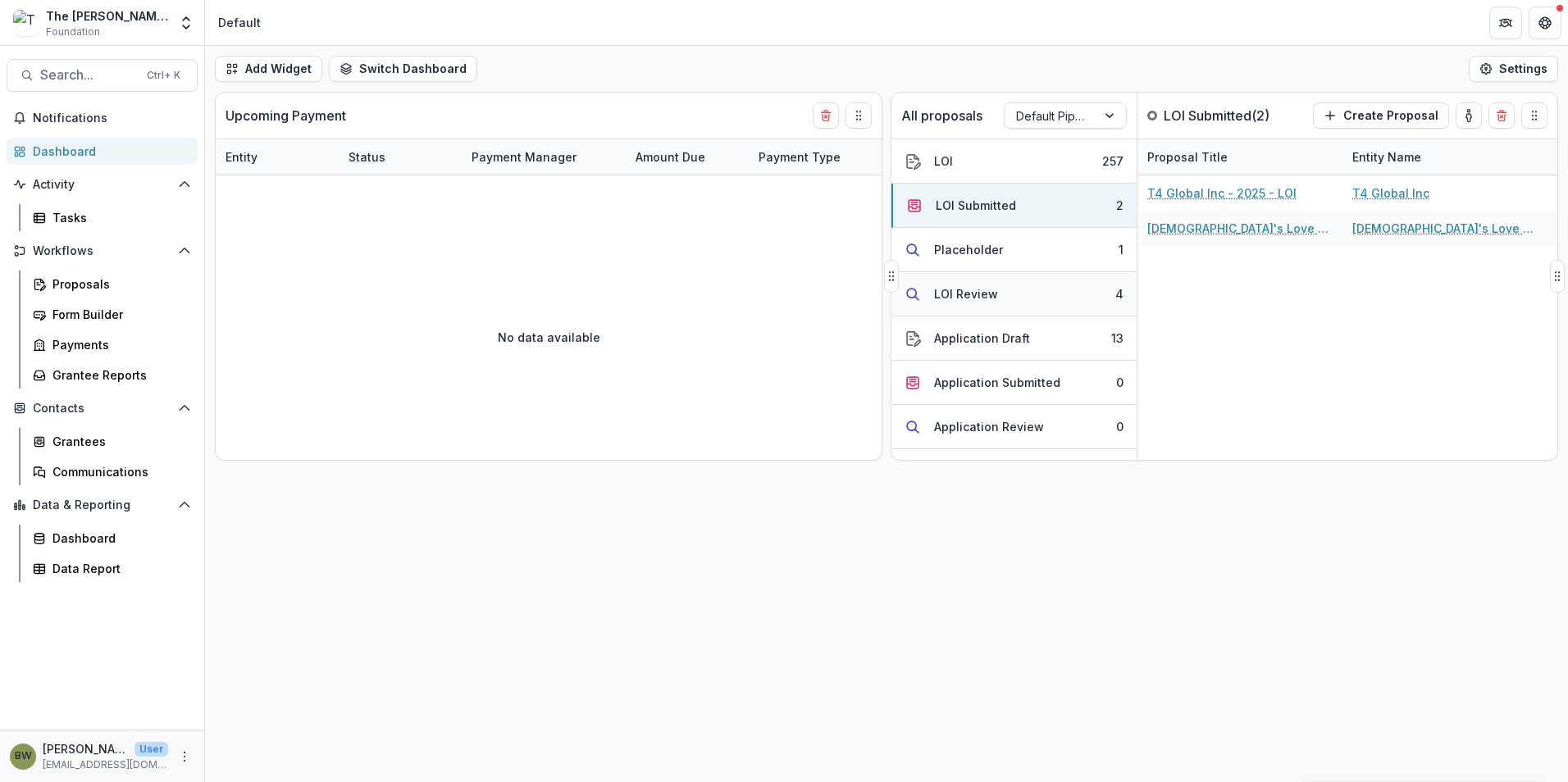
click at [974, 287] on div "LOI Review" at bounding box center [966, 294] width 64 height 17
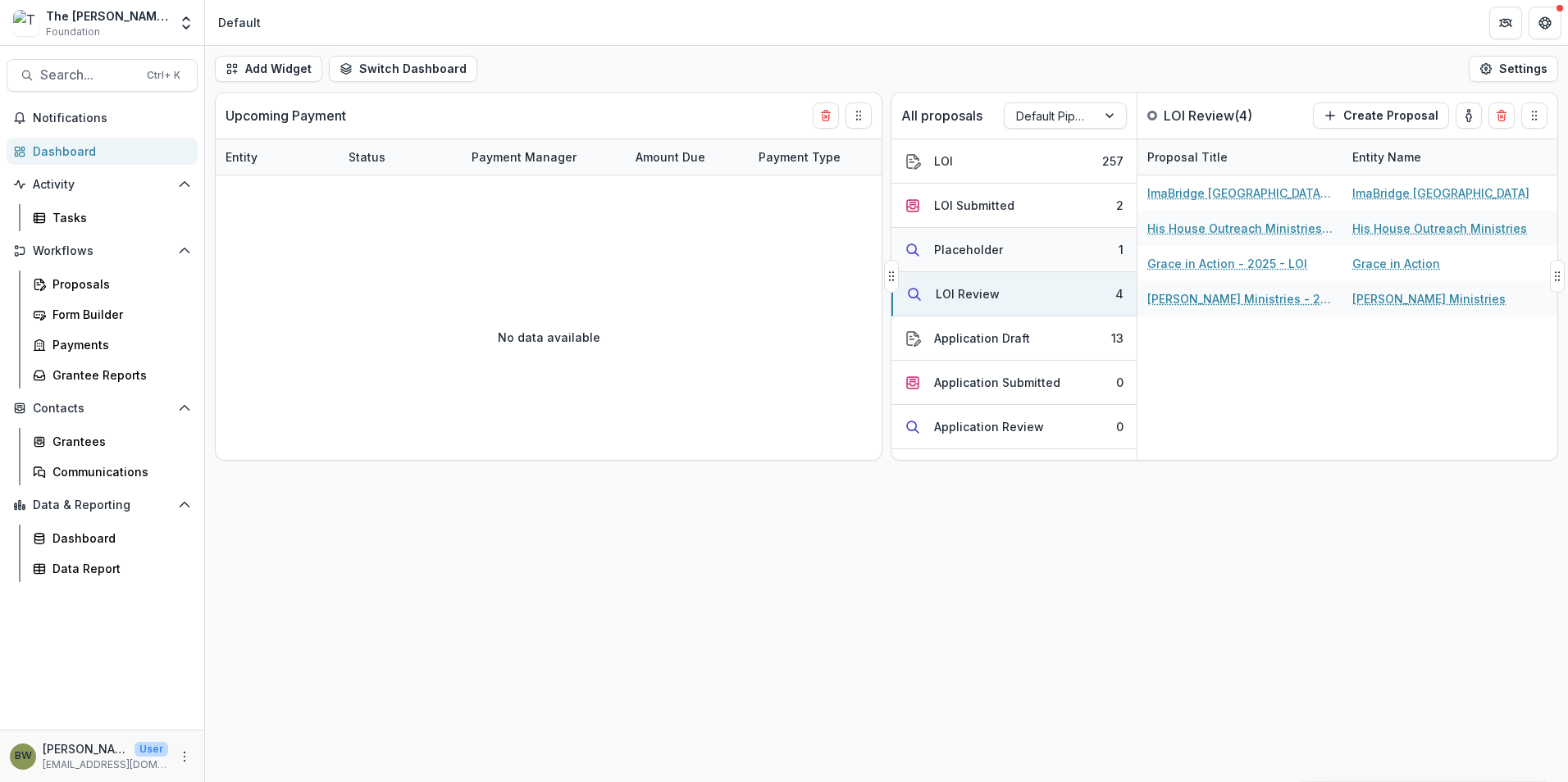
click at [980, 251] on div "Placeholder" at bounding box center [968, 249] width 69 height 17
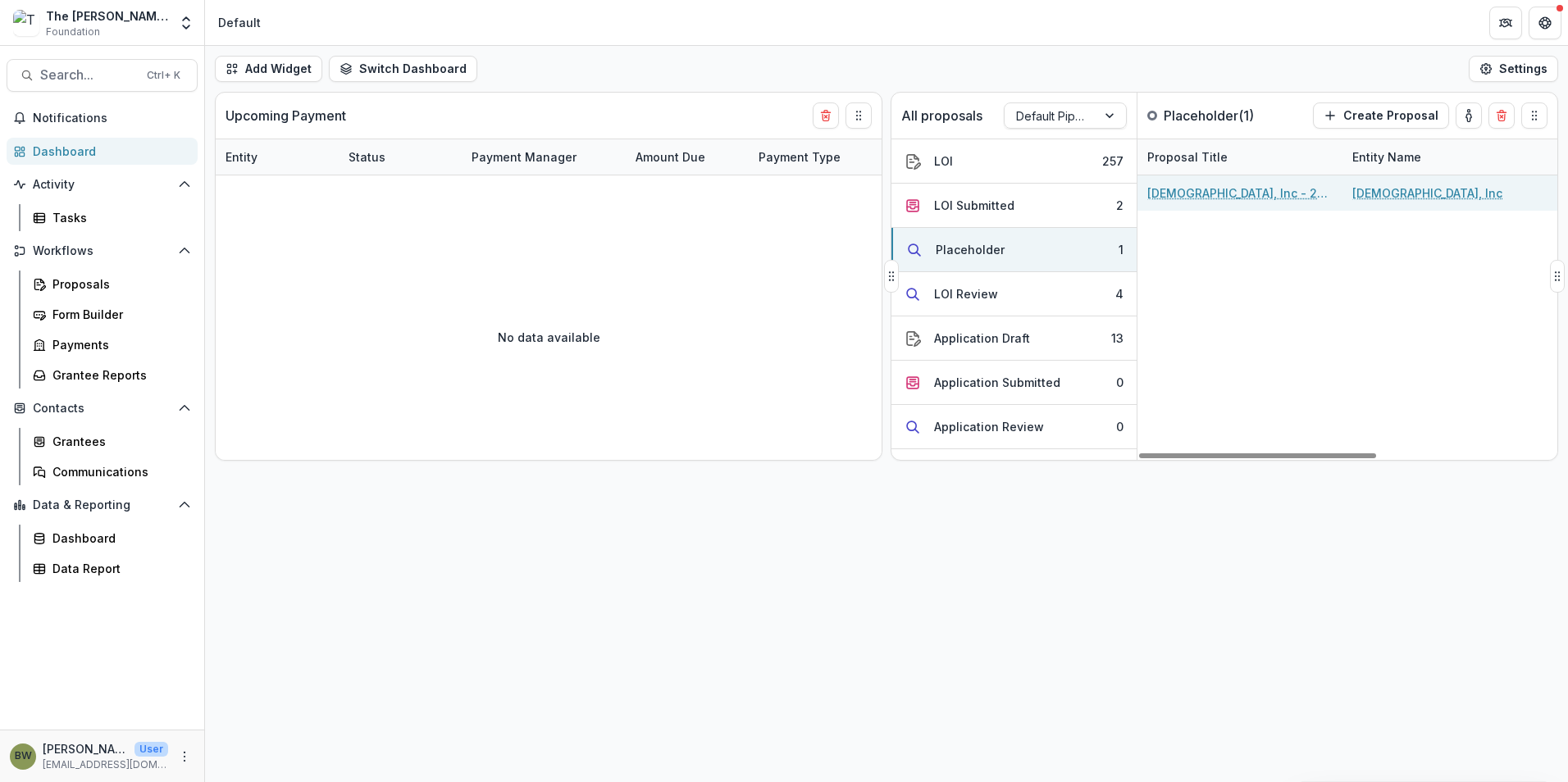
click at [1196, 182] on div "[DEMOGRAPHIC_DATA], Inc - 2025 - LOI" at bounding box center [1240, 193] width 185 height 35
click at [1194, 192] on link "[DEMOGRAPHIC_DATA], Inc - 2025 - LOI" at bounding box center [1240, 192] width 185 height 17
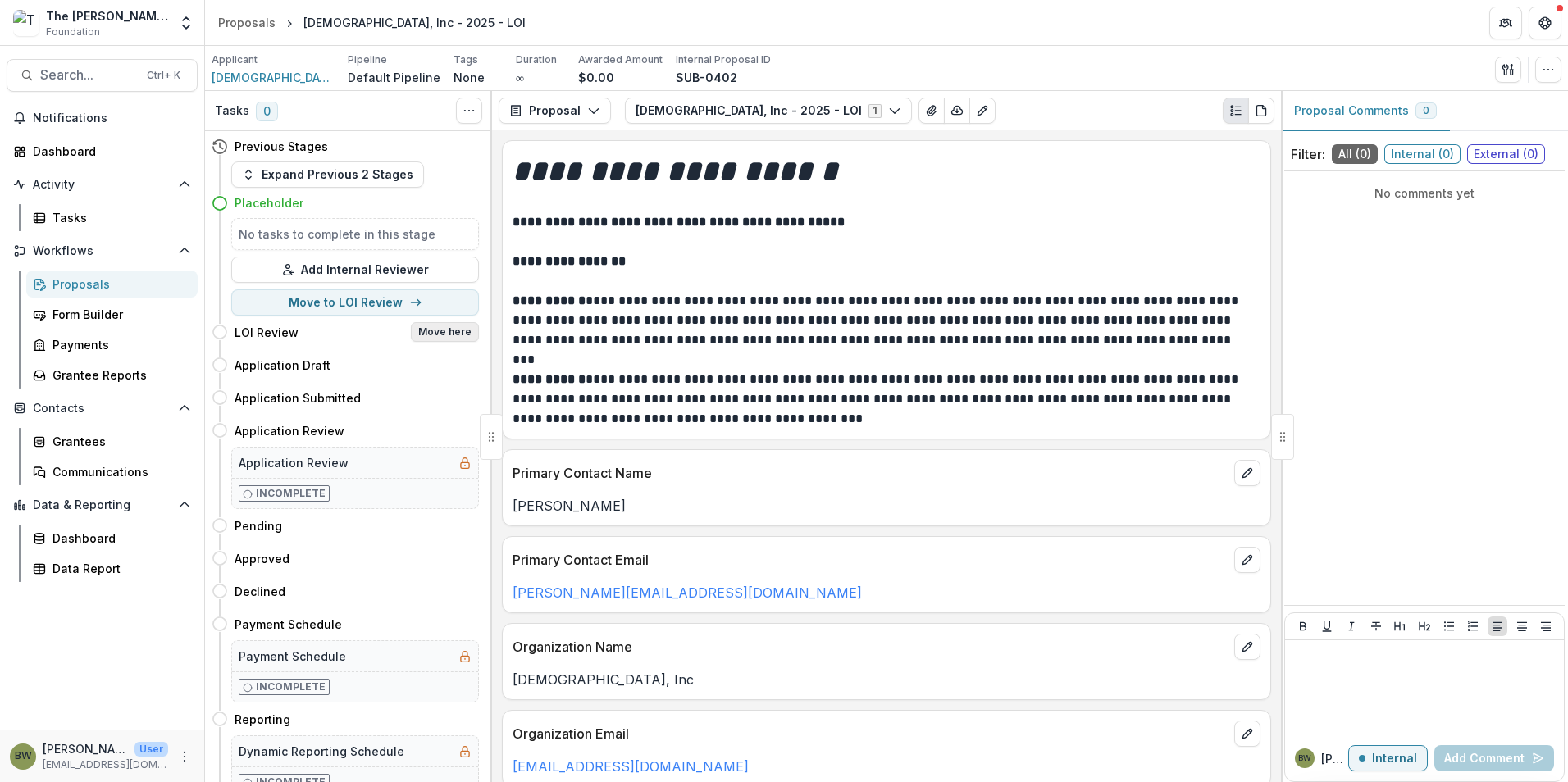
click at [450, 334] on button "Move here" at bounding box center [445, 332] width 68 height 20
select select "**********"
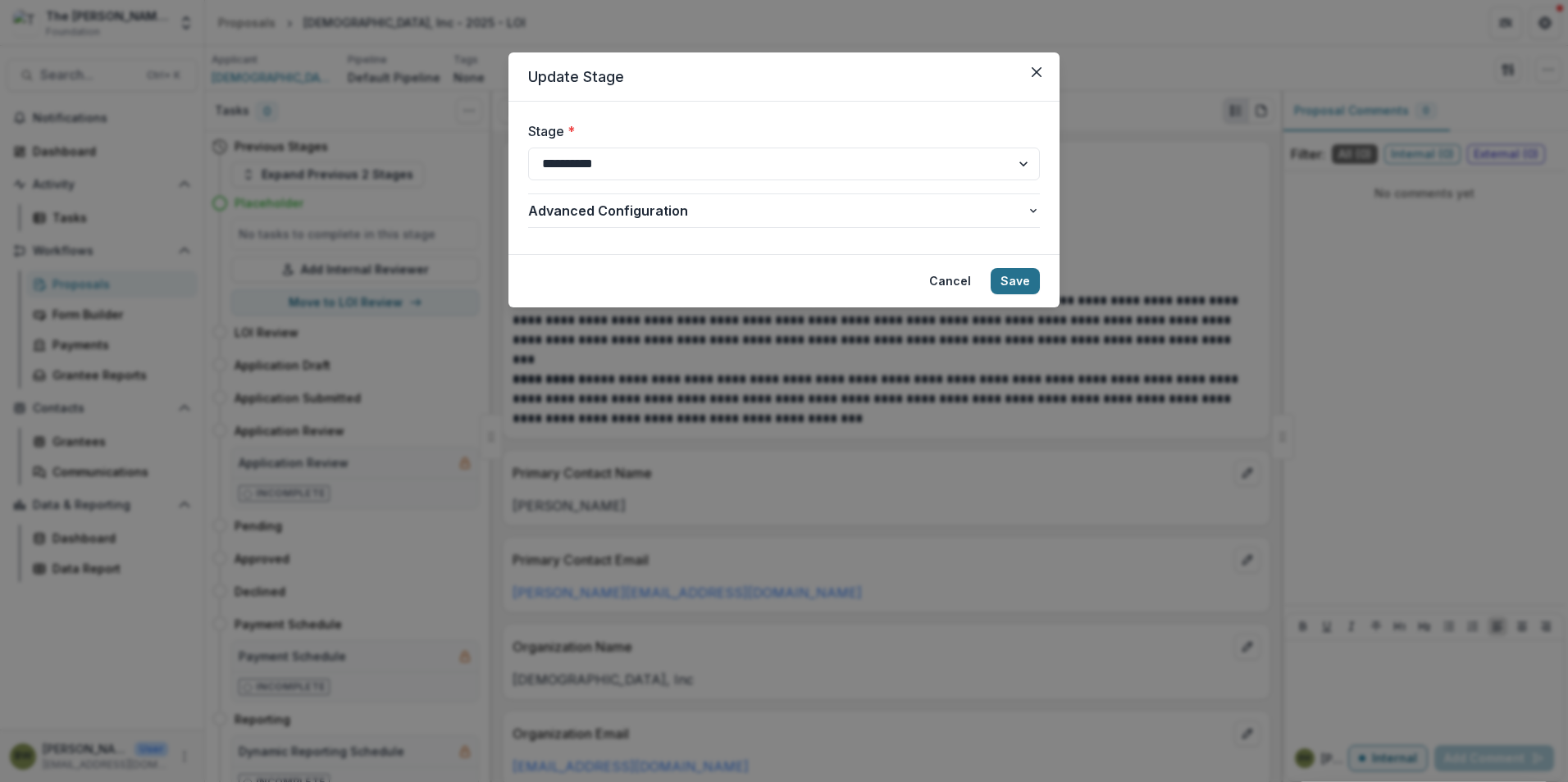
click at [1021, 278] on button "Save" at bounding box center [1015, 281] width 49 height 26
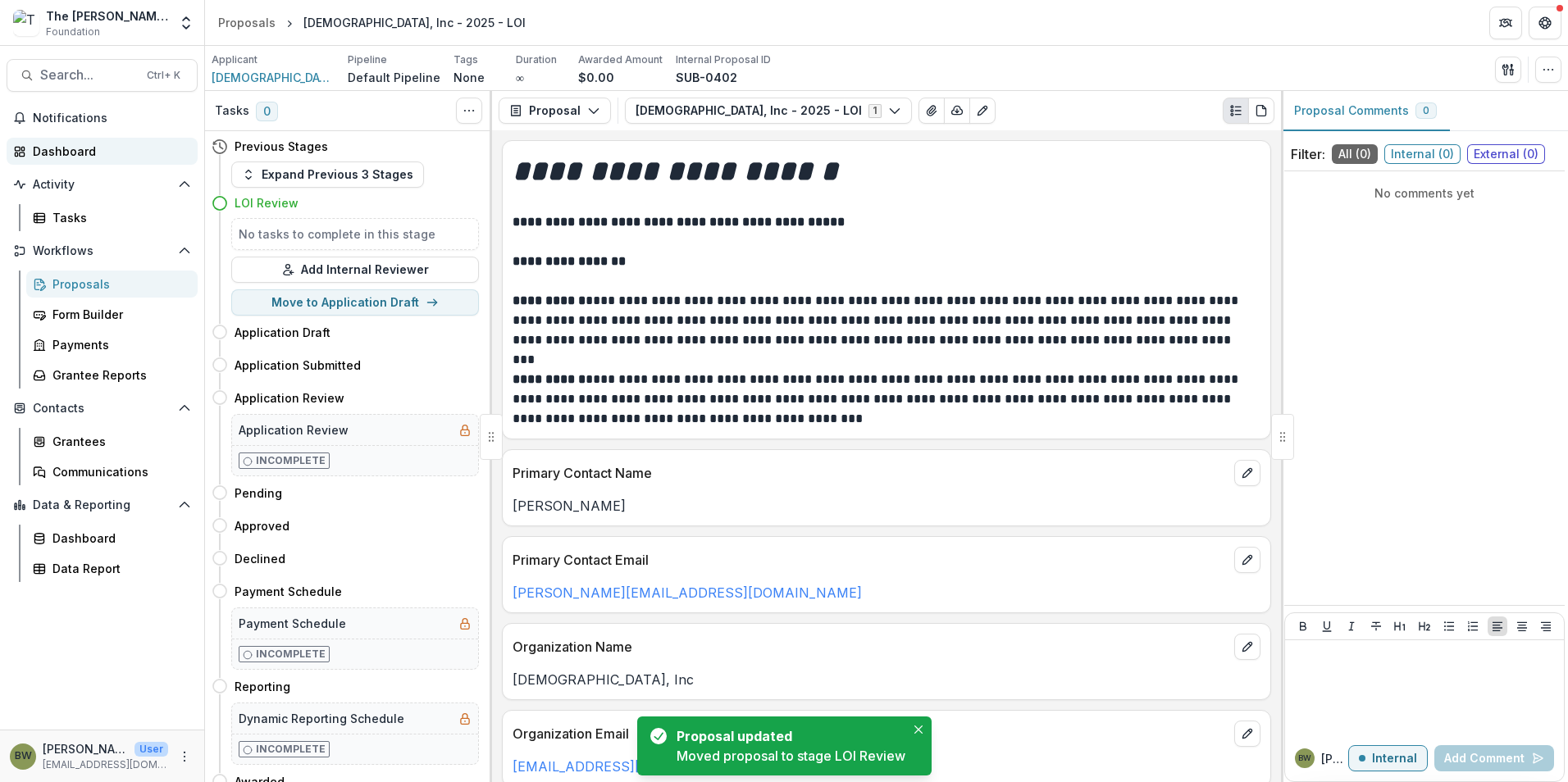
click at [82, 151] on div "Dashboard" at bounding box center [108, 151] width 152 height 17
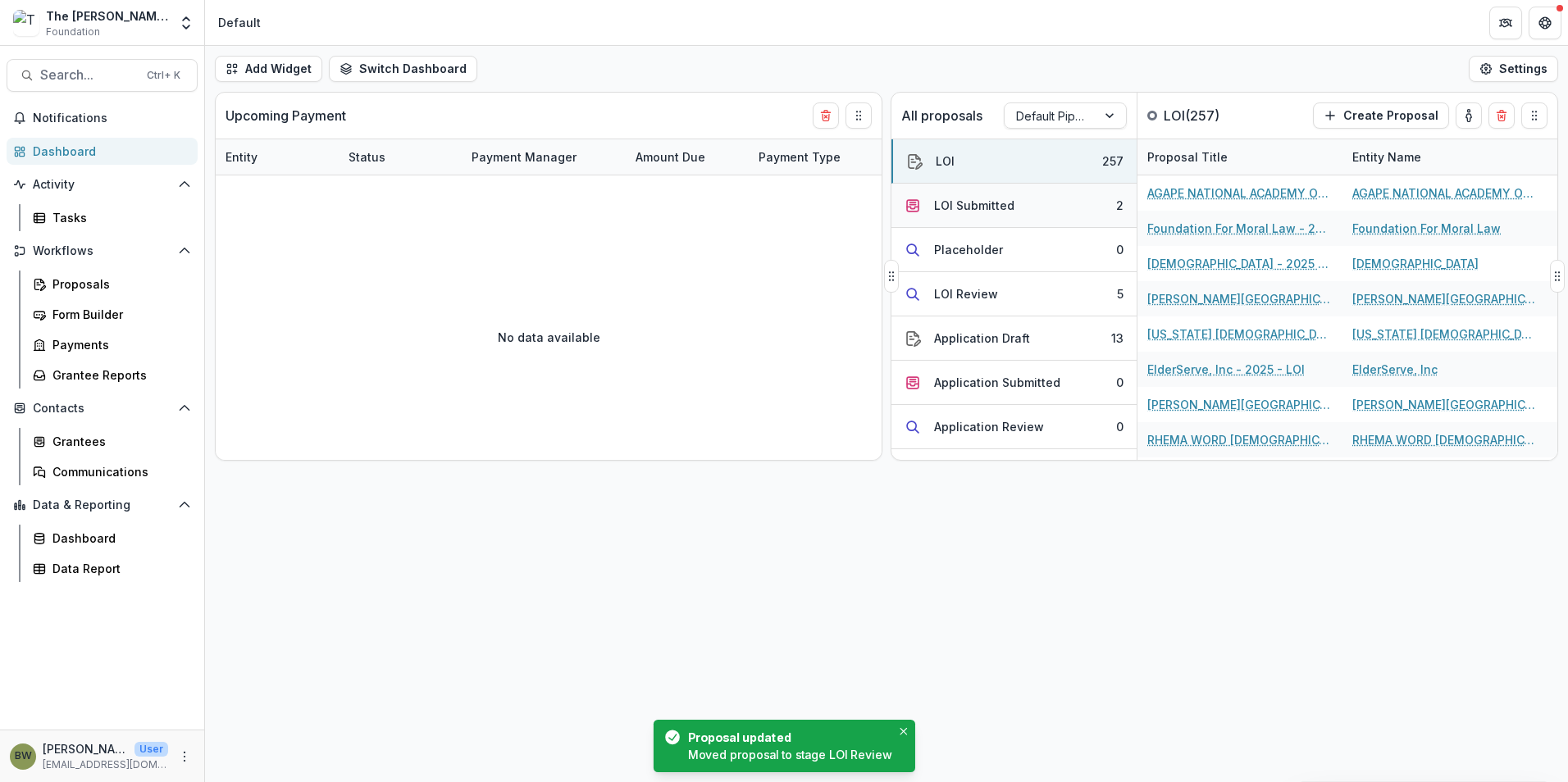
click at [989, 203] on div "LOI Submitted" at bounding box center [974, 205] width 80 height 17
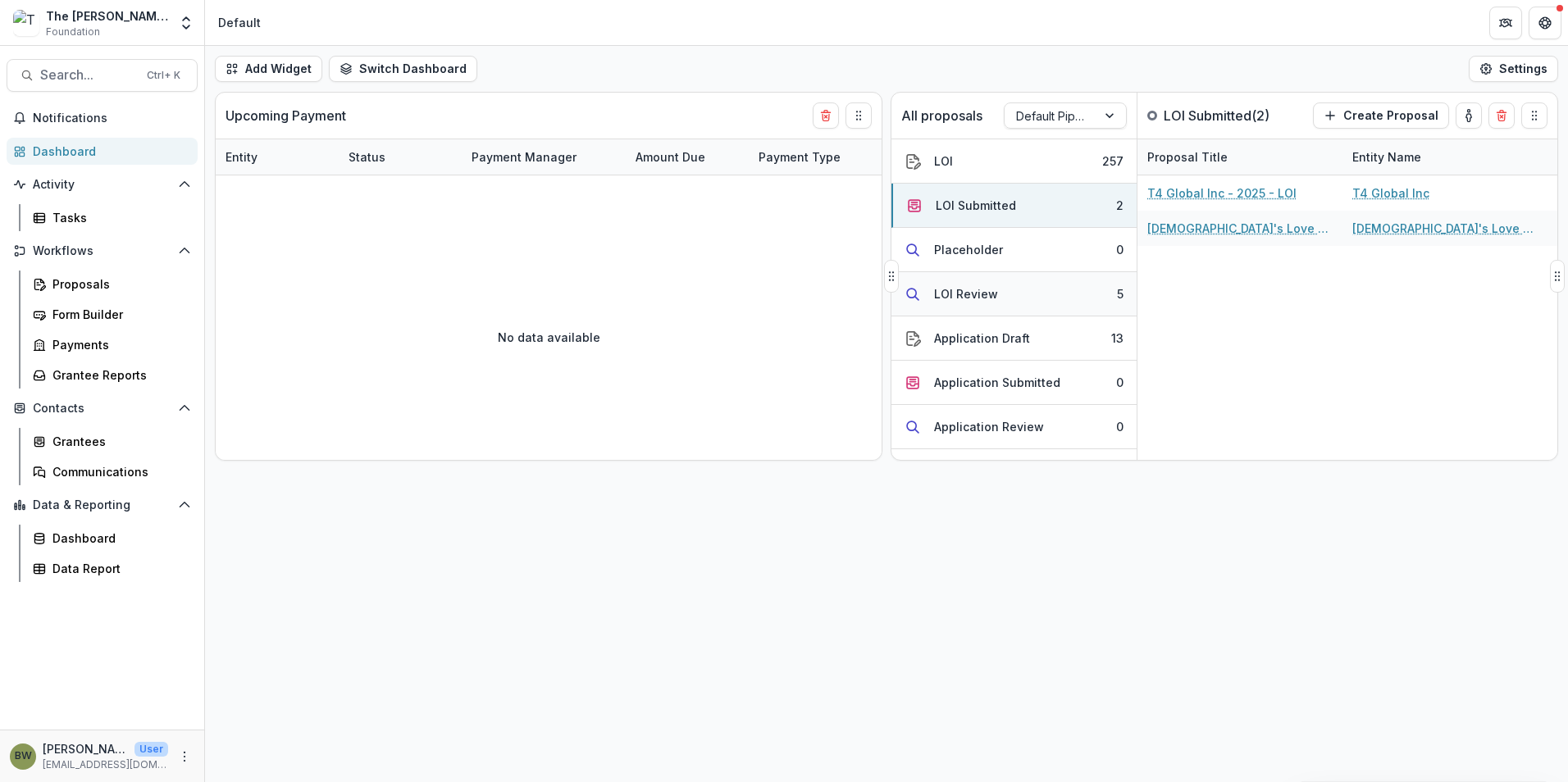
click at [970, 293] on div "LOI Review" at bounding box center [966, 294] width 64 height 17
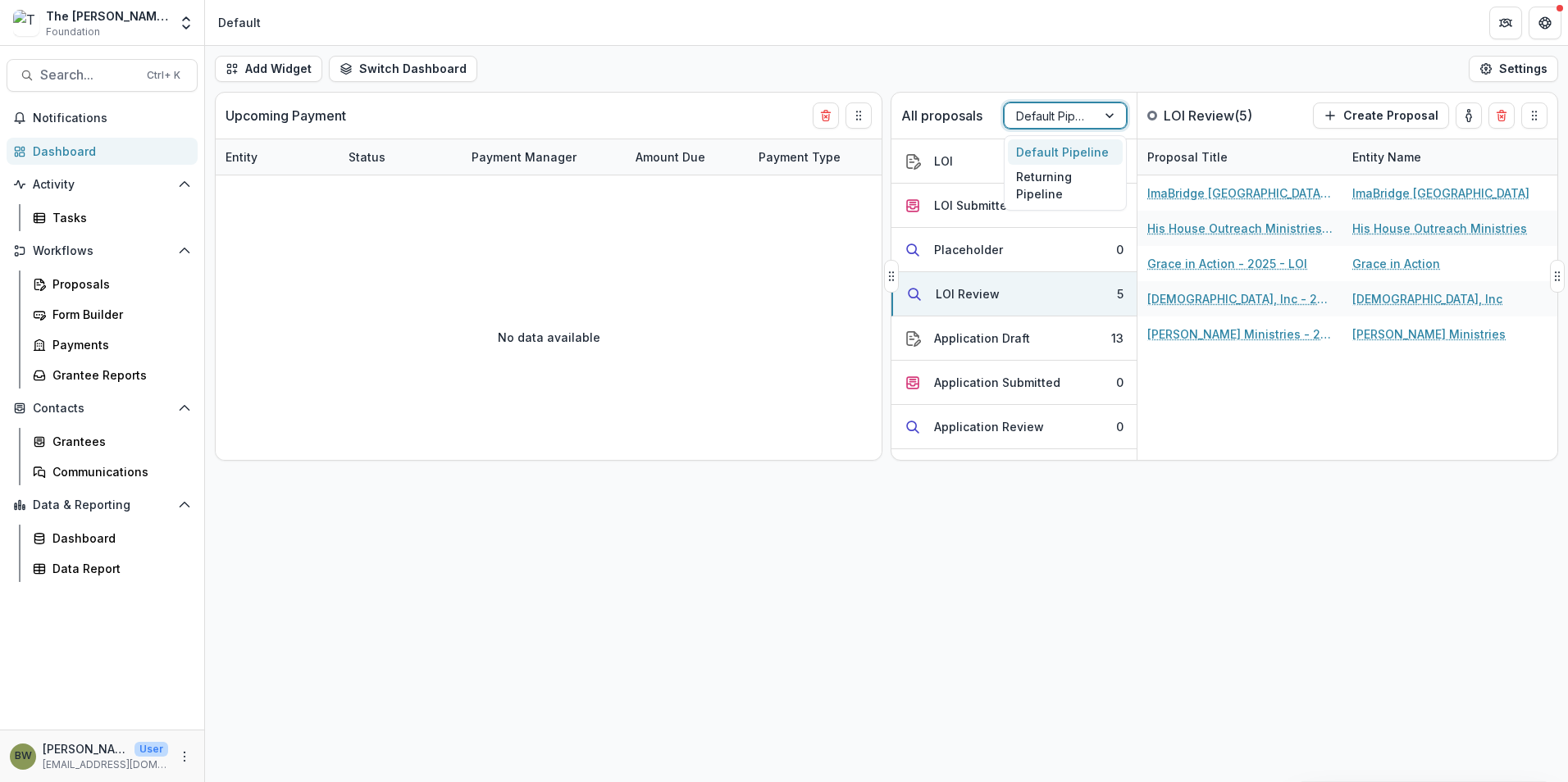
click at [1052, 123] on div at bounding box center [1050, 116] width 69 height 21
click at [1051, 187] on div "Returning Pipeline" at bounding box center [1066, 186] width 115 height 42
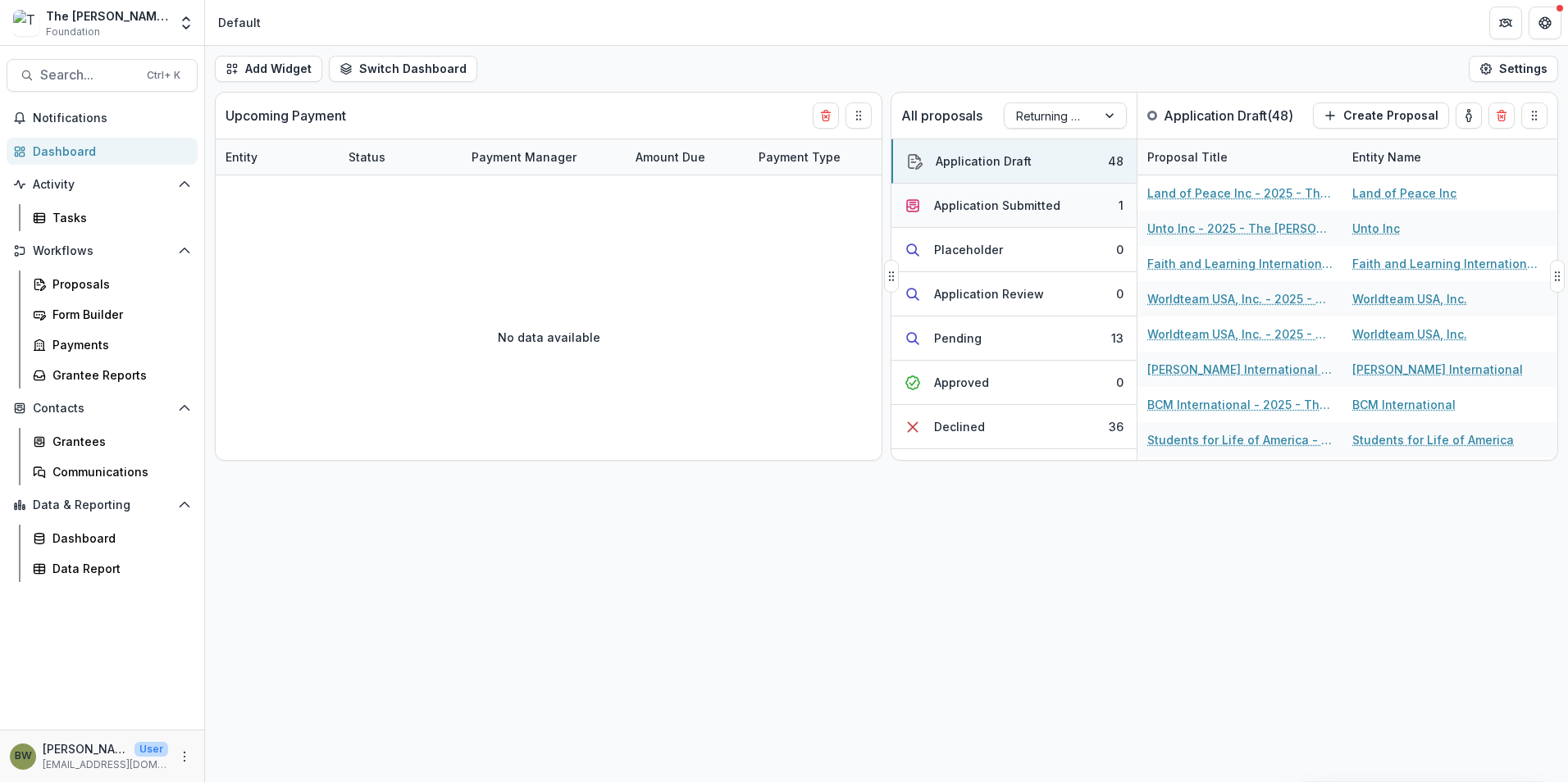
click at [986, 206] on div "Application Submitted" at bounding box center [997, 205] width 127 height 17
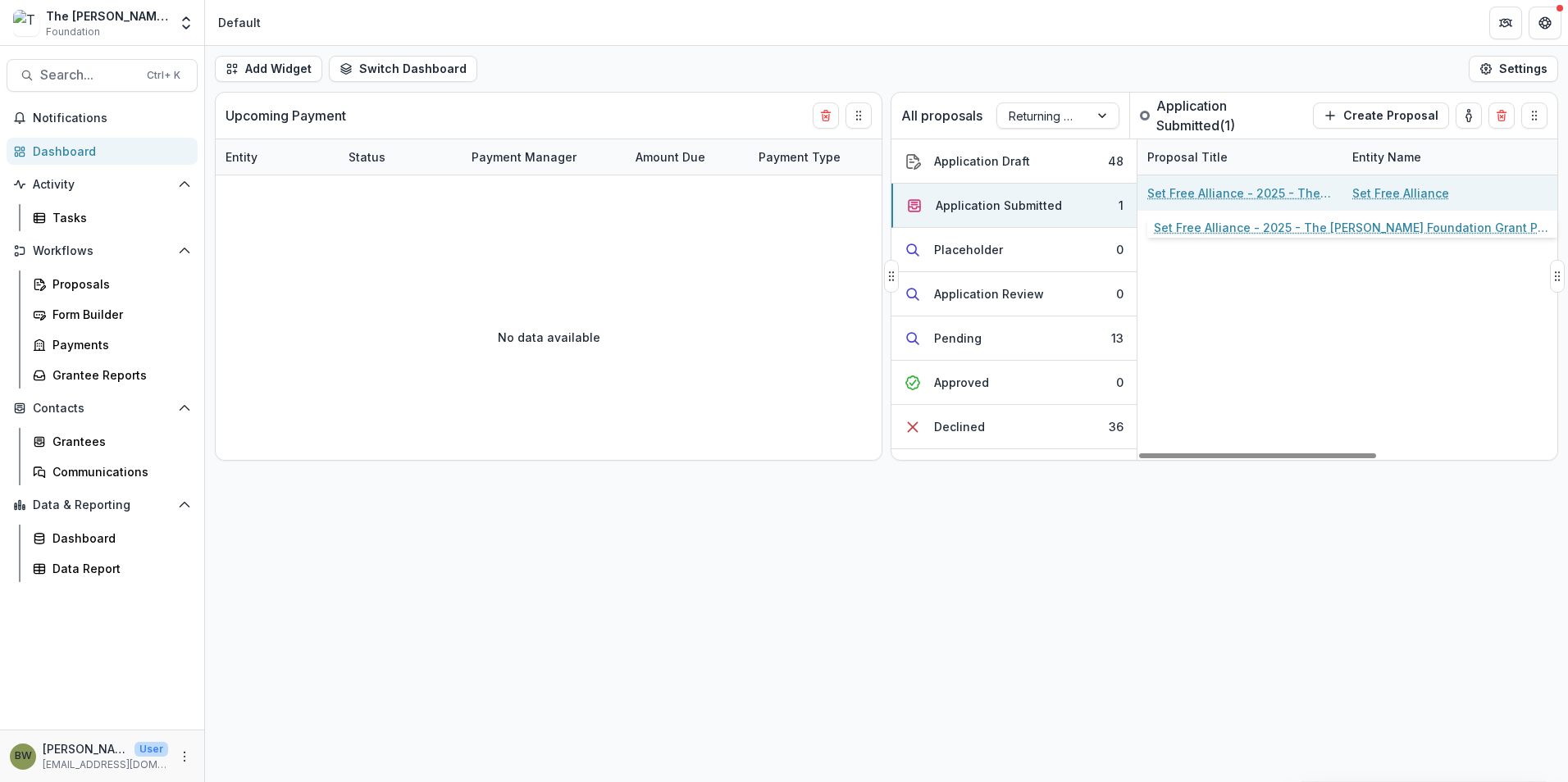
click at [1217, 195] on link "Set Free Alliance - 2025 - The Bolick Foundation Grant Proposal Application" at bounding box center [1240, 192] width 185 height 17
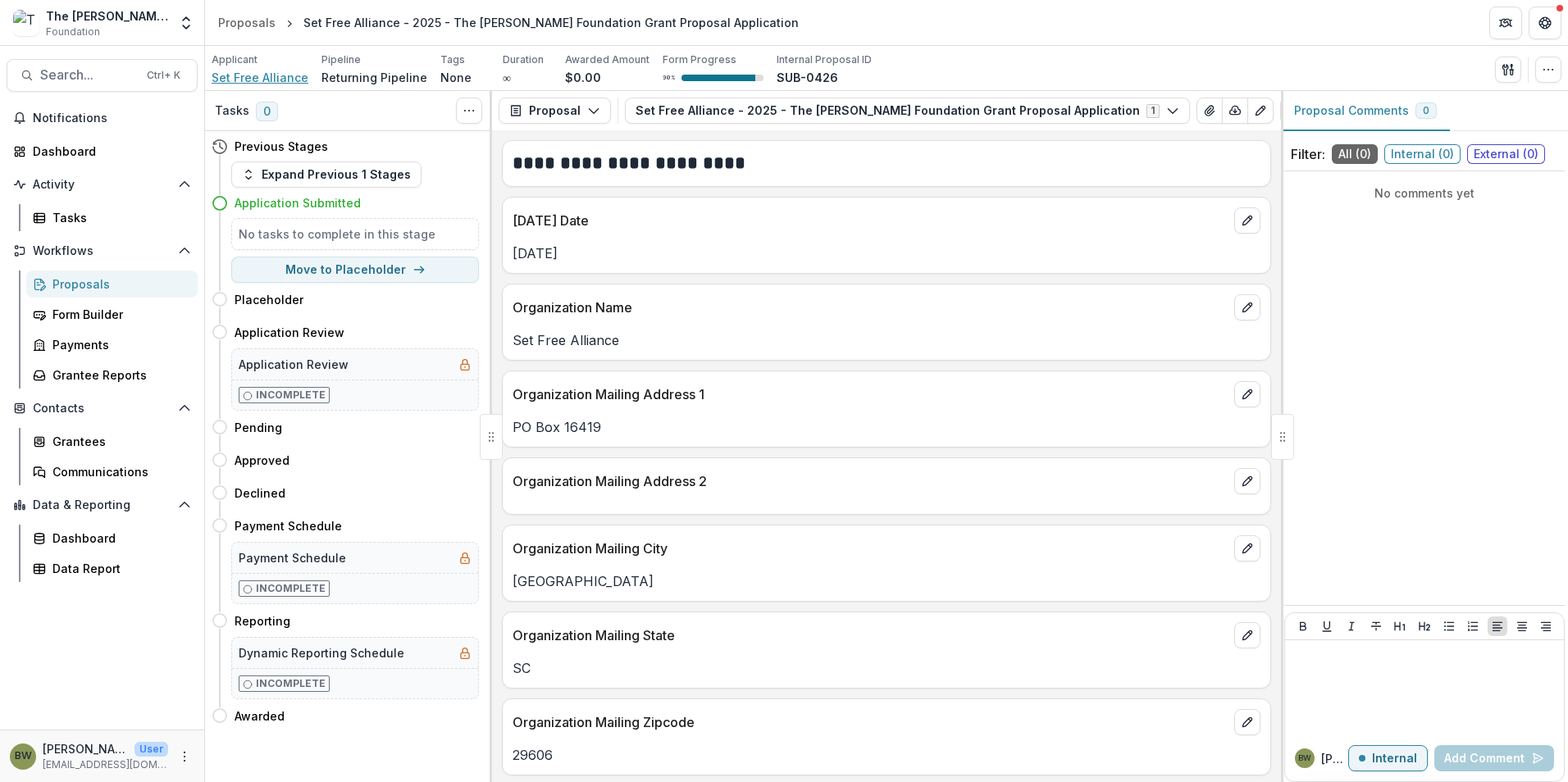
click at [243, 78] on span "Set Free Alliance" at bounding box center [260, 77] width 97 height 17
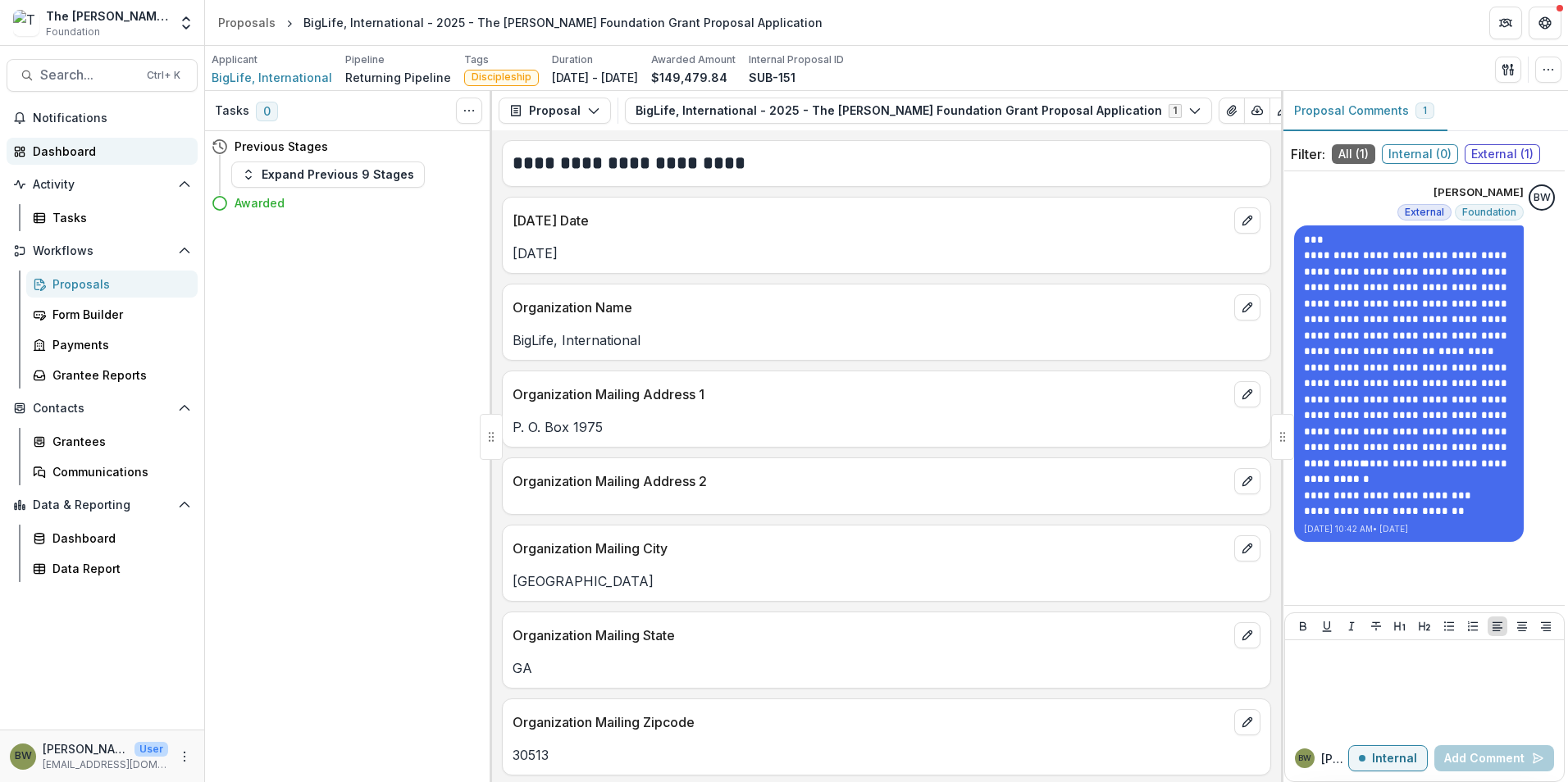
click at [38, 152] on div "Dashboard" at bounding box center [108, 151] width 152 height 17
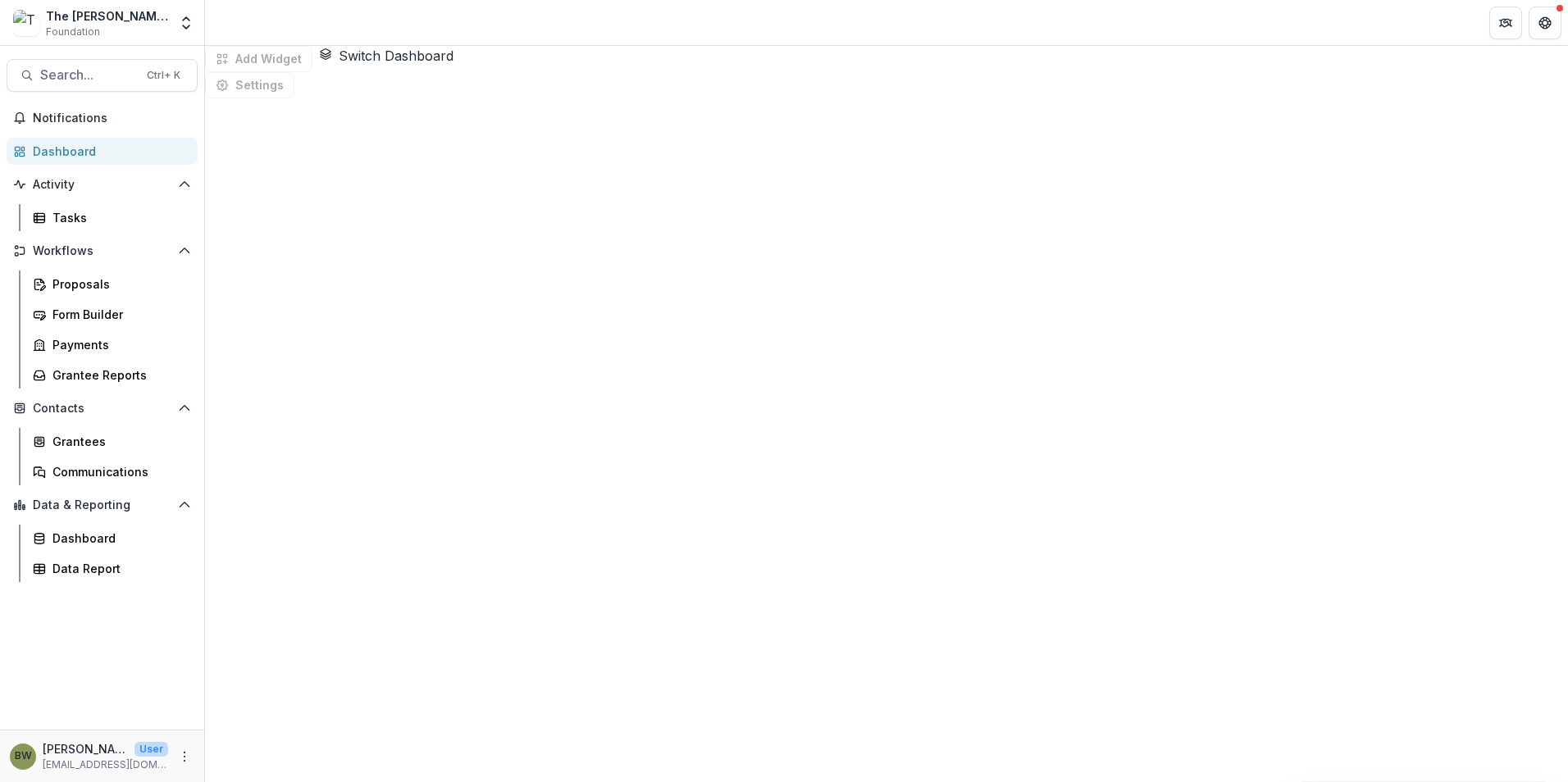
click at [71, 150] on div "Dashboard" at bounding box center [108, 151] width 152 height 17
click at [65, 122] on span "Notifications" at bounding box center [112, 118] width 158 height 14
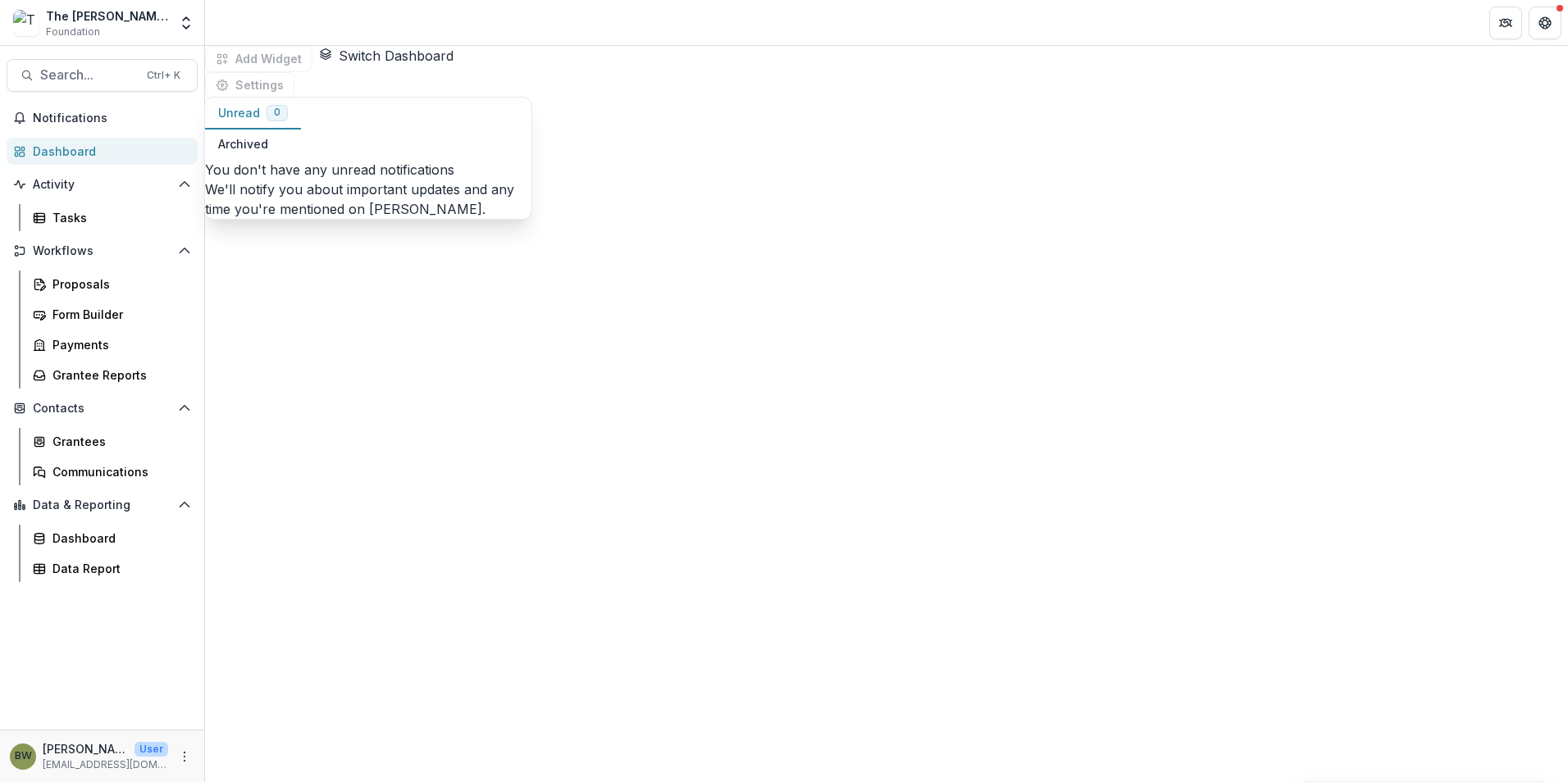
click at [69, 153] on div "Dashboard" at bounding box center [108, 151] width 152 height 17
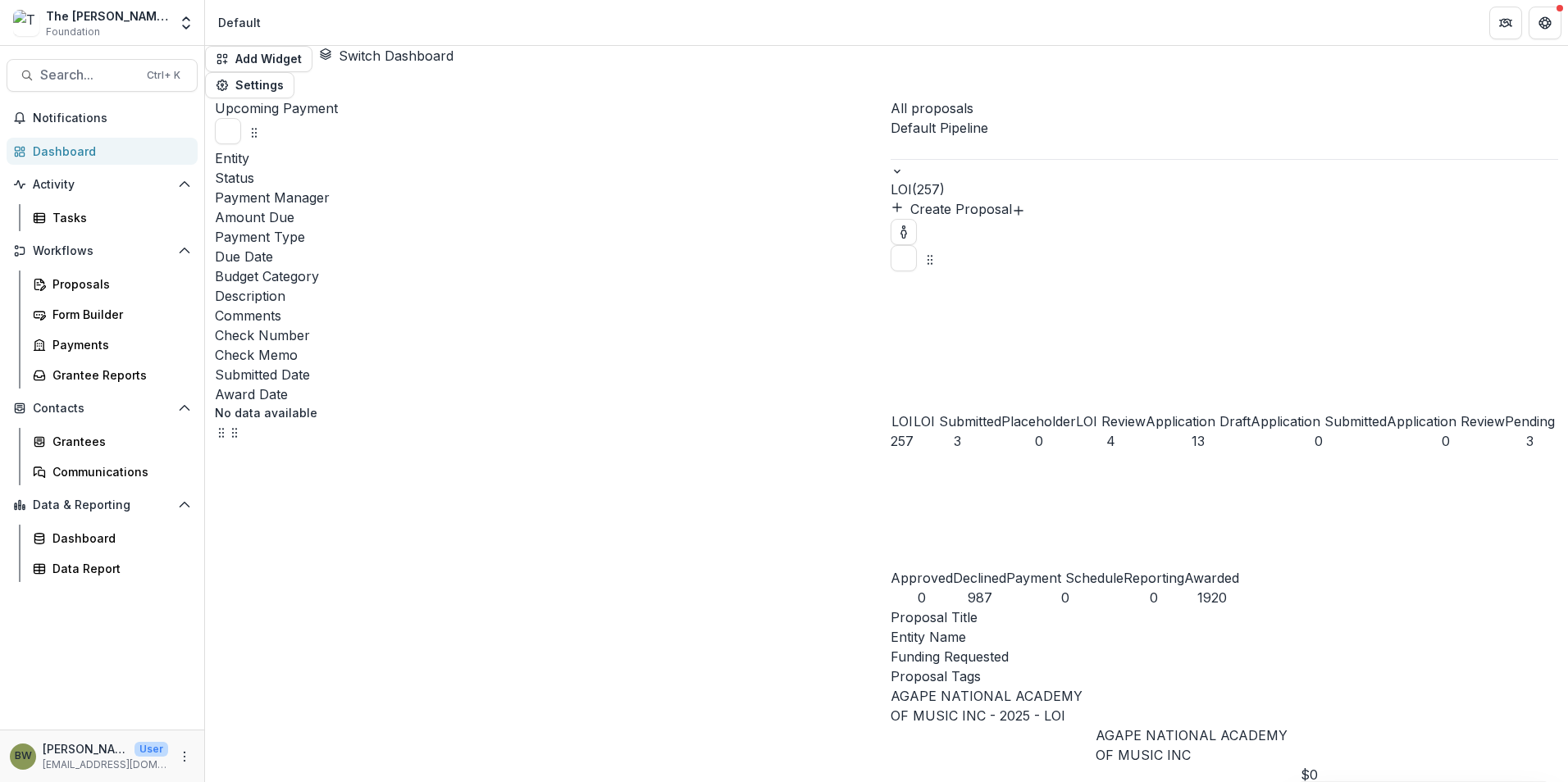
click at [989, 411] on div "LOI Submitted" at bounding box center [956, 421] width 87 height 20
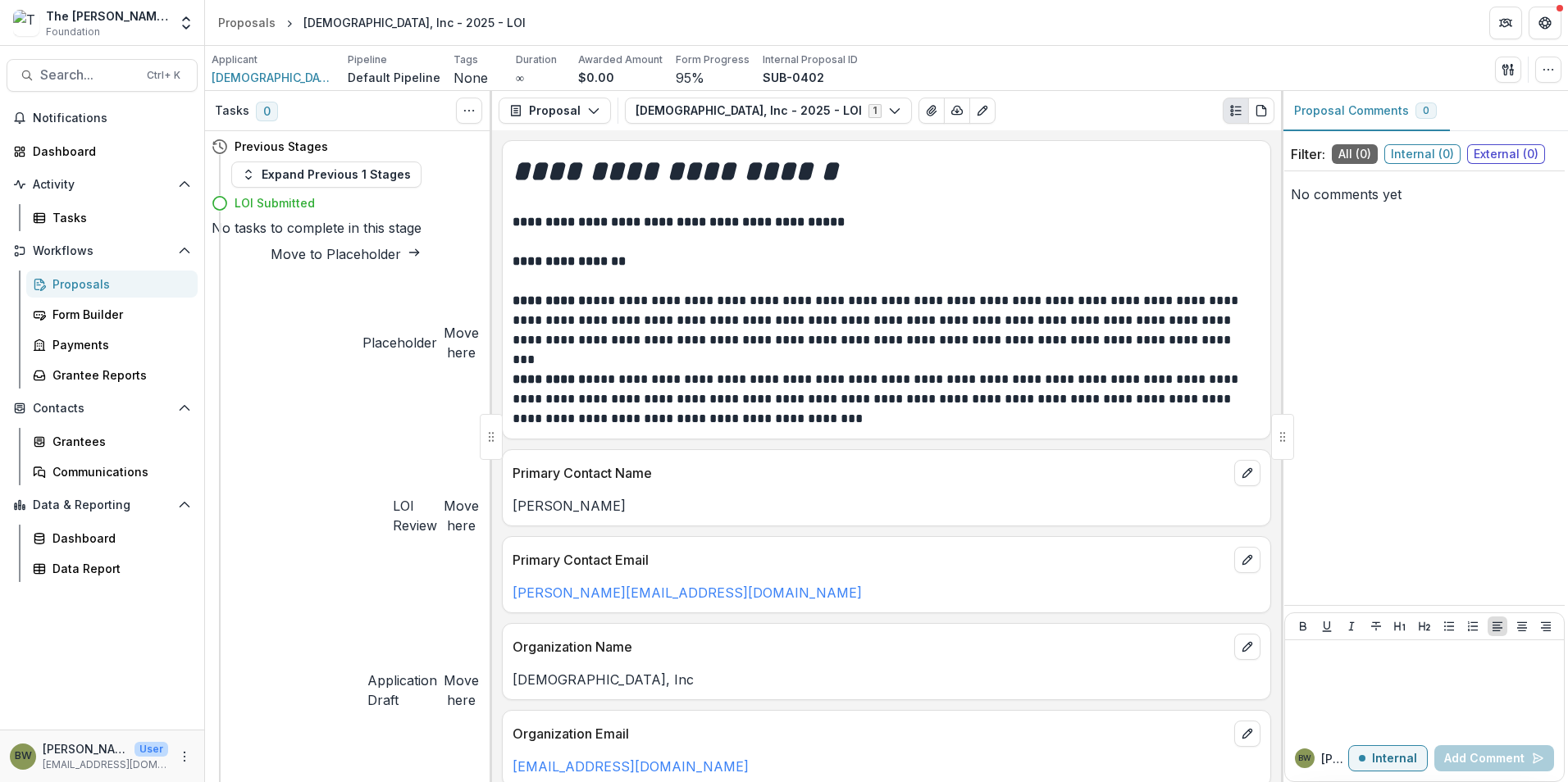
click at [443, 323] on button "Move here" at bounding box center [461, 342] width 35 height 39
select select "**********"
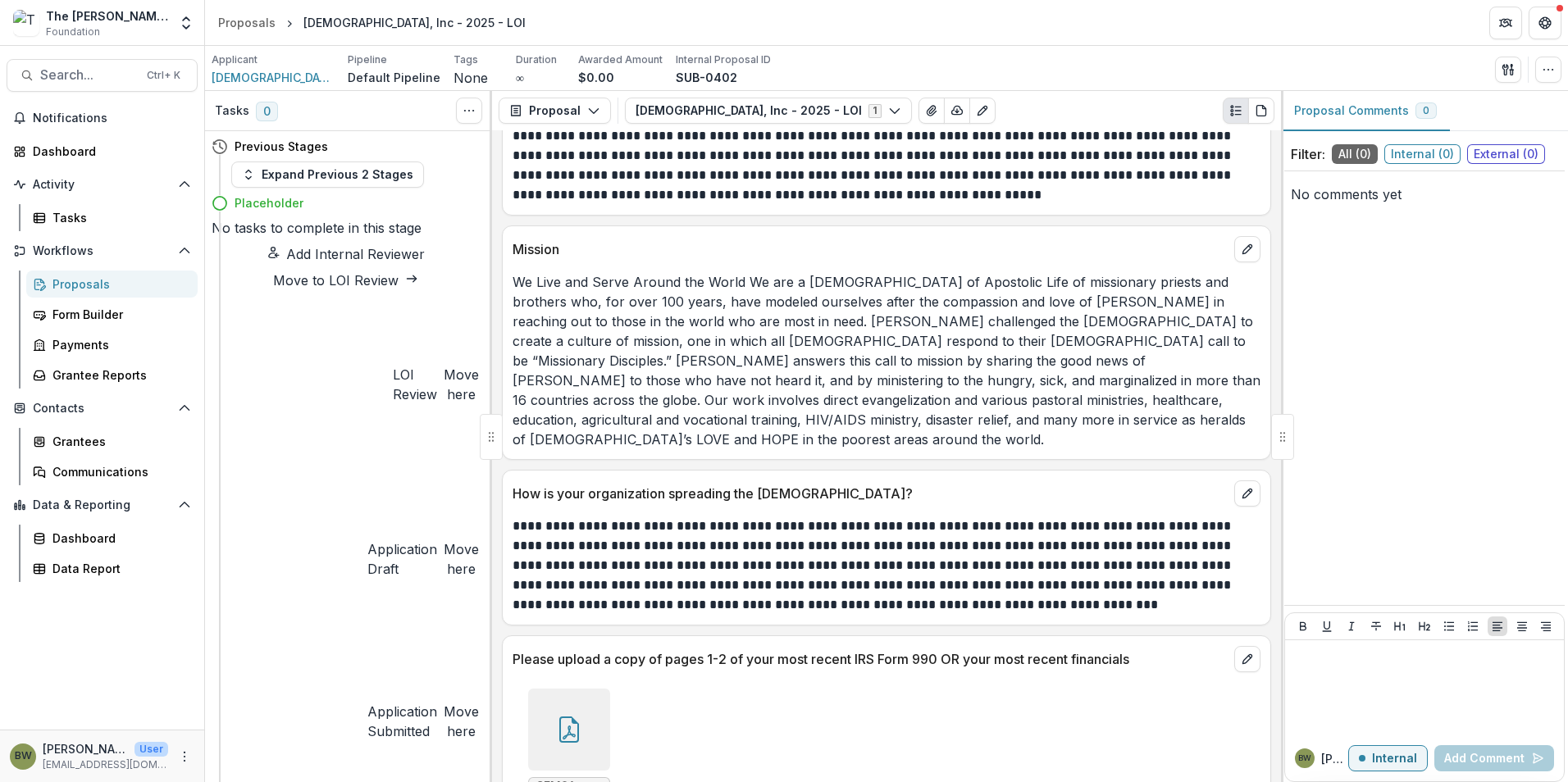
scroll to position [2629, 0]
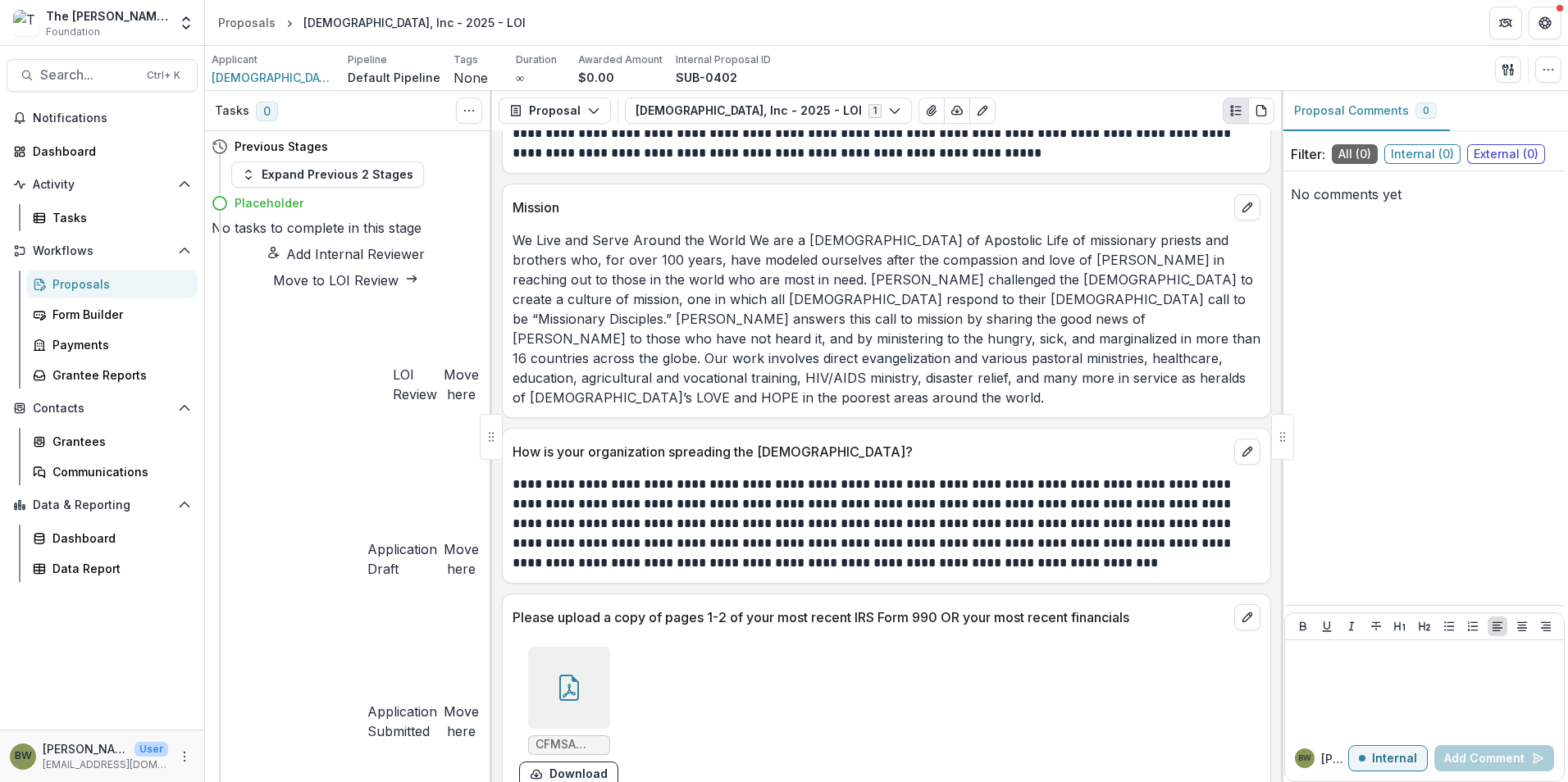
click at [567, 675] on icon at bounding box center [569, 687] width 20 height 26
click at [13, 781] on icon "Close" at bounding box center [7, 794] width 13 height 13
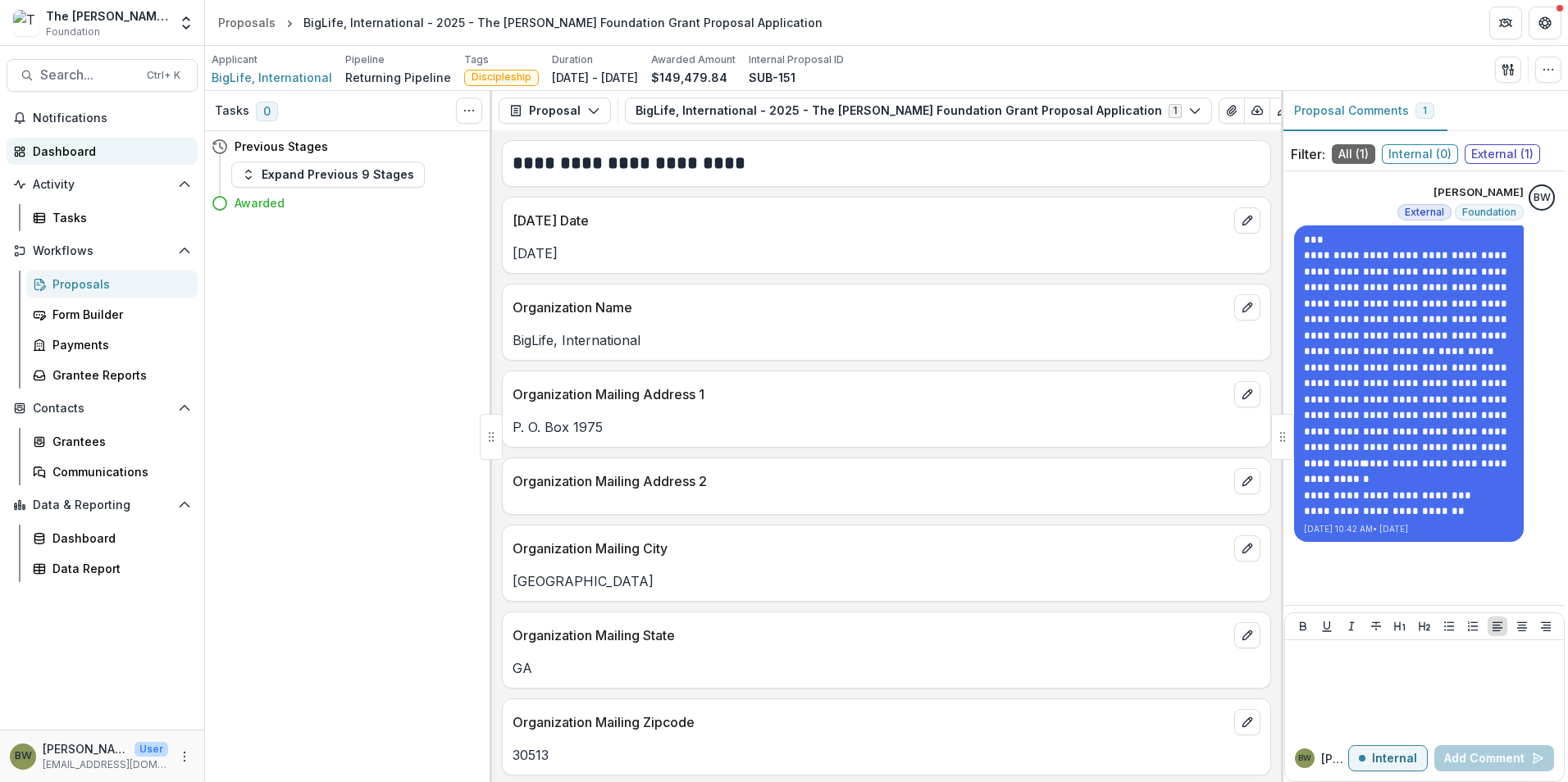
click at [72, 147] on div "Dashboard" at bounding box center [108, 151] width 152 height 17
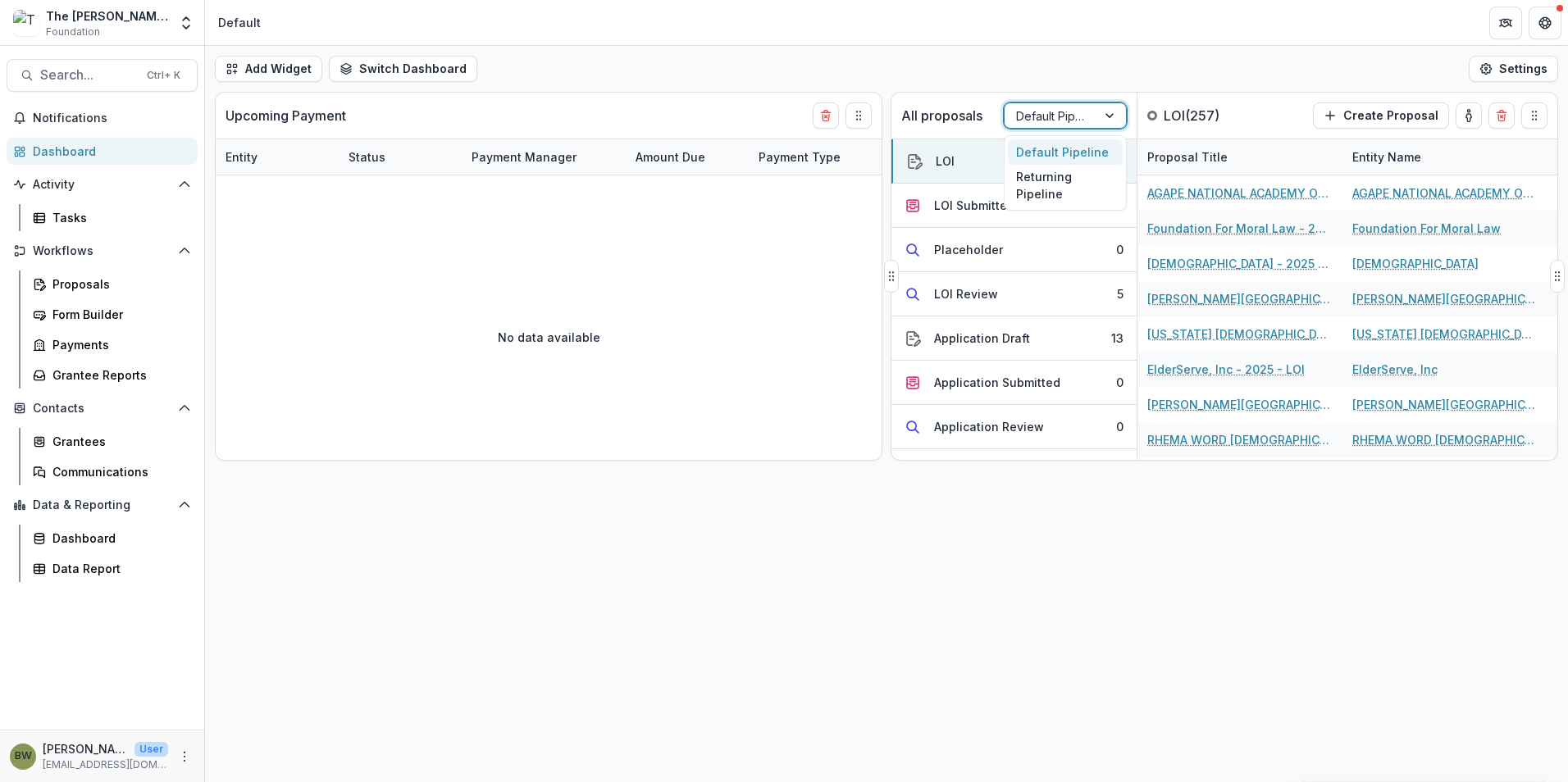
click at [1061, 116] on div at bounding box center [1050, 116] width 69 height 21
click at [1055, 198] on div "Returning Pipeline" at bounding box center [1066, 186] width 115 height 42
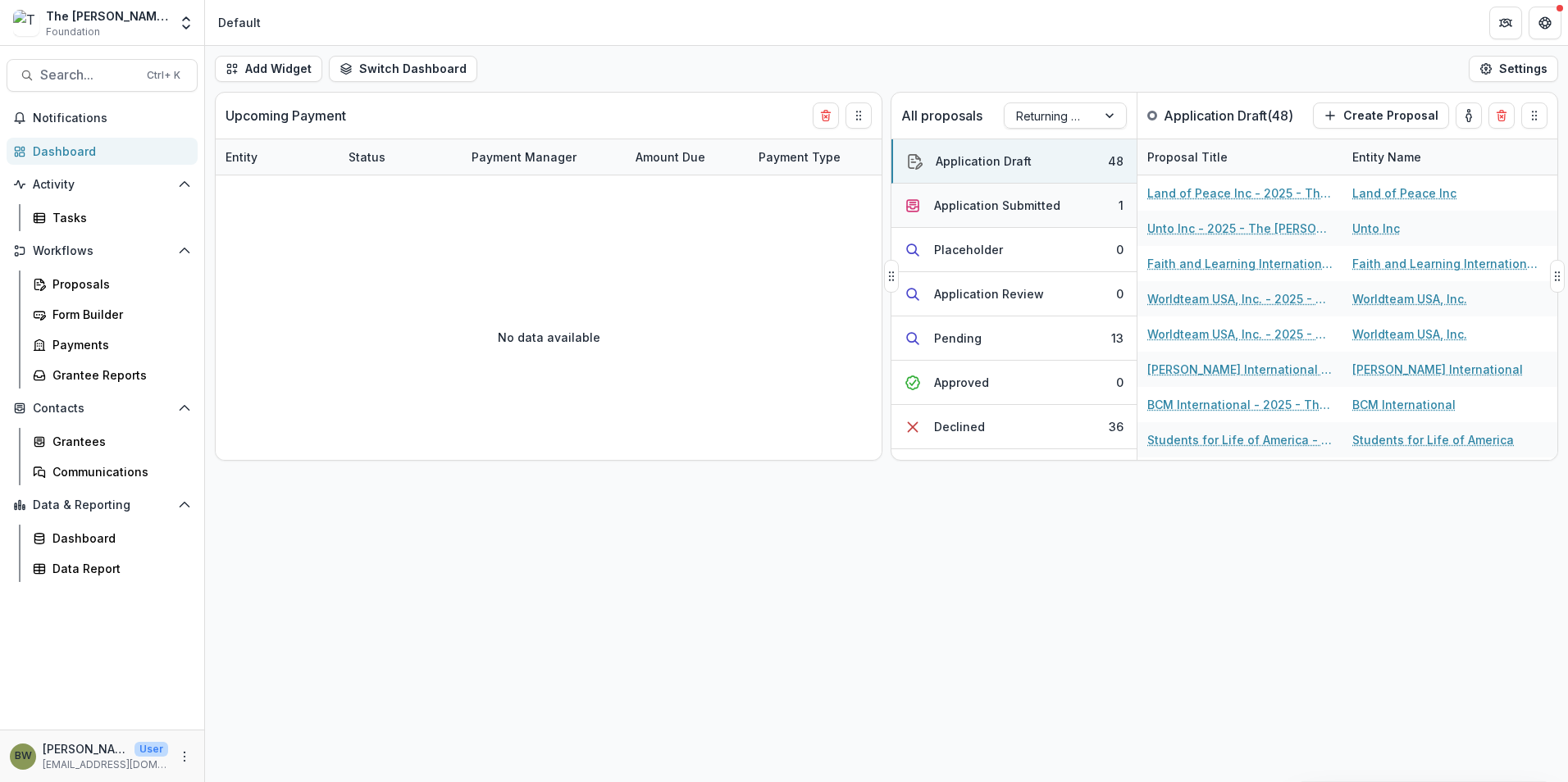
click at [973, 197] on div "Application Submitted" at bounding box center [997, 205] width 127 height 17
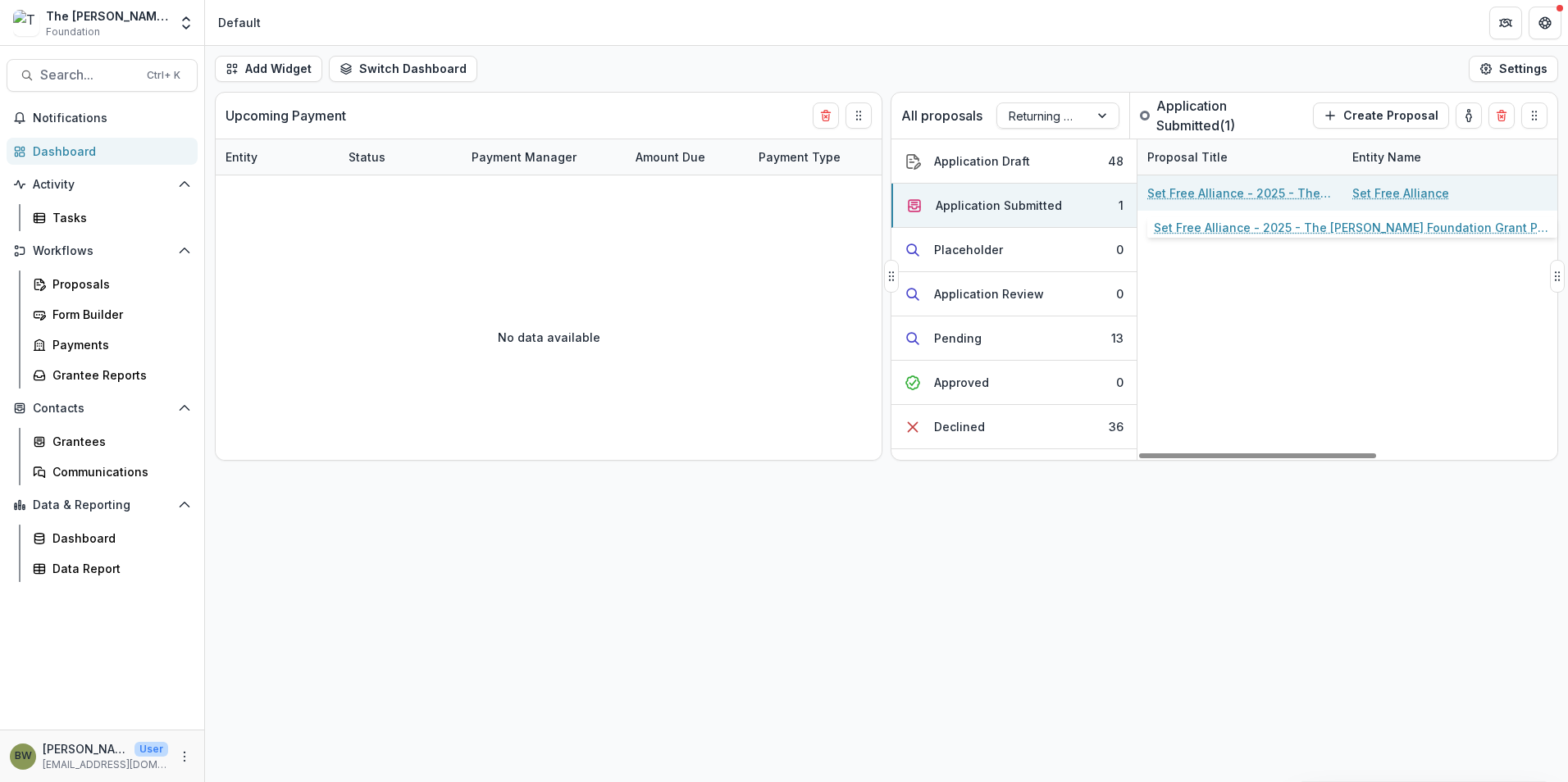
click at [1236, 191] on link "Set Free Alliance - 2025 - The Bolick Foundation Grant Proposal Application" at bounding box center [1240, 192] width 185 height 17
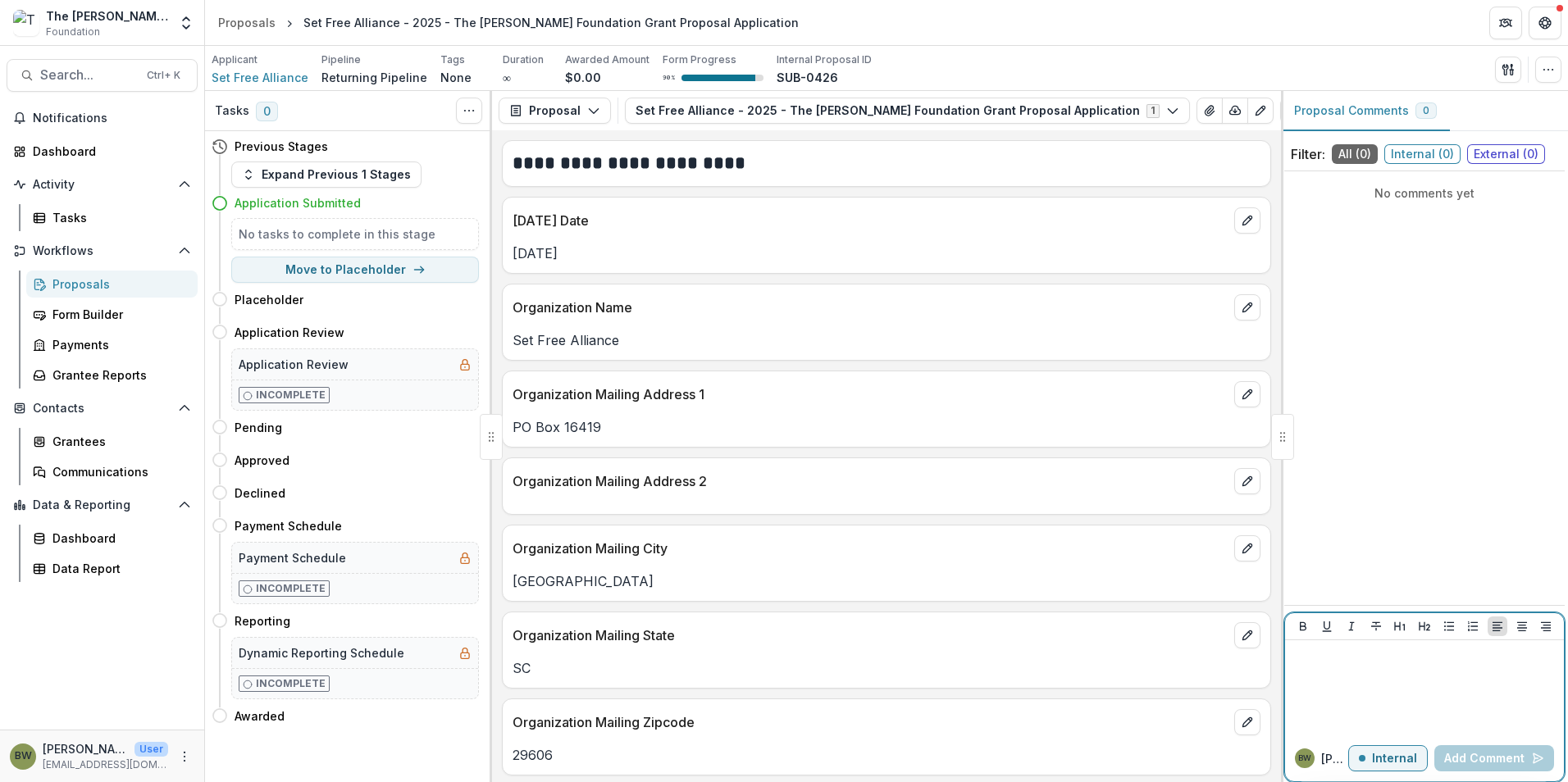
click at [1358, 670] on div at bounding box center [1424, 688] width 266 height 82
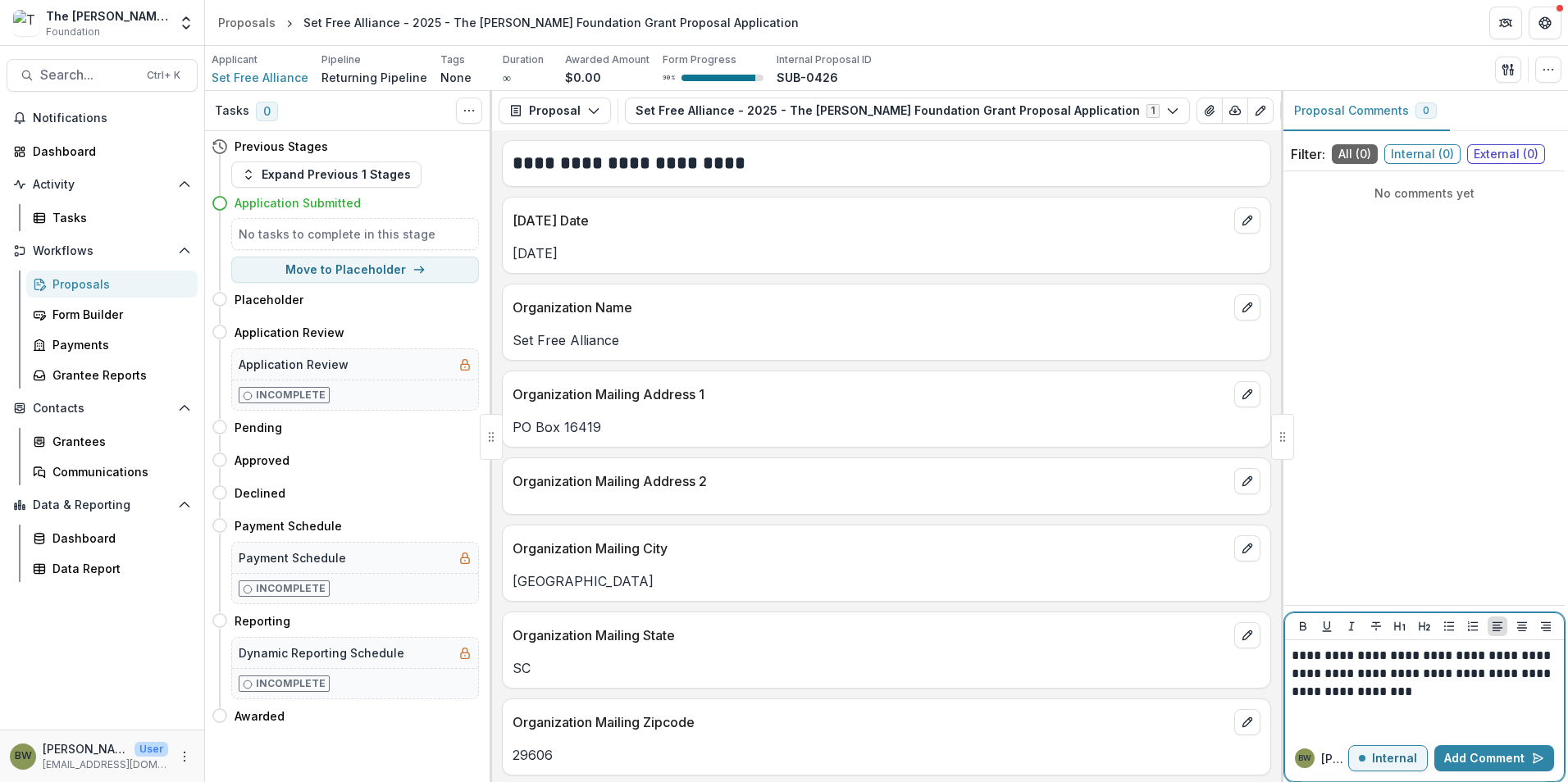
click at [1416, 694] on p "**********" at bounding box center [1424, 674] width 266 height 54
click at [1535, 693] on p "**********" at bounding box center [1424, 674] width 266 height 54
click at [1503, 682] on p "**********" at bounding box center [1424, 674] width 266 height 54
click at [1476, 754] on button "Add Comment" at bounding box center [1494, 758] width 120 height 26
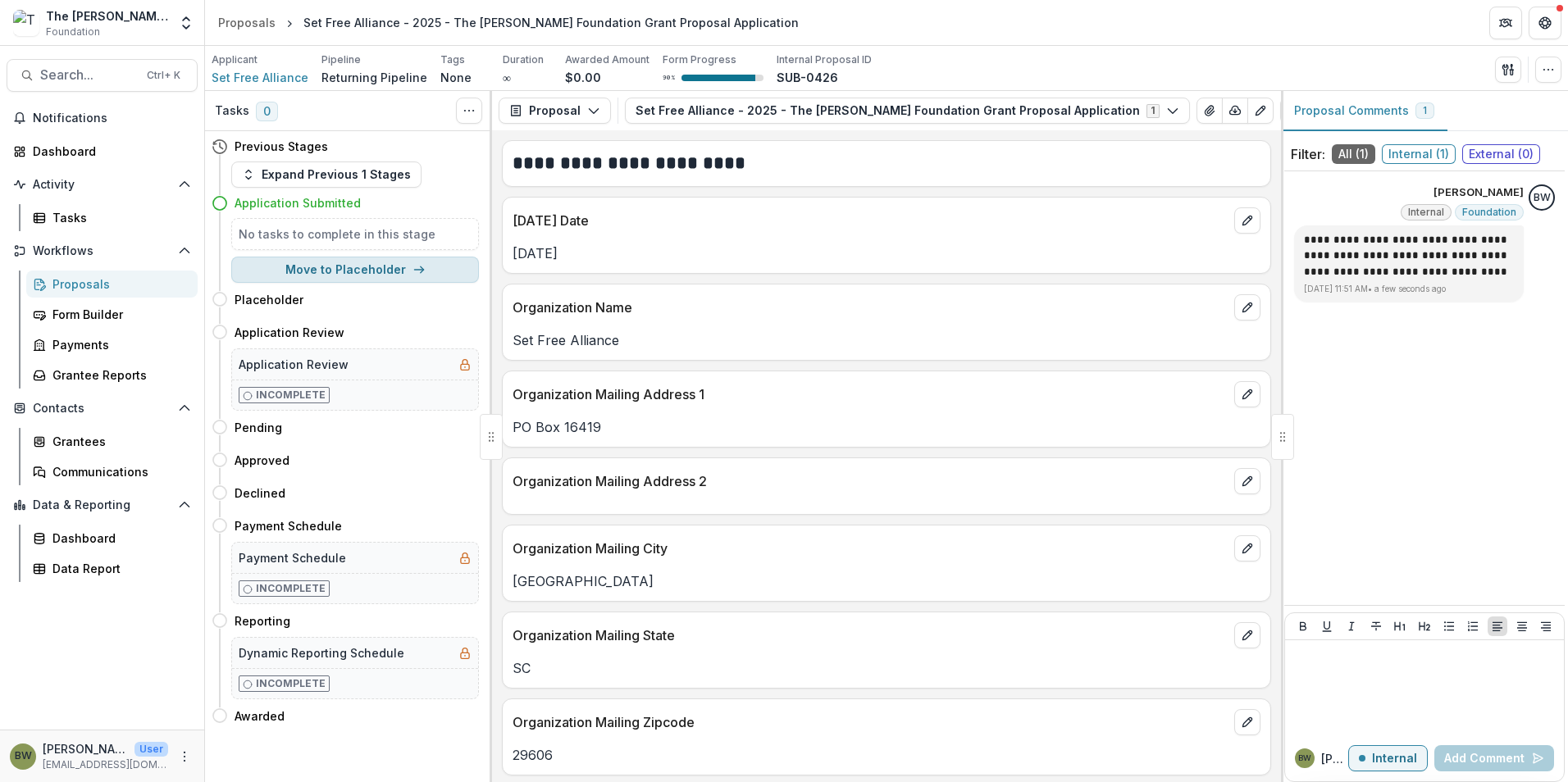
click at [369, 271] on button "Move to Placeholder" at bounding box center [355, 269] width 247 height 26
select select "**********"
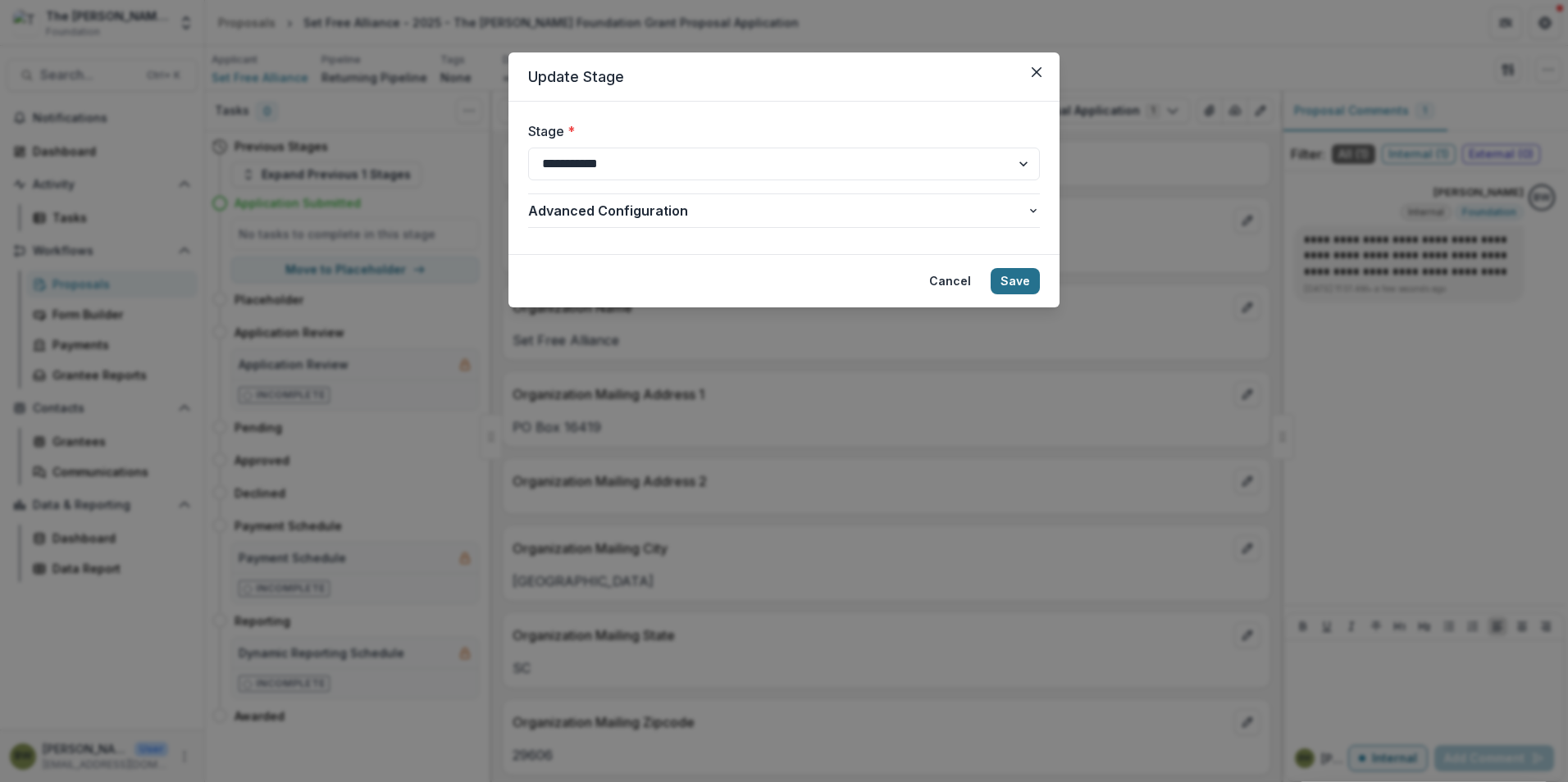
click at [1019, 280] on button "Save" at bounding box center [1015, 281] width 49 height 26
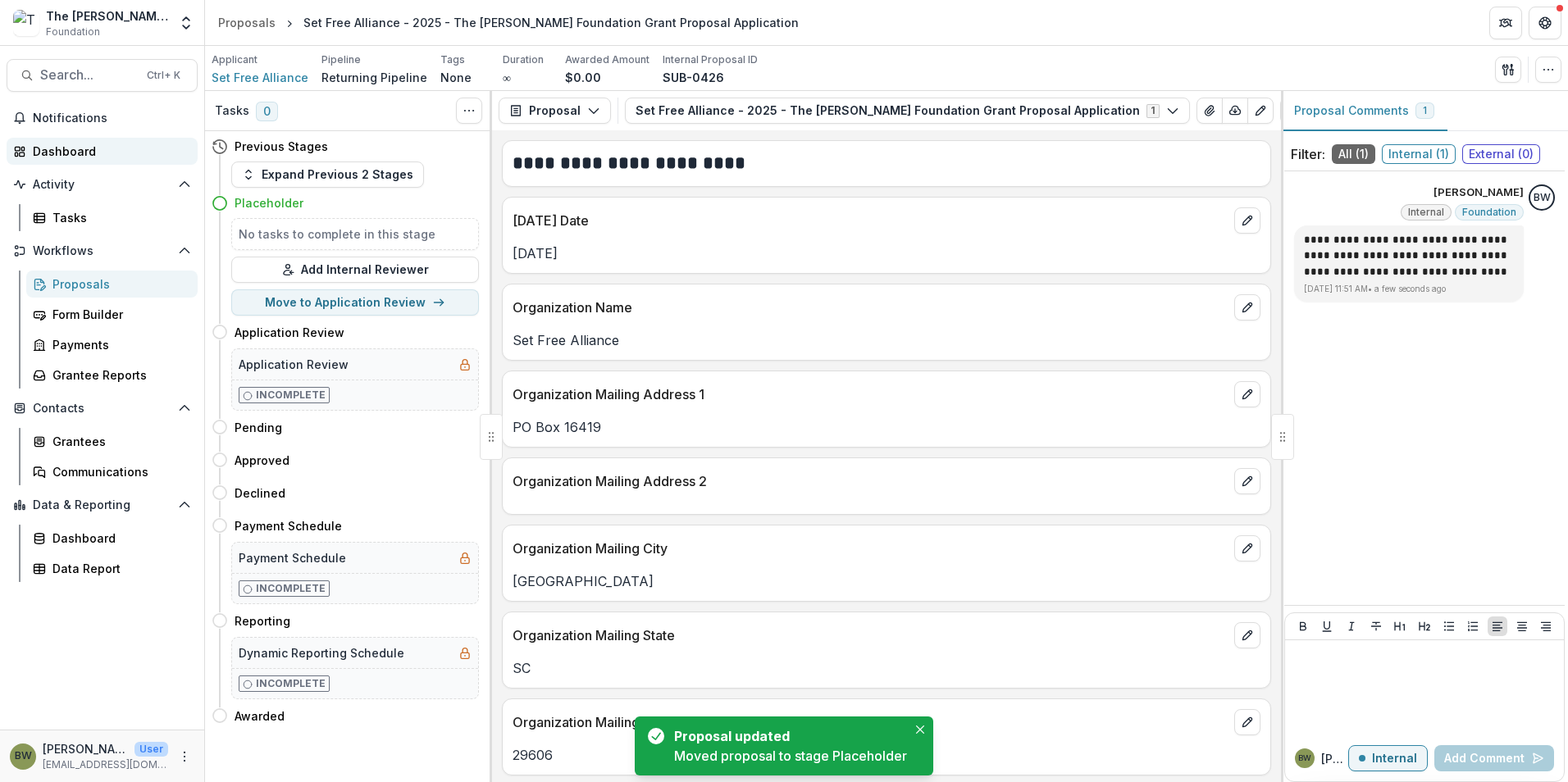
click at [29, 148] on link "Dashboard" at bounding box center [102, 151] width 191 height 27
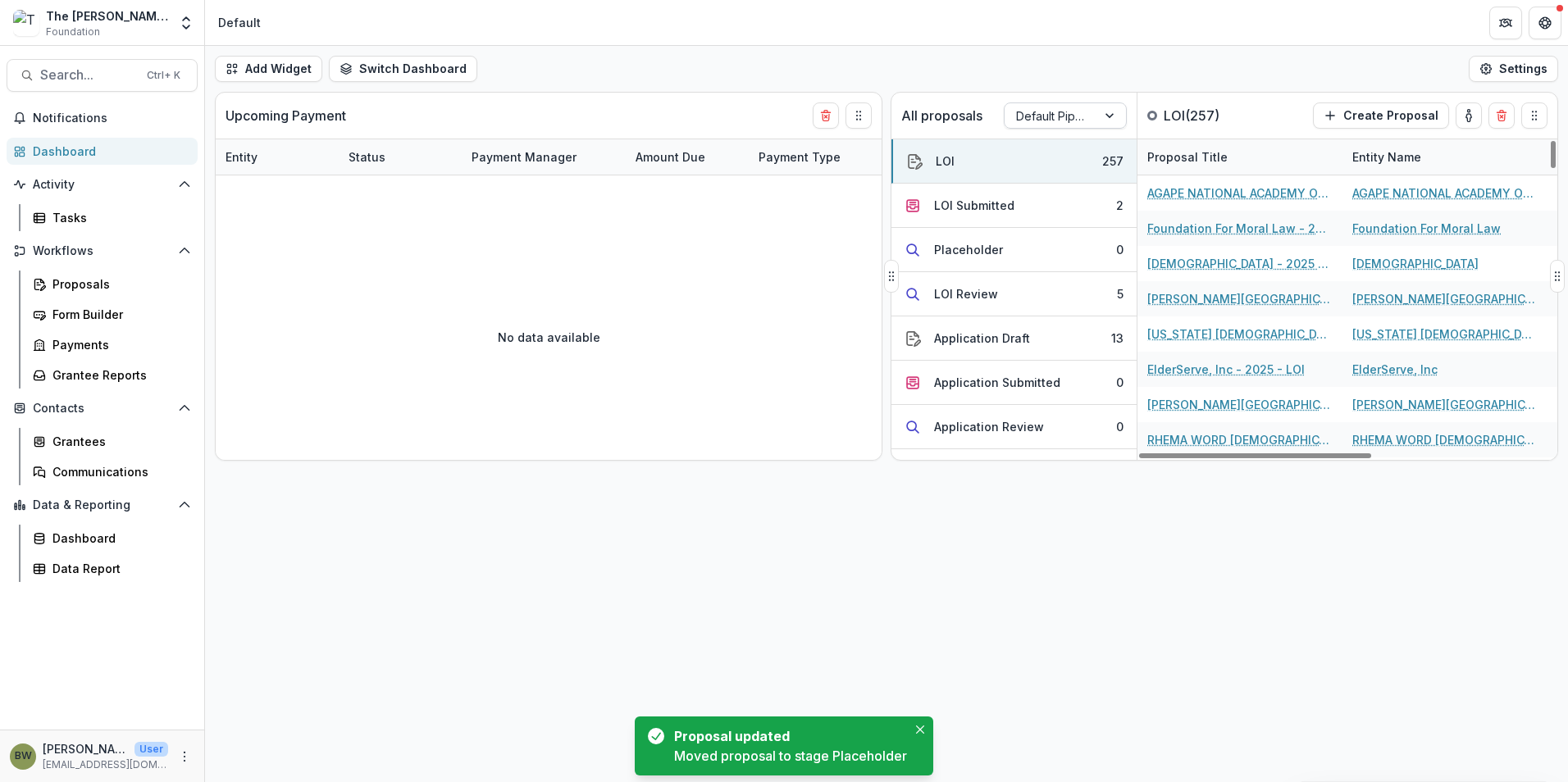
click at [1046, 119] on div at bounding box center [1050, 116] width 69 height 21
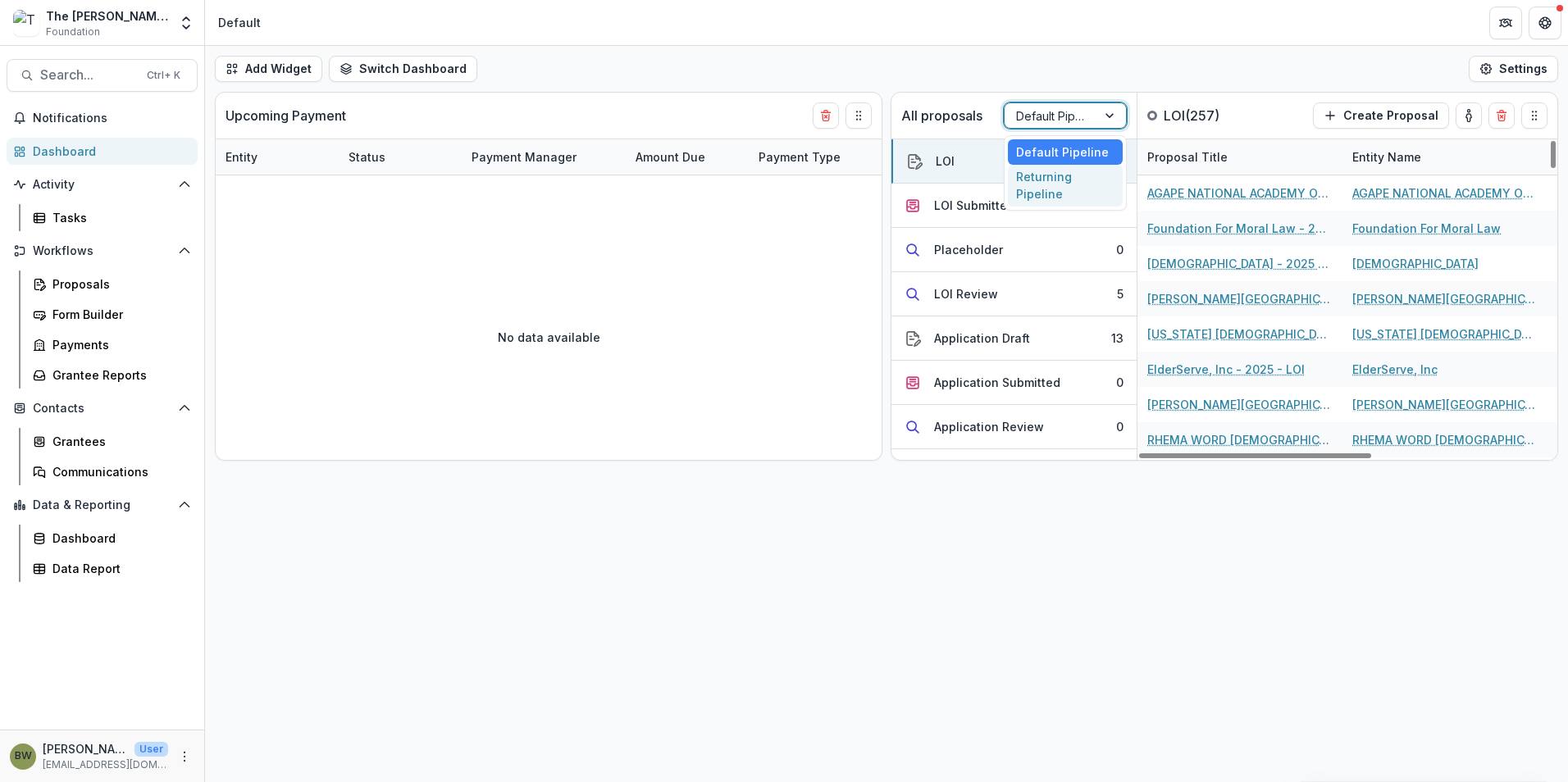
click at [1046, 182] on div "Returning Pipeline" at bounding box center [1066, 186] width 115 height 42
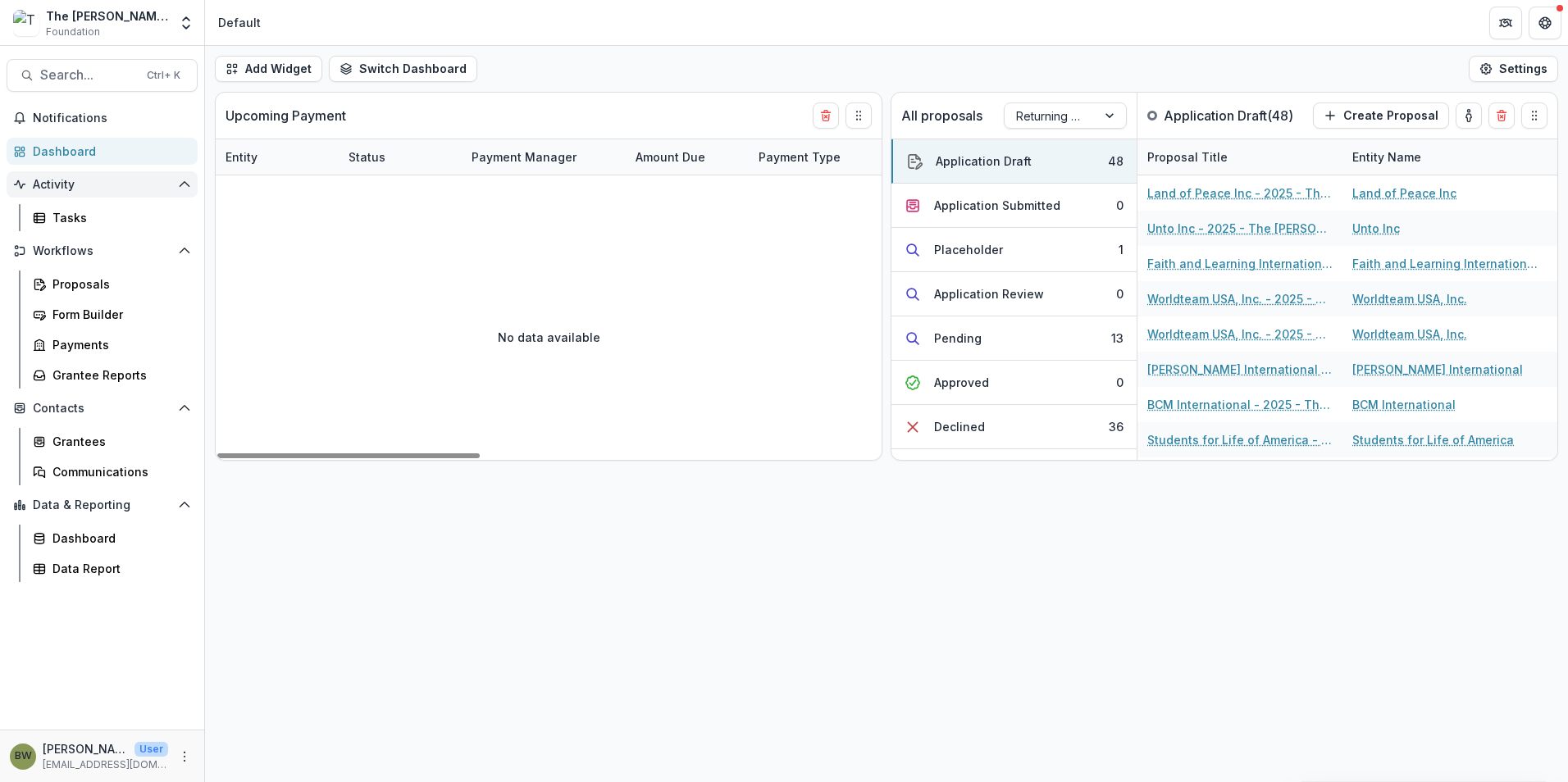
click at [55, 189] on span "Activity" at bounding box center [102, 185] width 138 height 14
